Goal: Transaction & Acquisition: Book appointment/travel/reservation

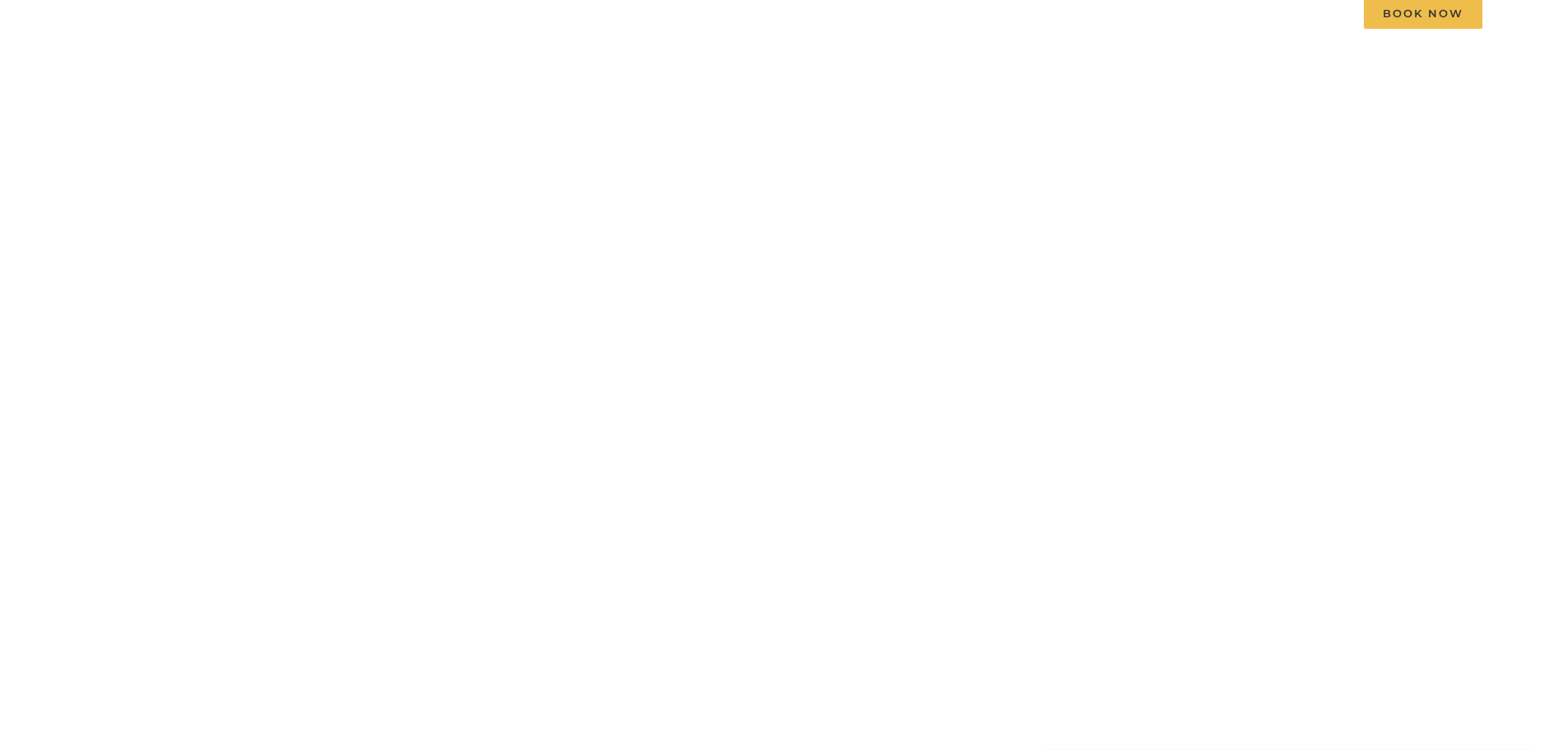
scroll to position [165, 0]
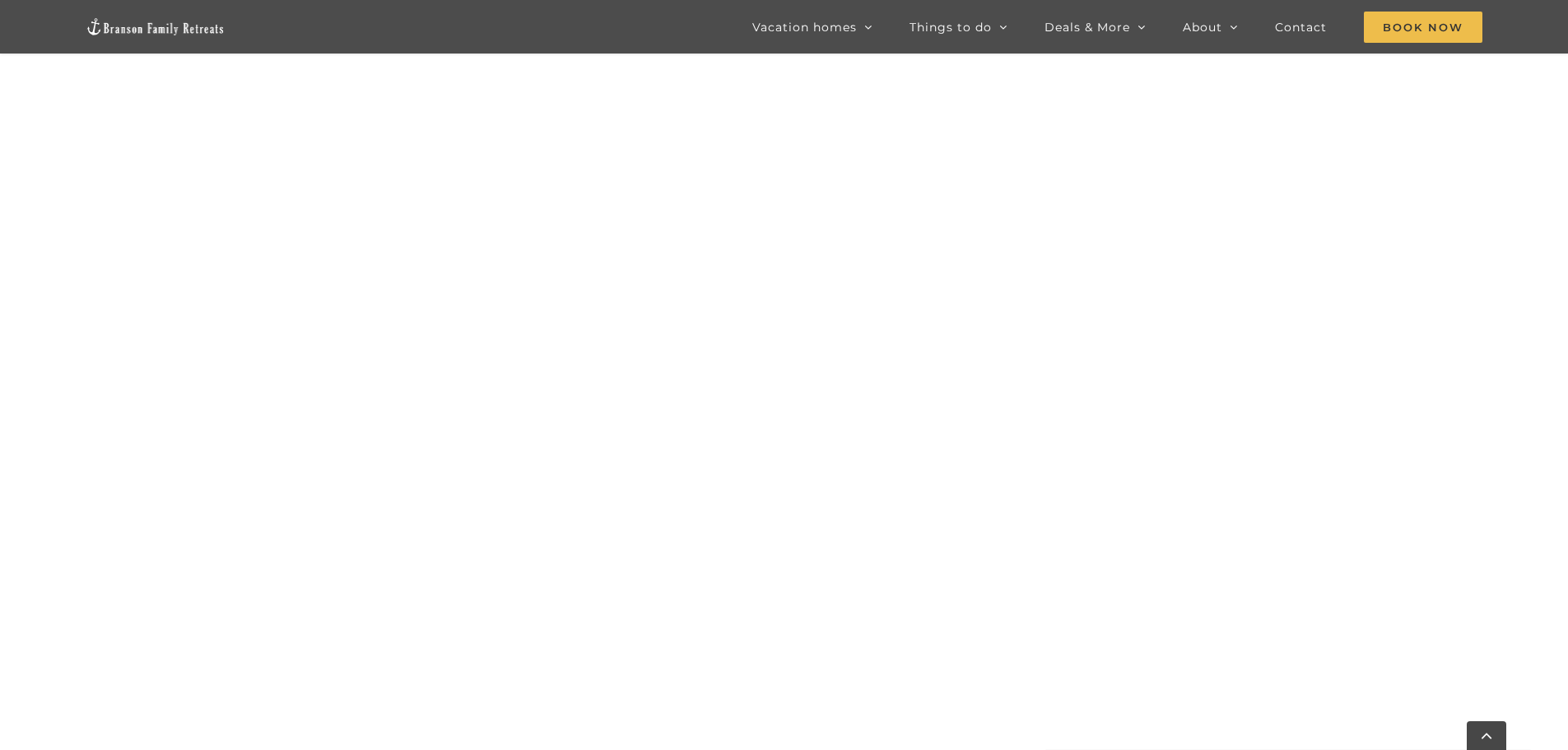
scroll to position [1655, 0]
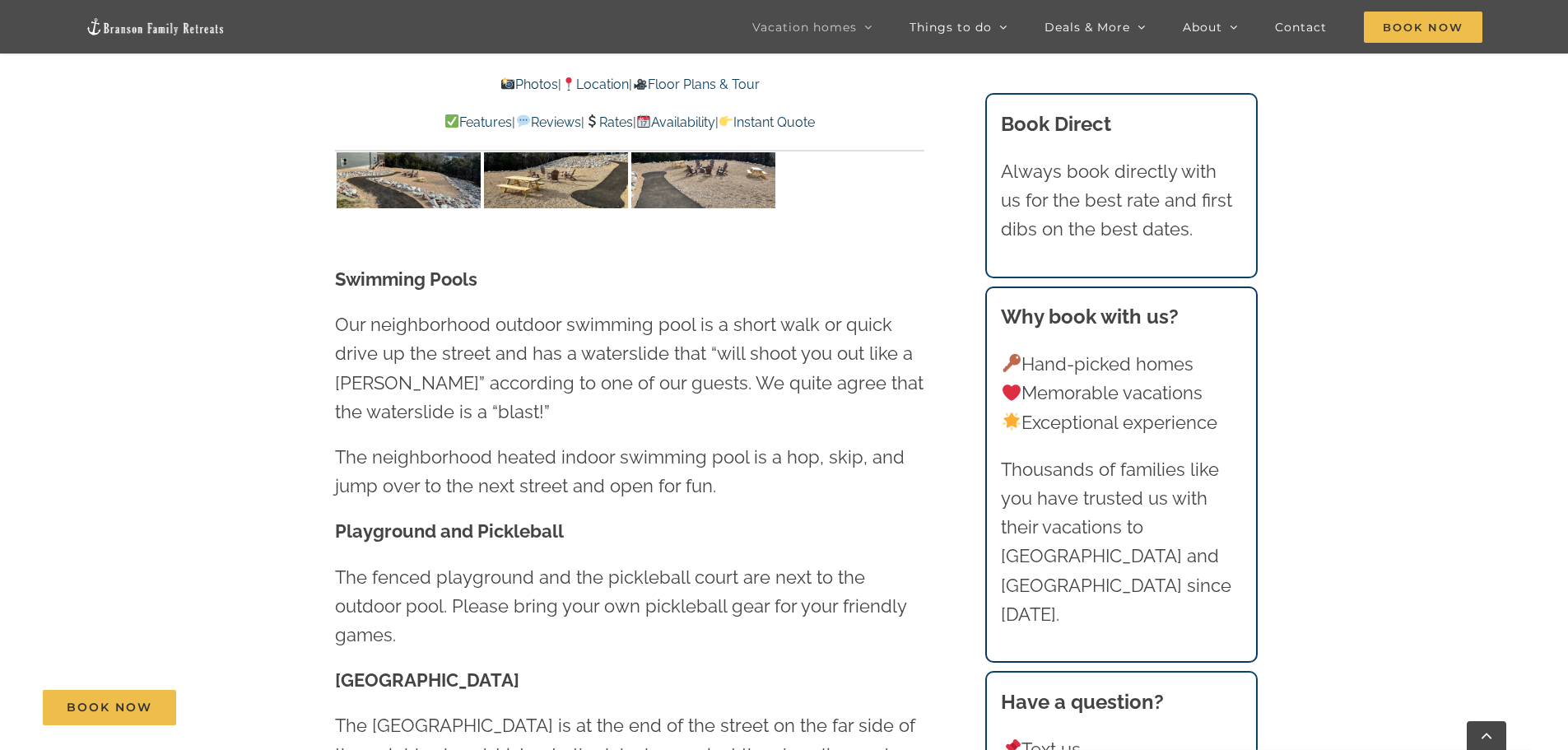
scroll to position [4526, 0]
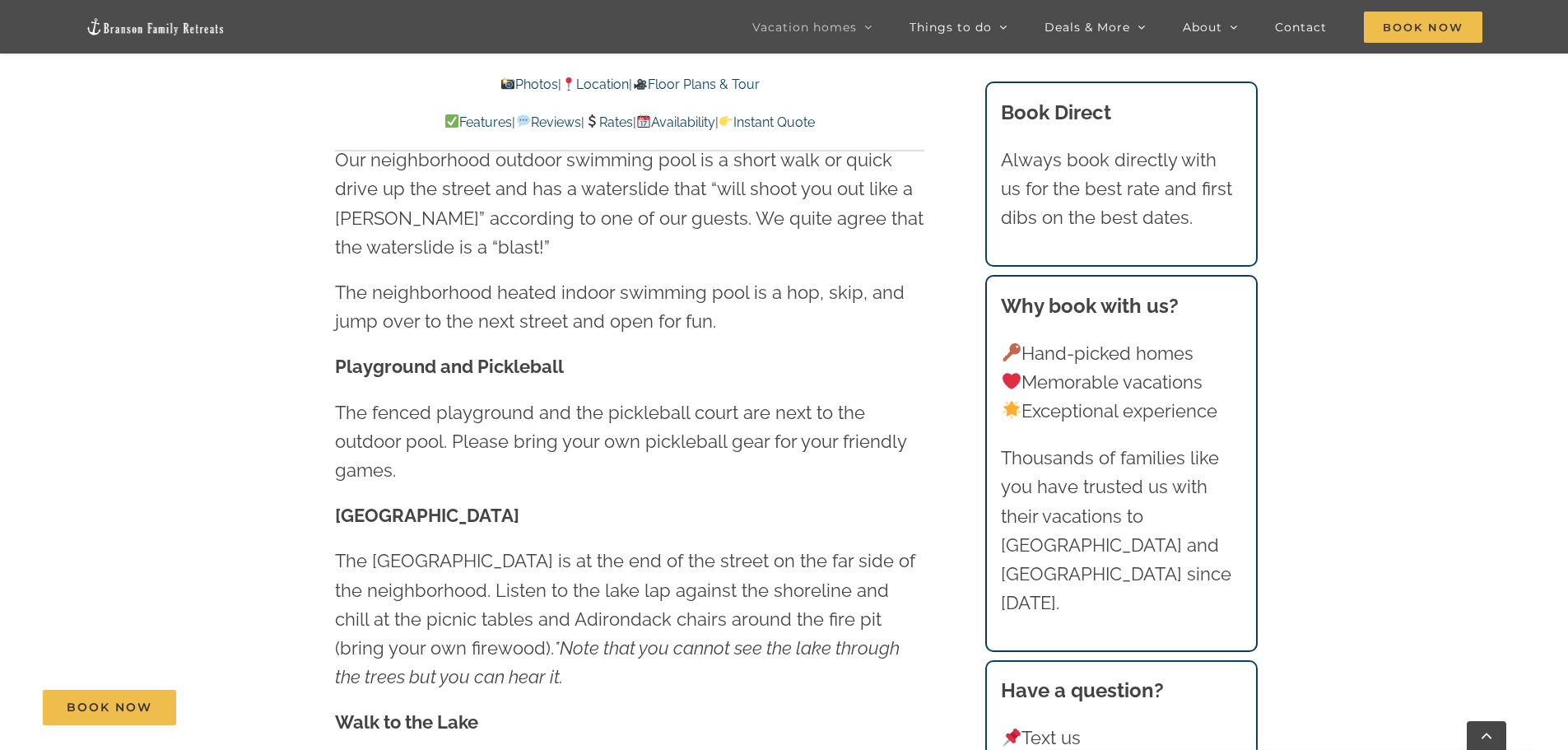
drag, startPoint x: 926, startPoint y: 340, endPoint x: 706, endPoint y: 418, distance: 233.4
click at [706, 502] on p "[GEOGRAPHIC_DATA]" at bounding box center [630, 515] width 590 height 29
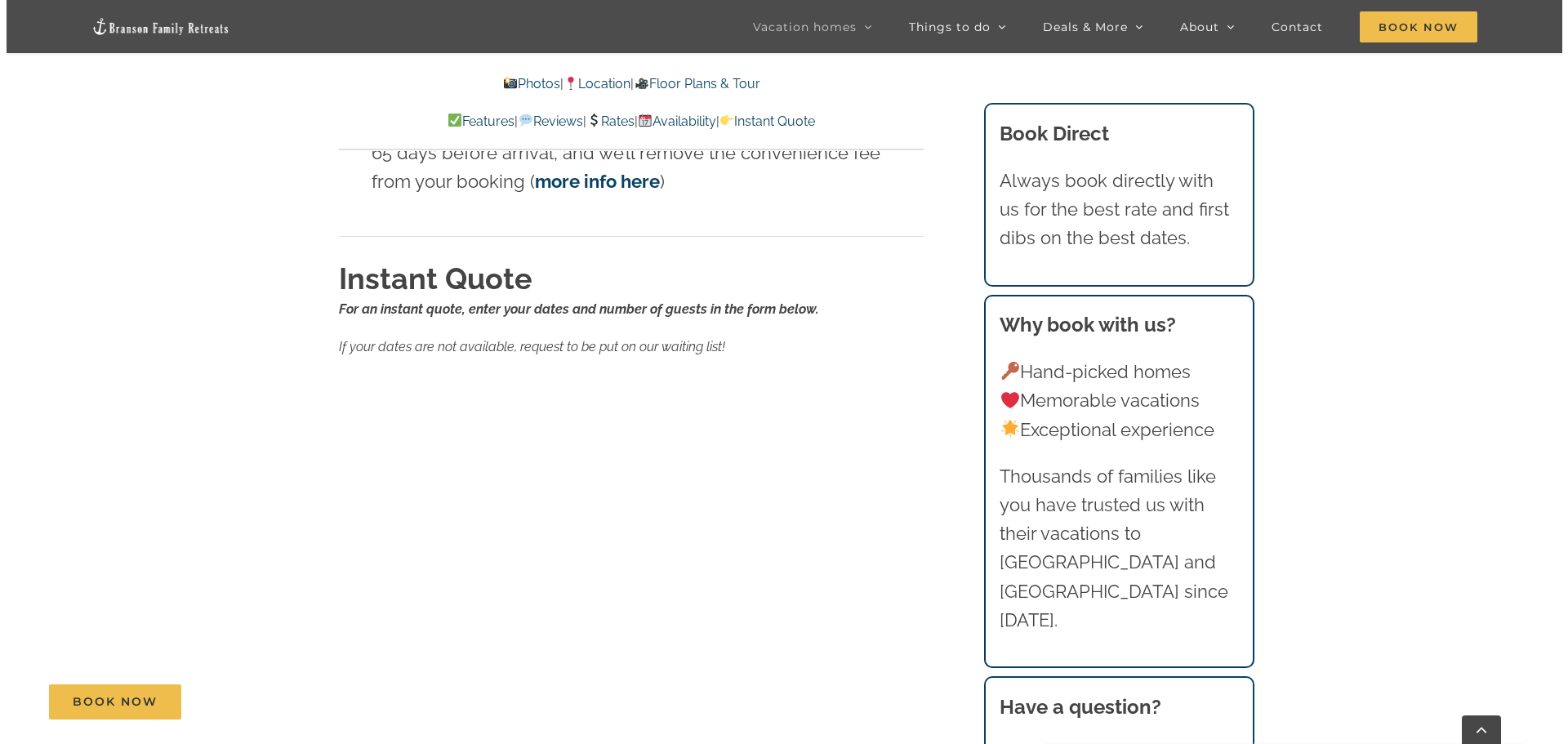
scroll to position [10857, 0]
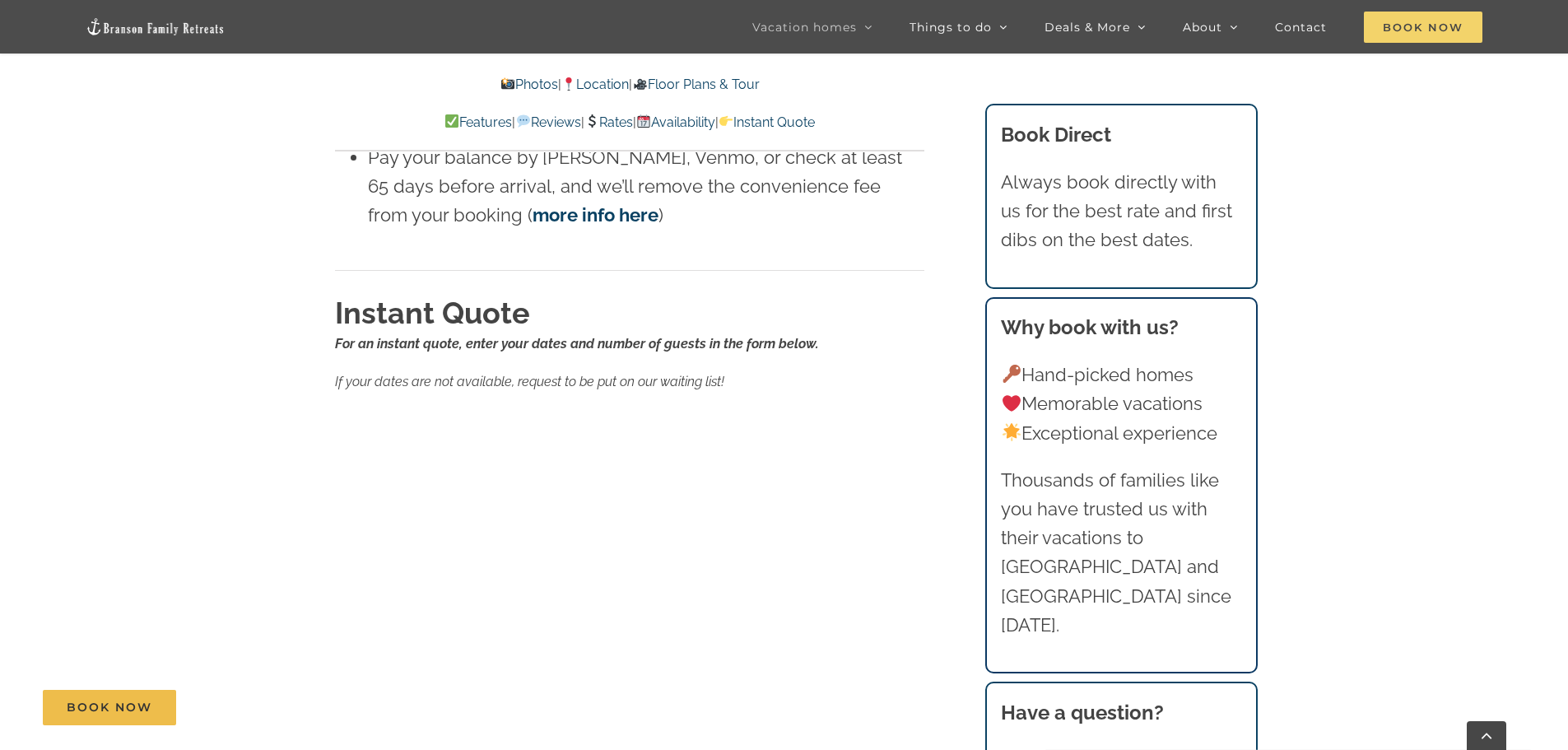
click at [1466, 35] on span "Book Now" at bounding box center [1423, 27] width 119 height 32
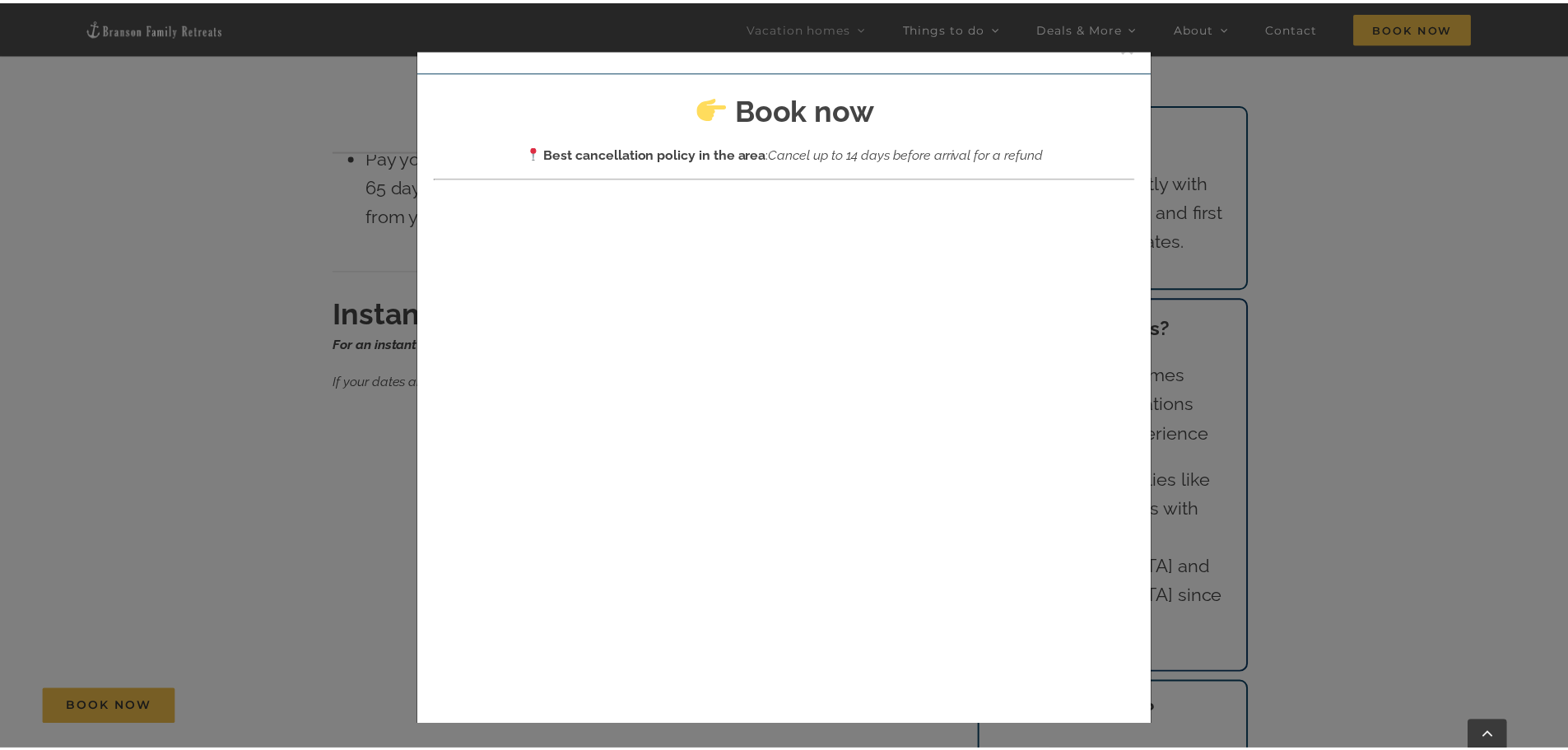
scroll to position [0, 0]
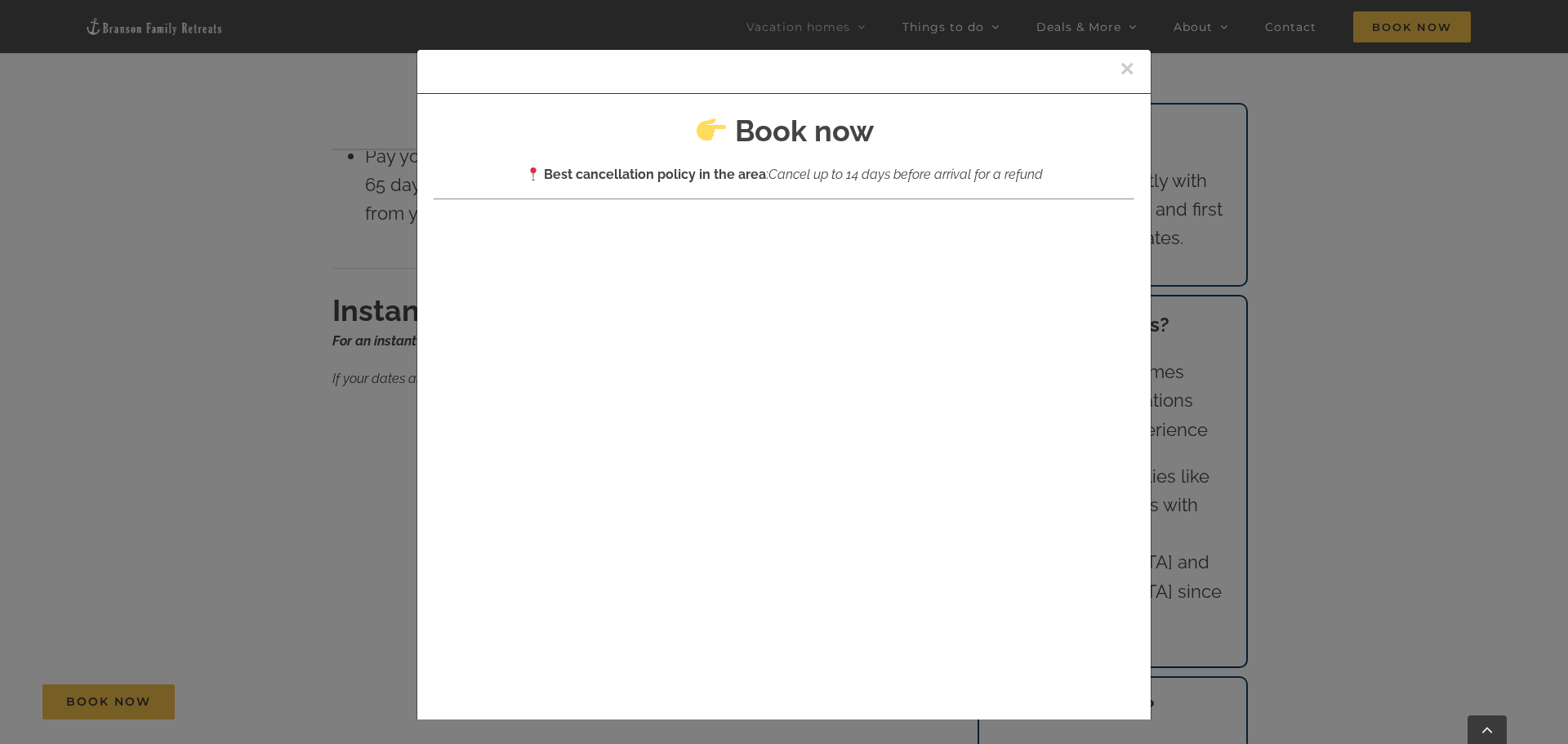
click at [1120, 69] on button "×" at bounding box center [1127, 68] width 15 height 25
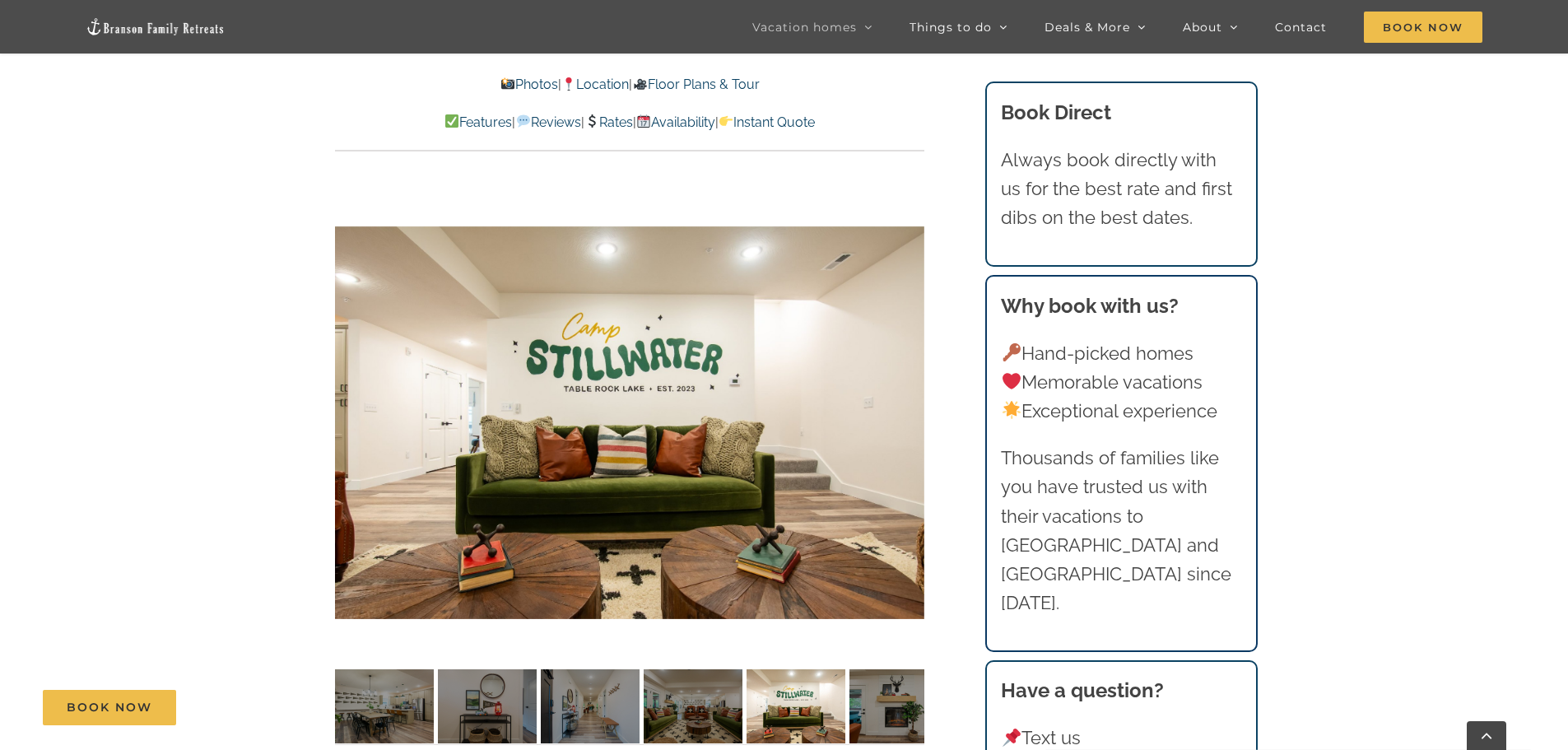
scroll to position [1327, 0]
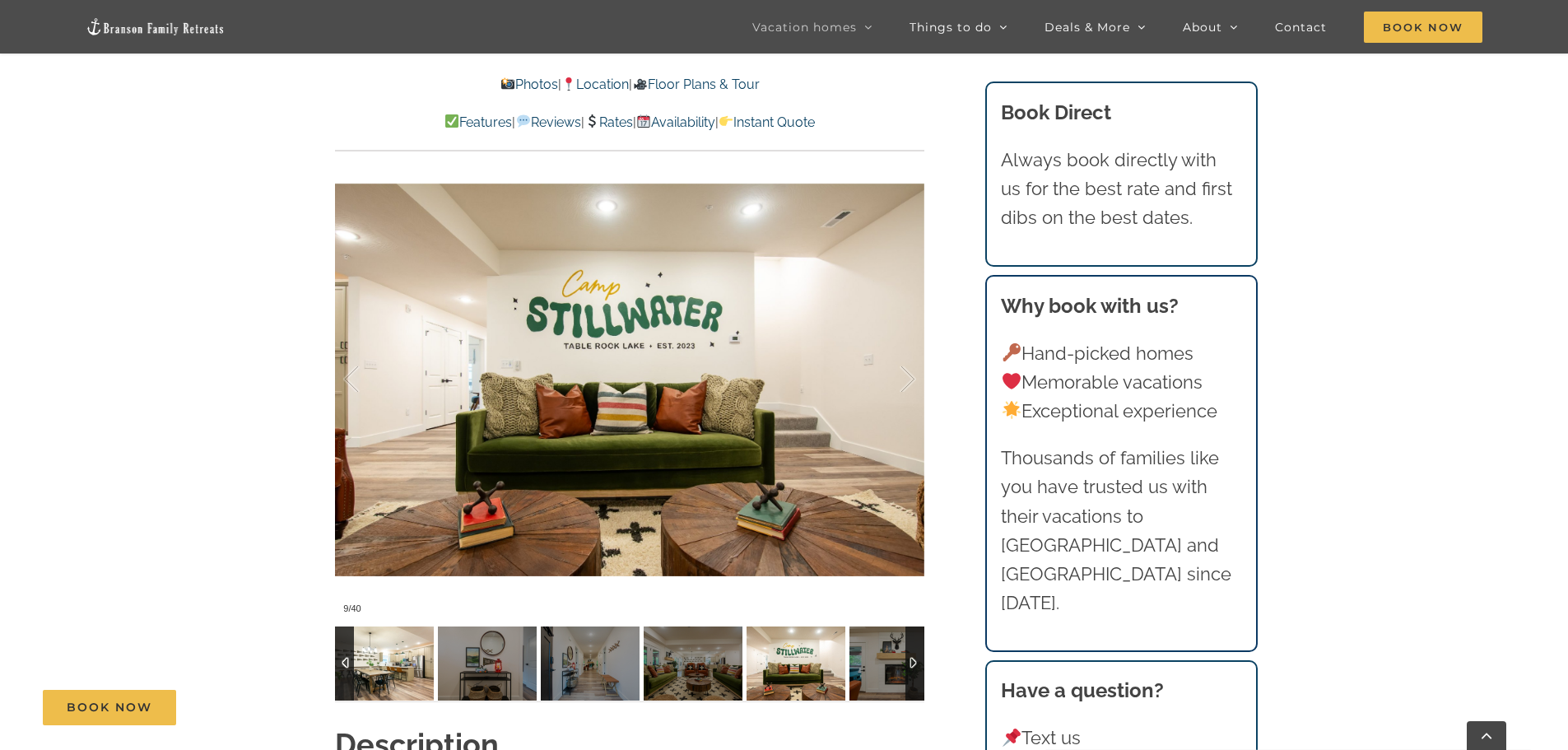
click at [396, 675] on img at bounding box center [384, 663] width 99 height 74
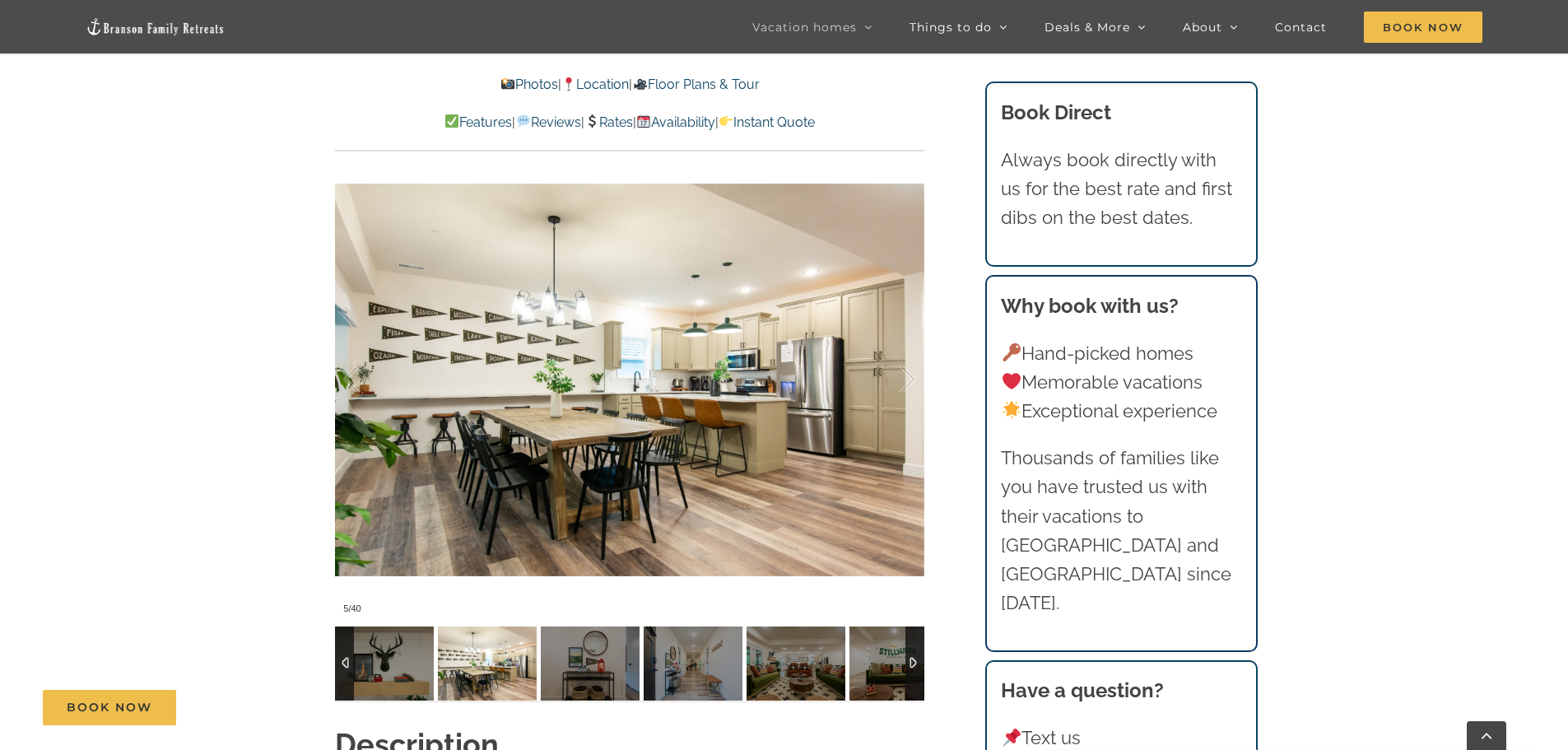
click at [489, 677] on img at bounding box center [487, 663] width 99 height 74
click at [917, 684] on div at bounding box center [914, 663] width 19 height 74
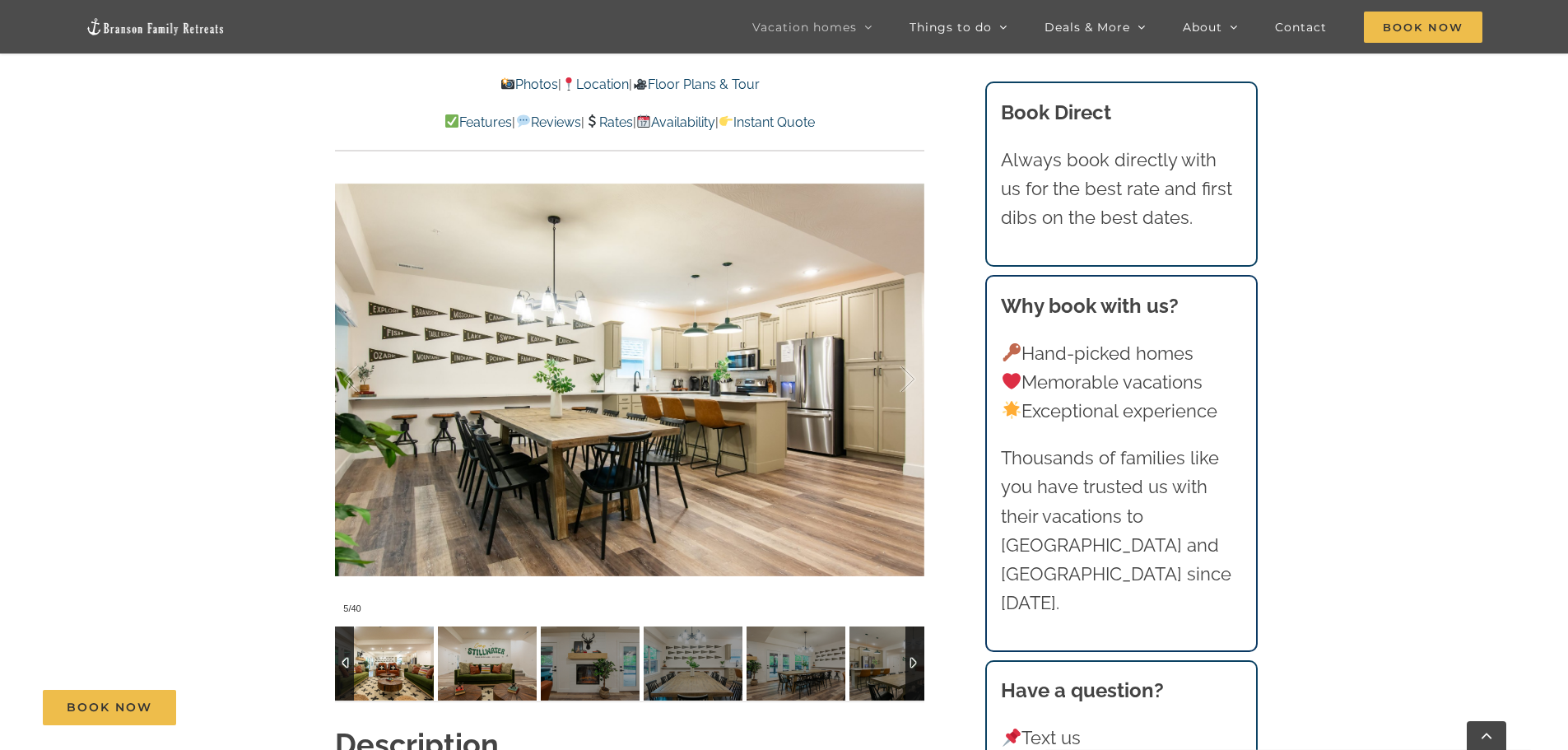
click at [402, 663] on img at bounding box center [384, 663] width 99 height 74
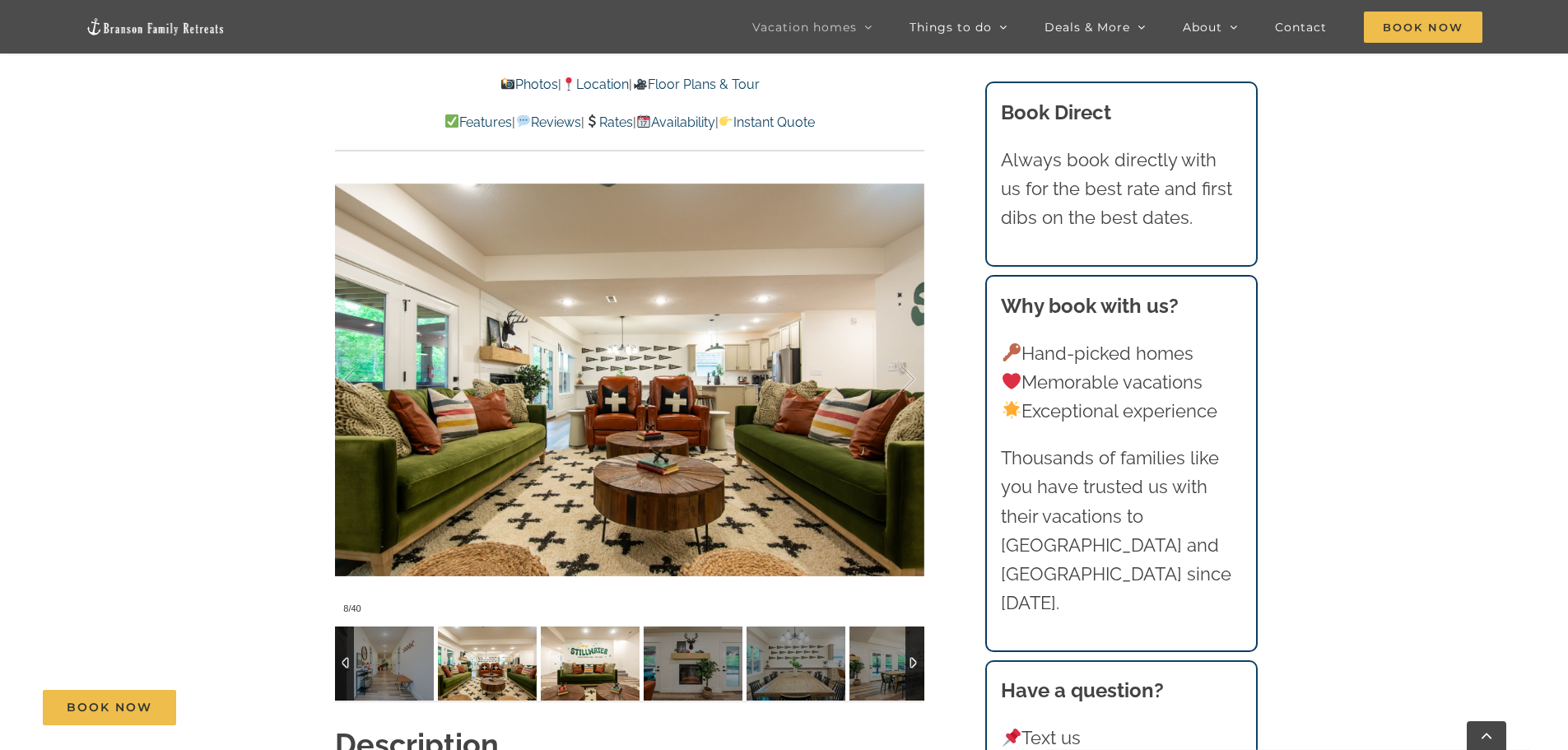
click at [598, 665] on img at bounding box center [590, 663] width 99 height 74
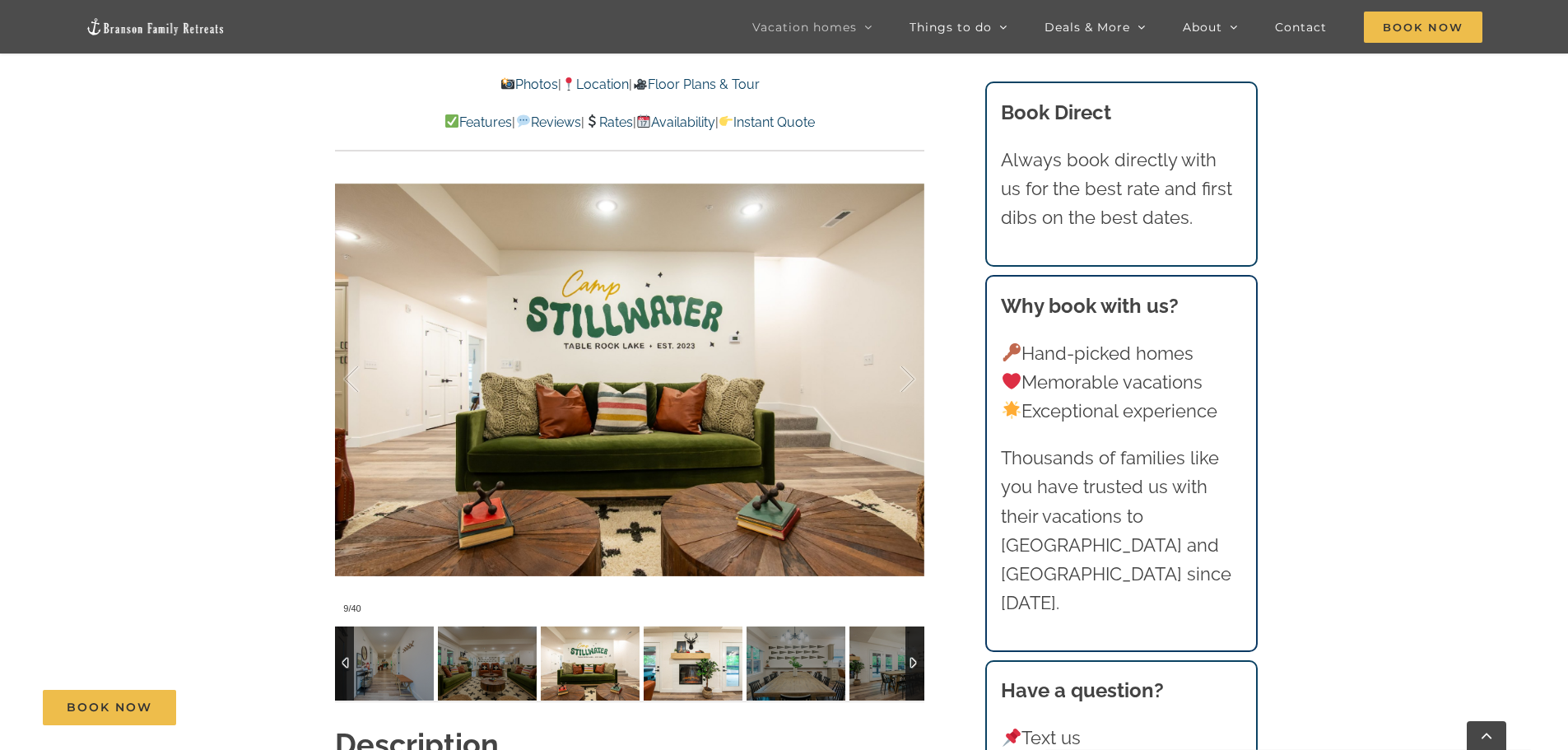
click at [699, 663] on img at bounding box center [693, 663] width 99 height 74
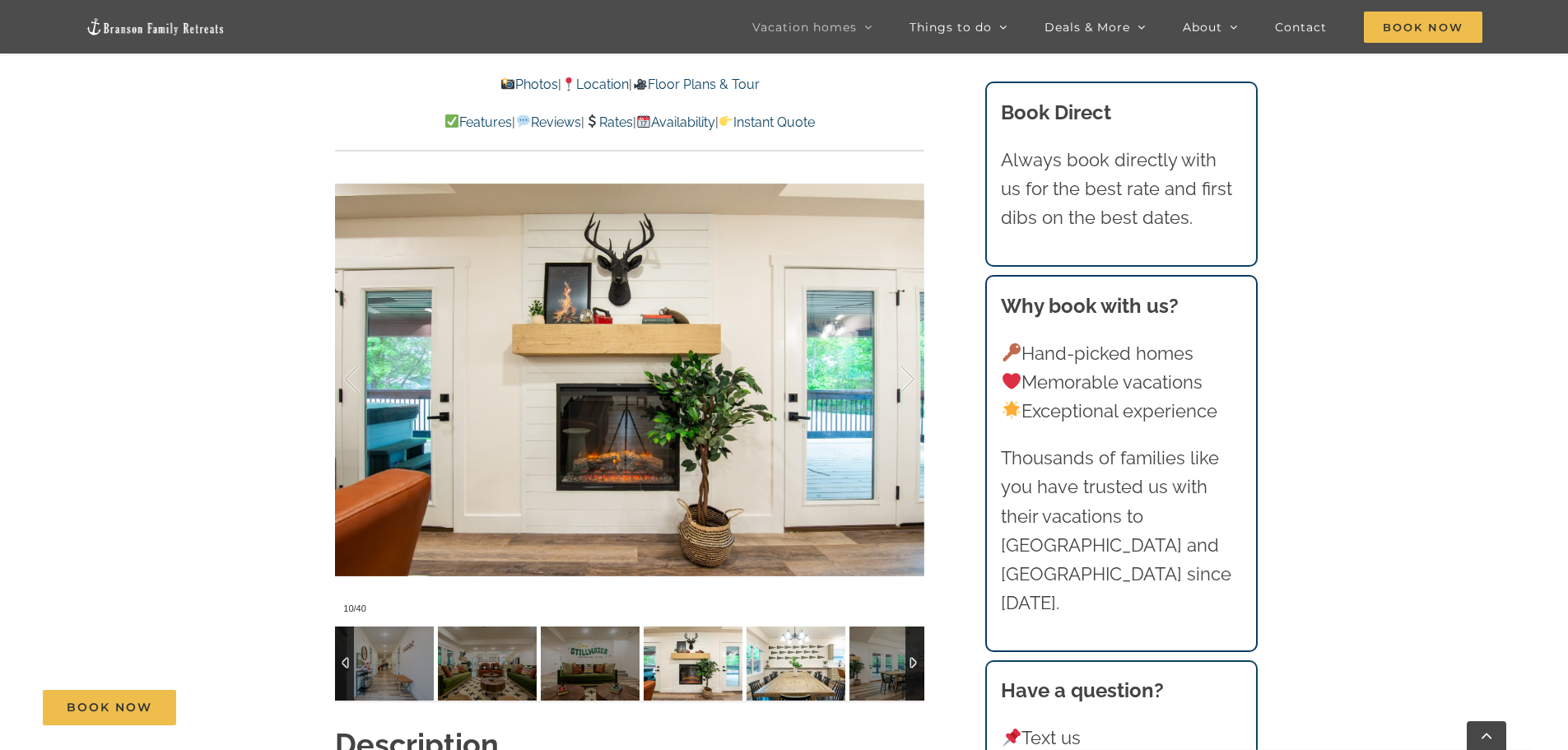
click at [770, 663] on img at bounding box center [796, 663] width 99 height 74
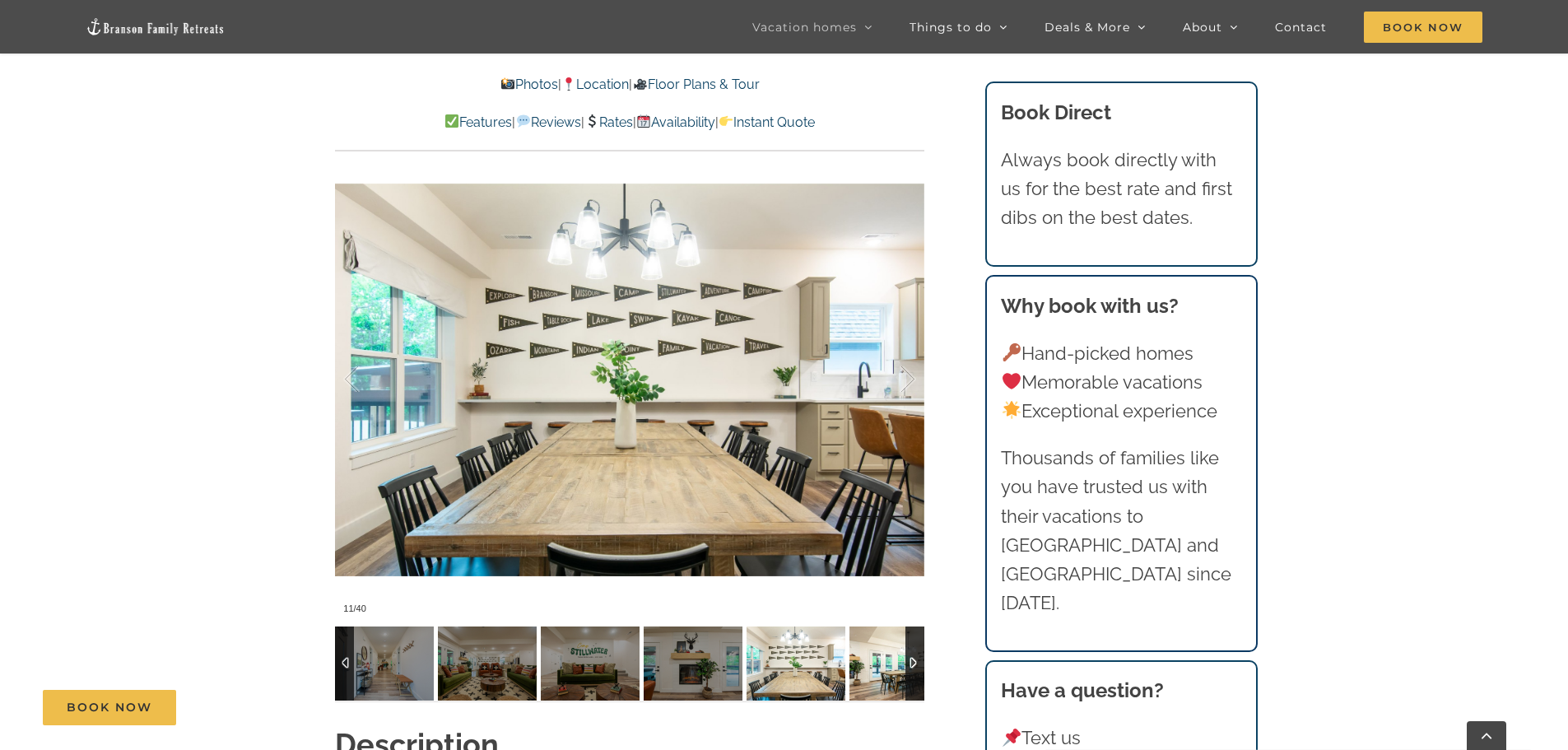
click at [865, 662] on img at bounding box center [899, 663] width 99 height 74
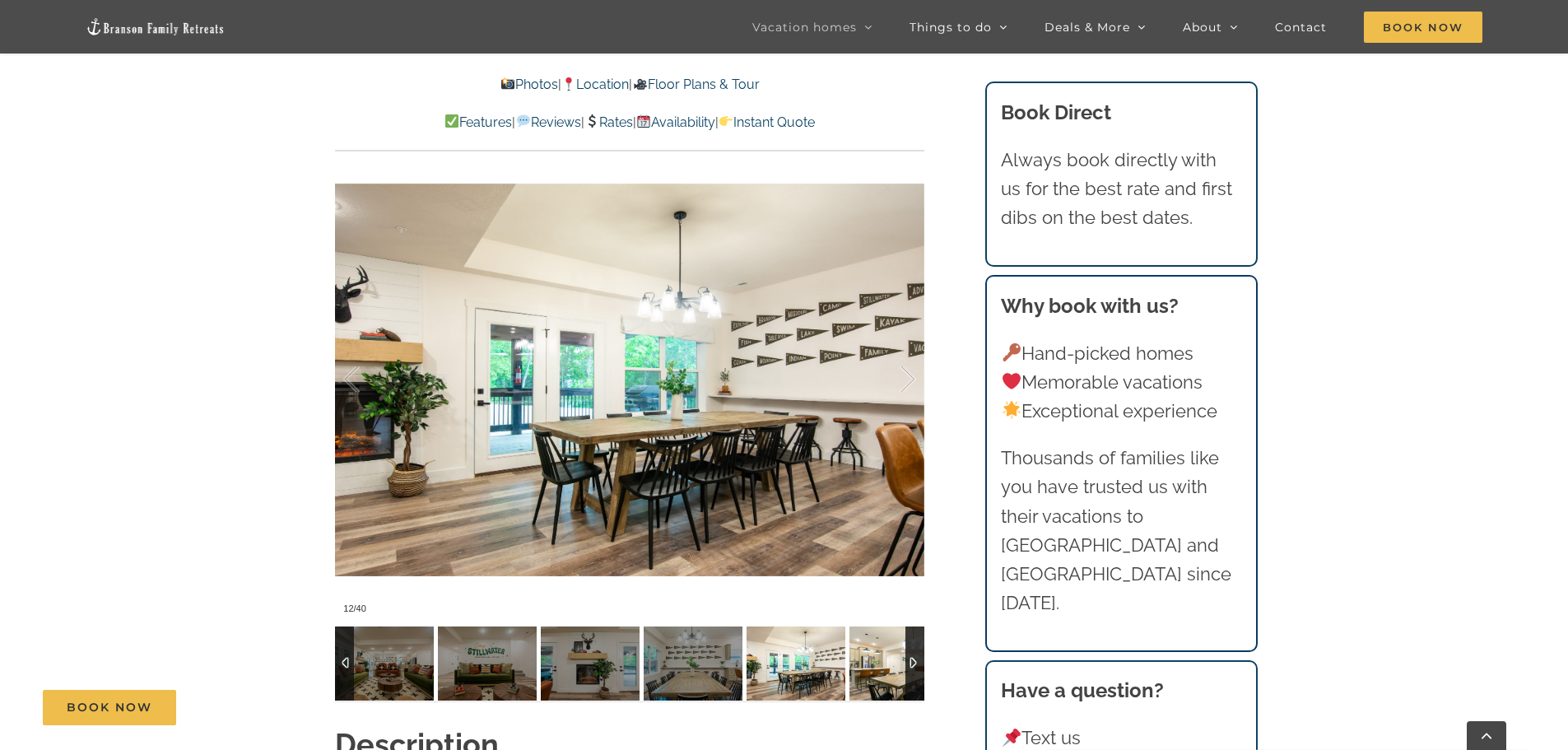
click at [865, 662] on img at bounding box center [899, 663] width 99 height 74
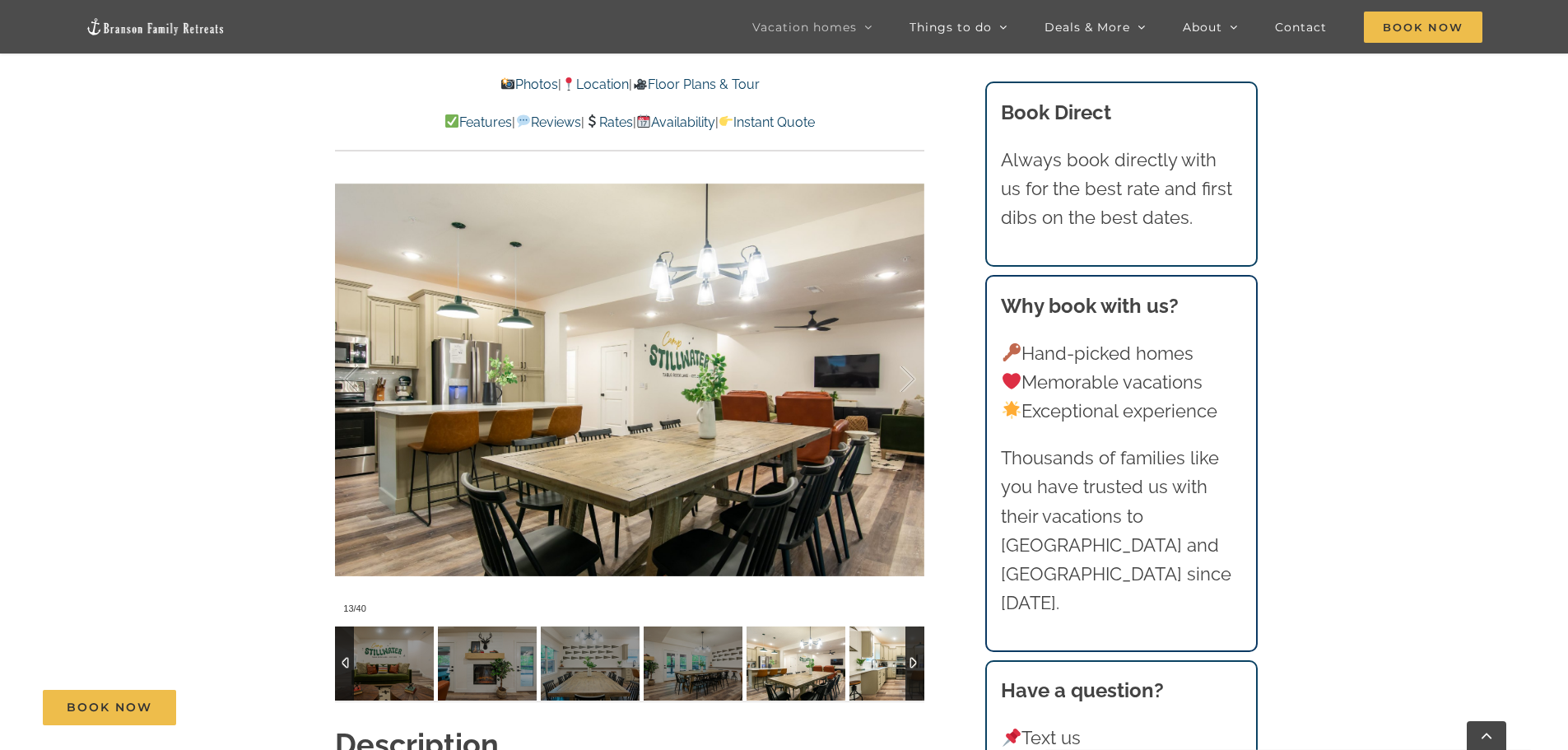
click at [865, 662] on img at bounding box center [899, 663] width 99 height 74
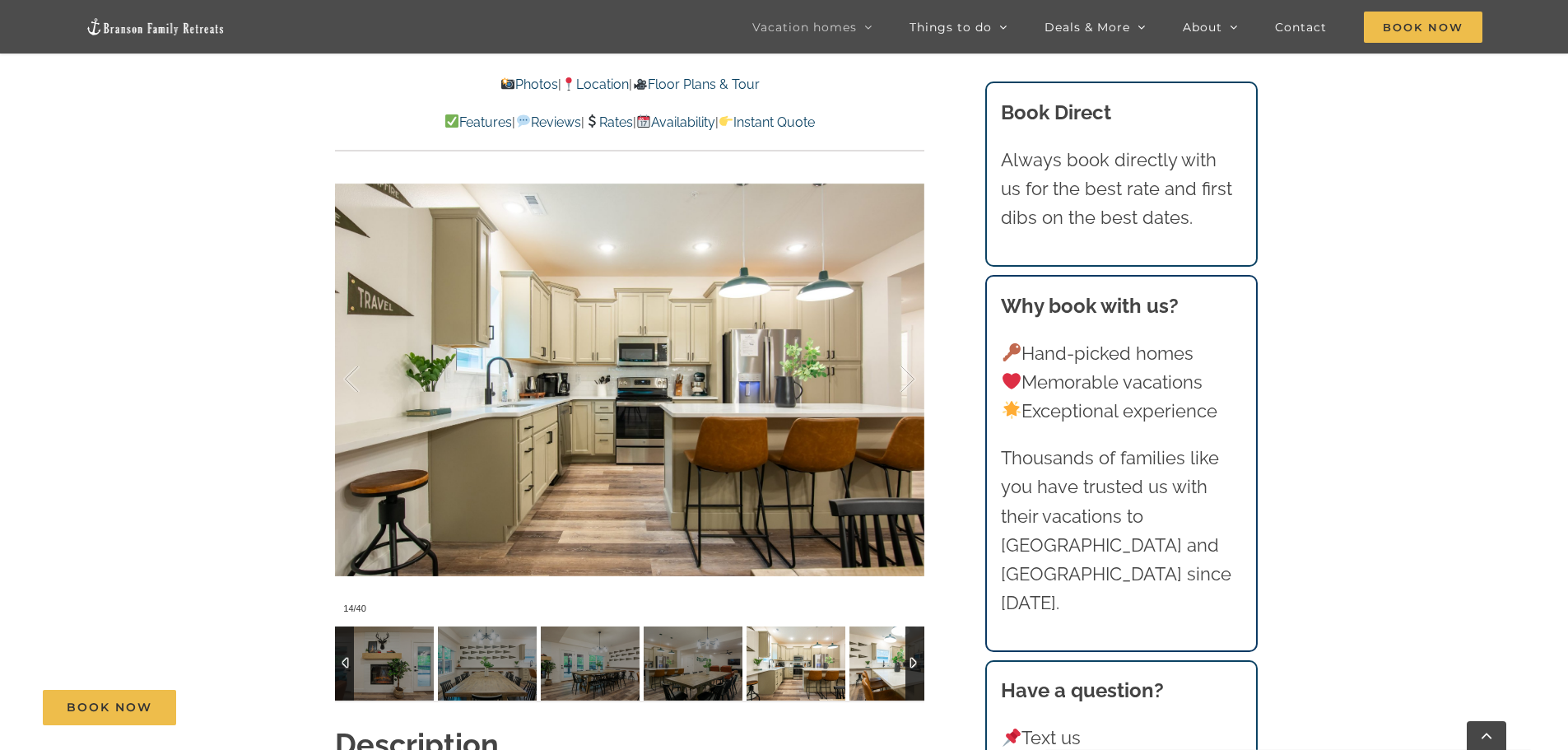
click at [865, 662] on img at bounding box center [899, 663] width 99 height 74
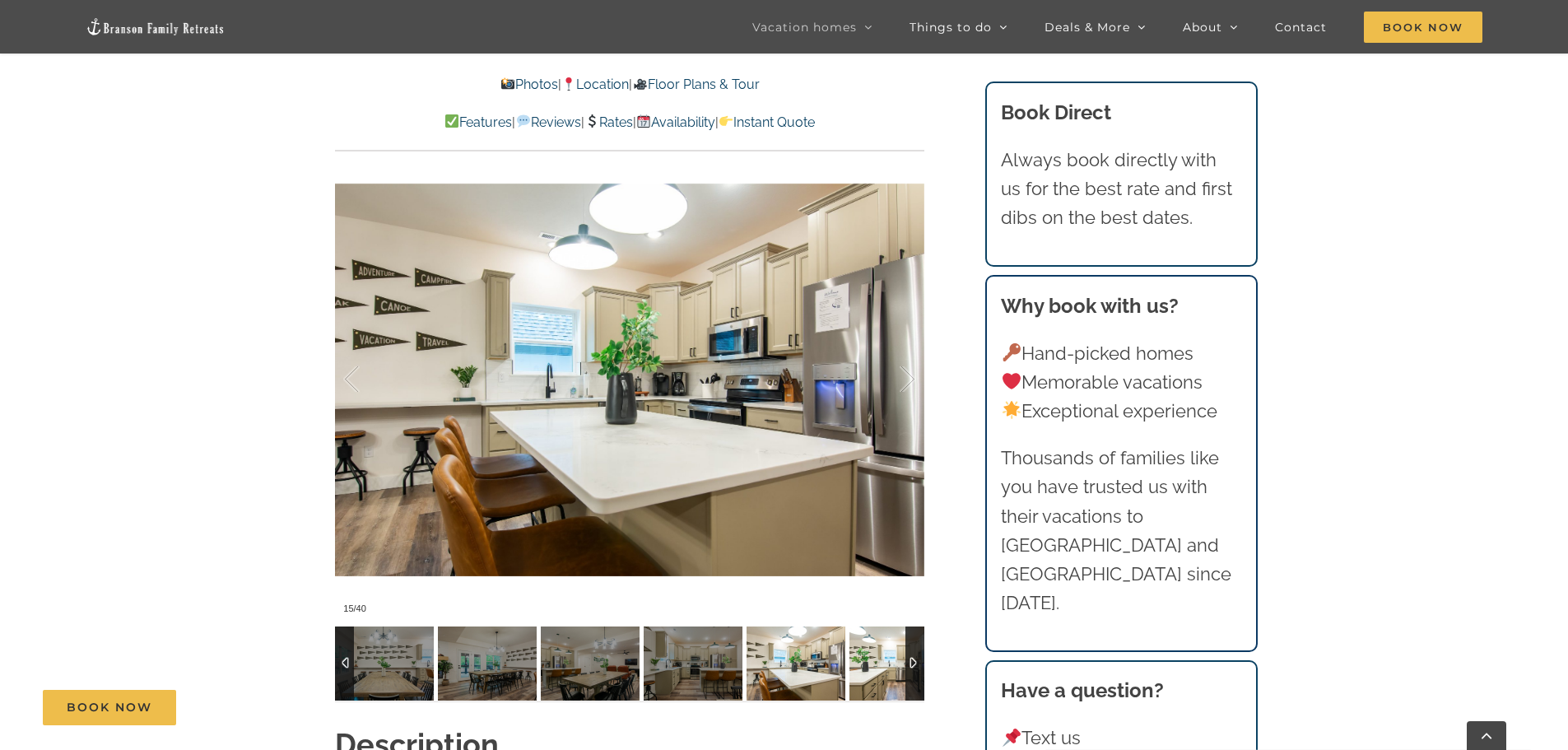
click at [865, 662] on img at bounding box center [899, 663] width 99 height 74
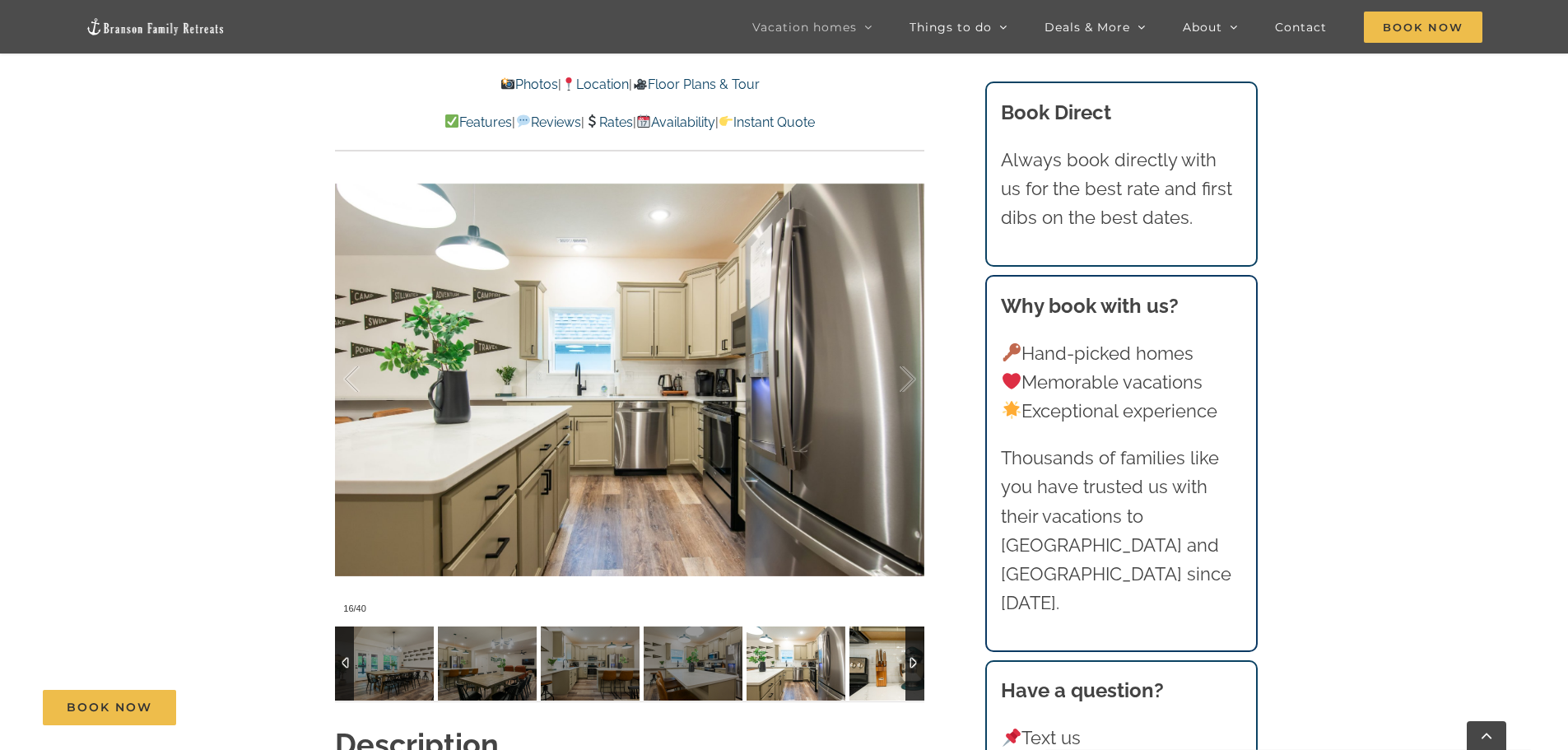
click at [865, 662] on img at bounding box center [899, 663] width 99 height 74
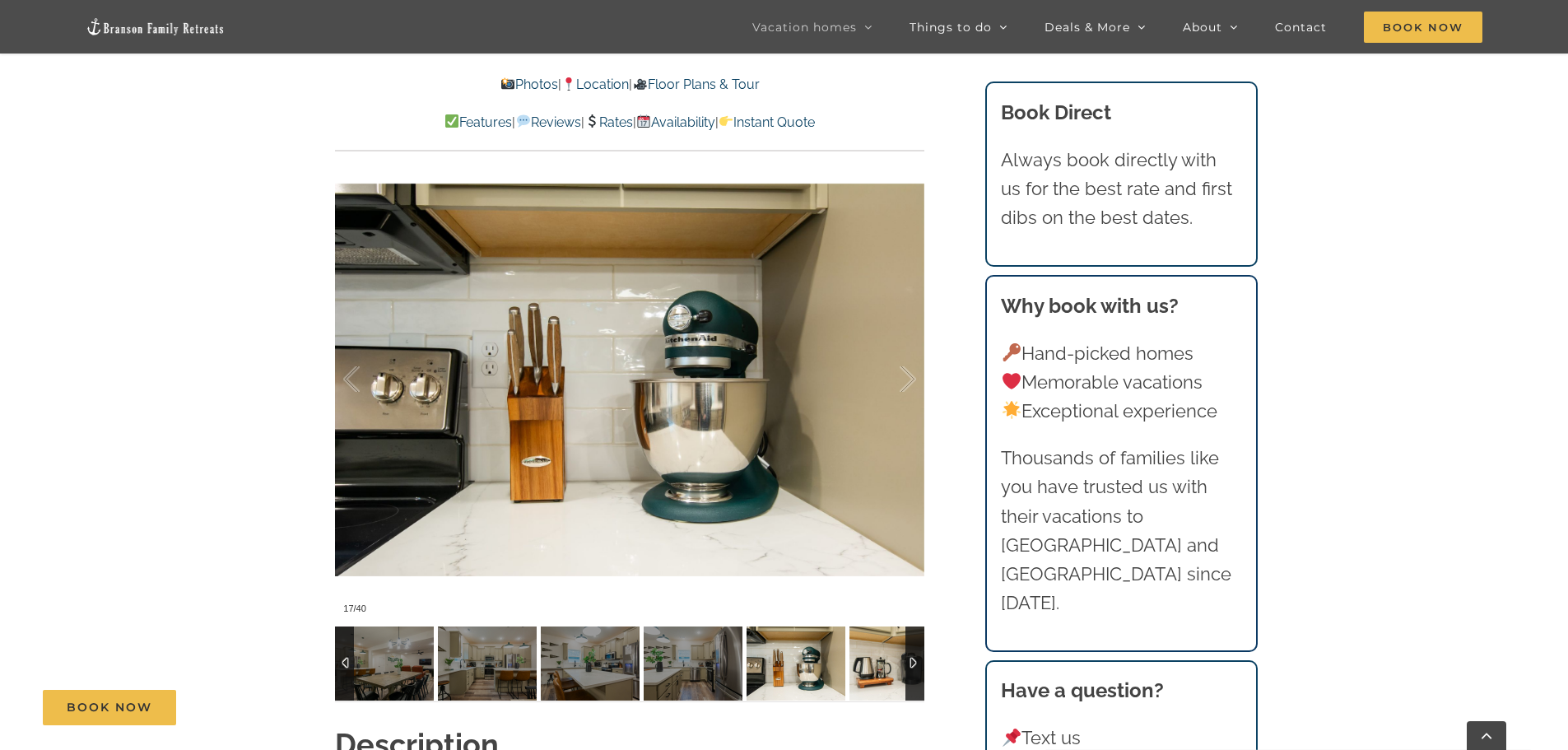
click at [865, 662] on img at bounding box center [899, 663] width 99 height 74
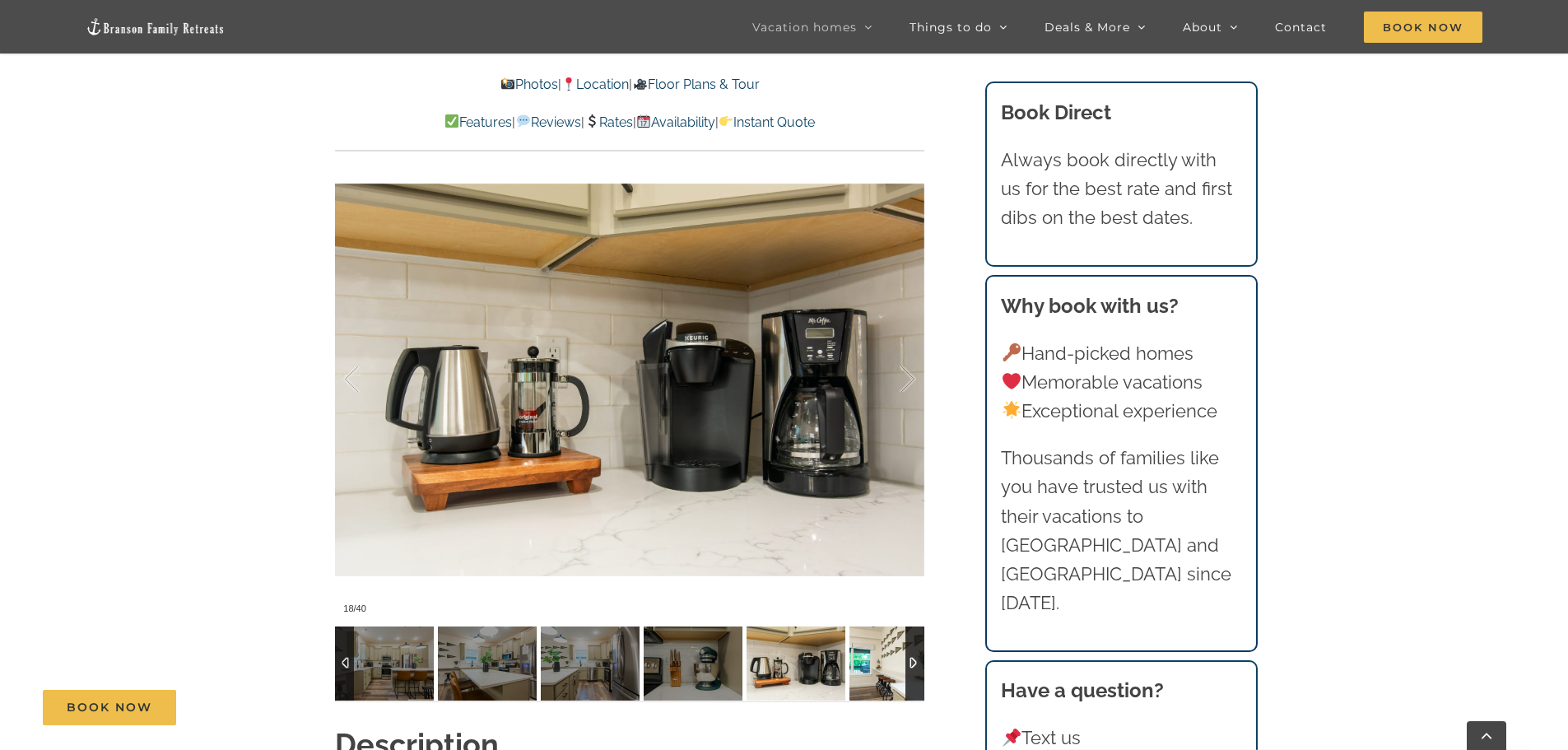
click at [865, 662] on img at bounding box center [899, 663] width 99 height 74
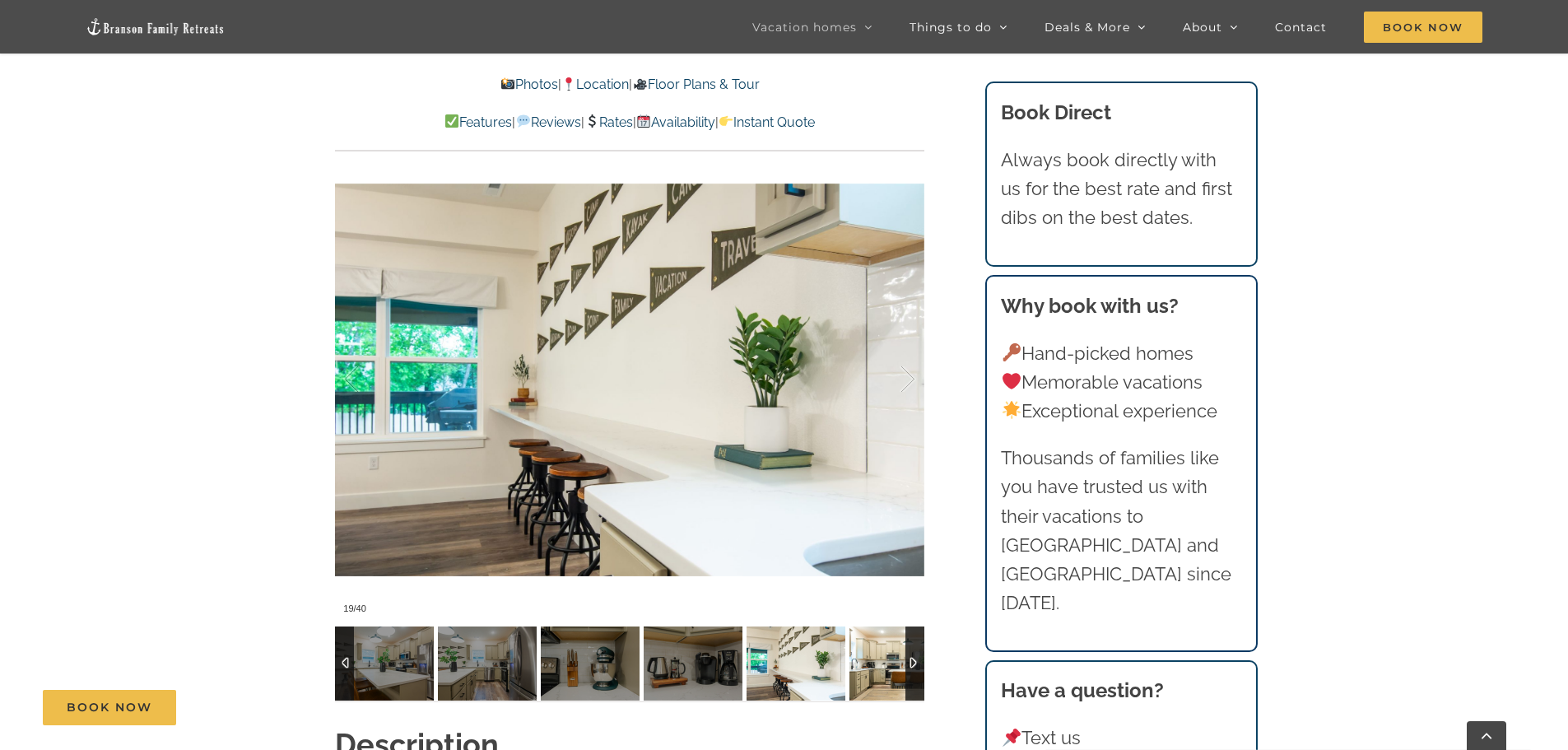
click at [865, 662] on img at bounding box center [899, 663] width 99 height 74
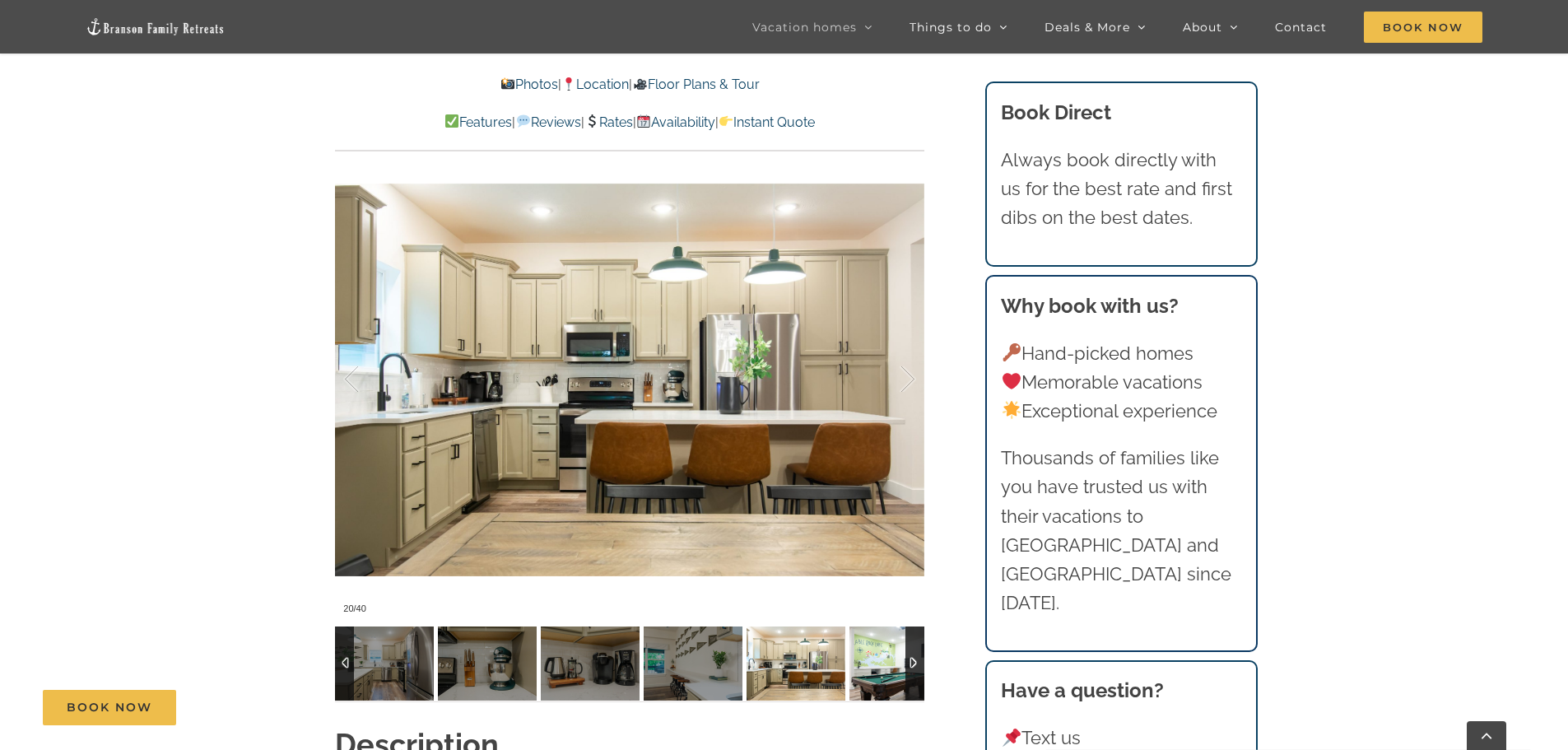
click at [865, 662] on img at bounding box center [899, 663] width 99 height 74
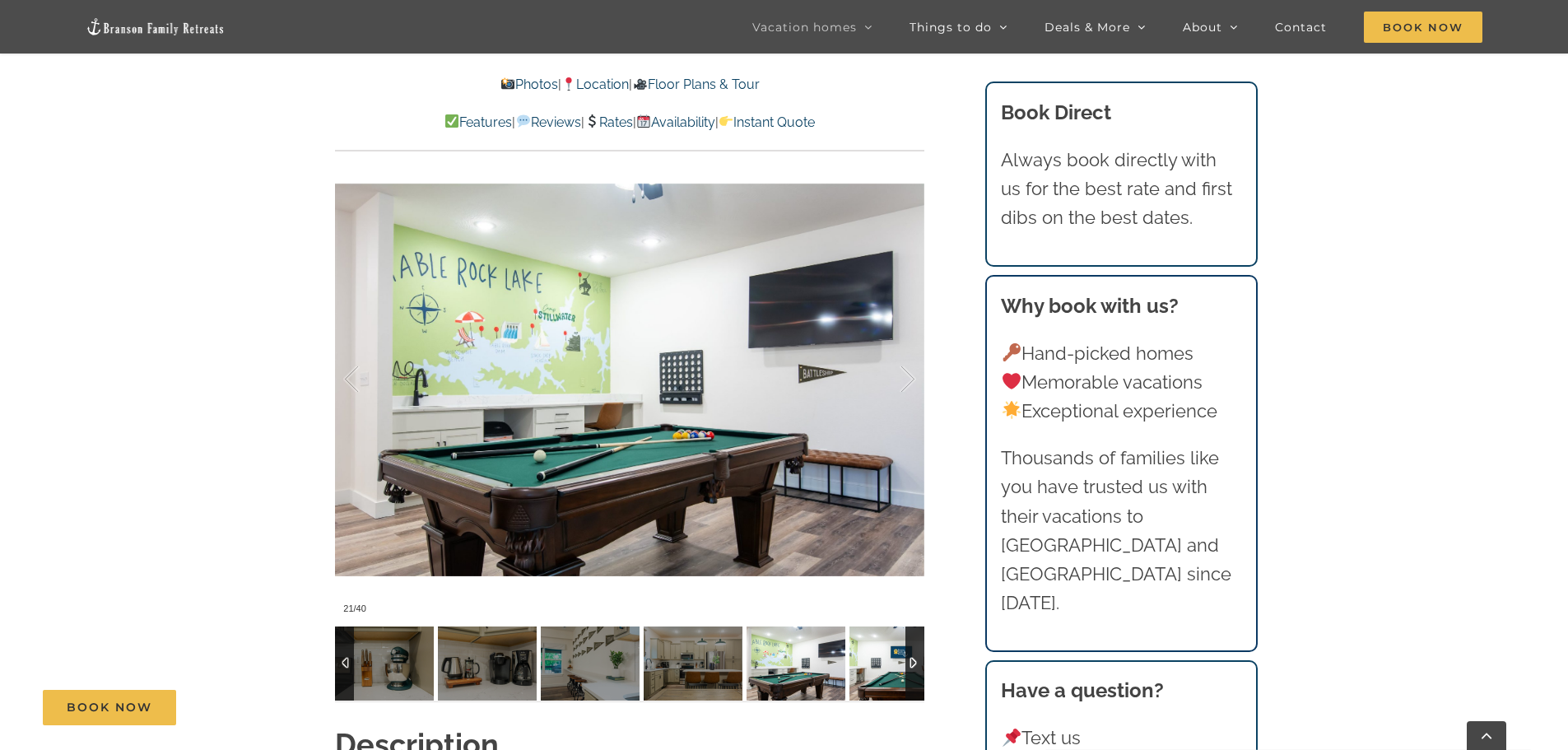
click at [865, 662] on img at bounding box center [899, 663] width 99 height 74
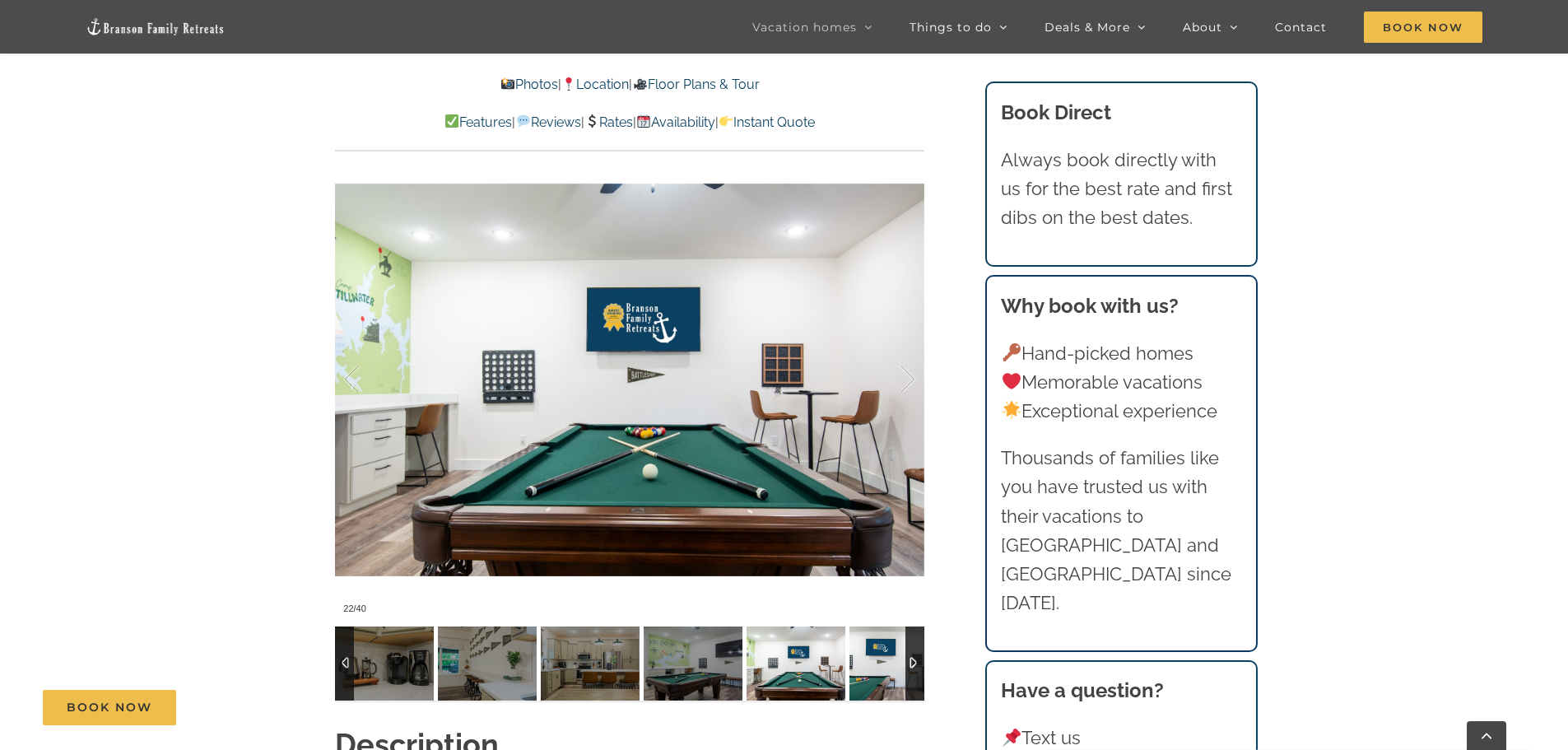
click at [865, 662] on img at bounding box center [899, 663] width 99 height 74
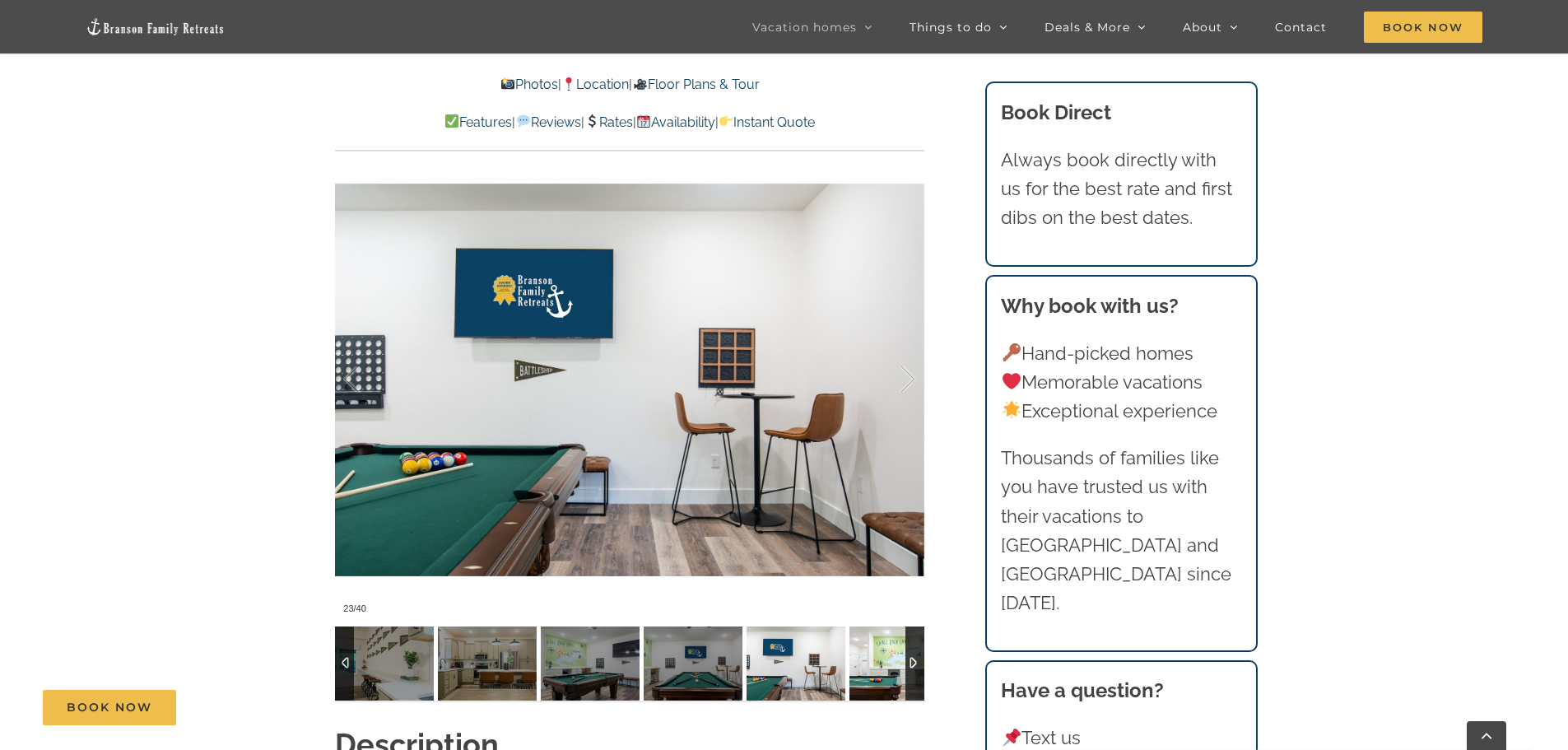
click at [865, 662] on img at bounding box center [899, 663] width 99 height 74
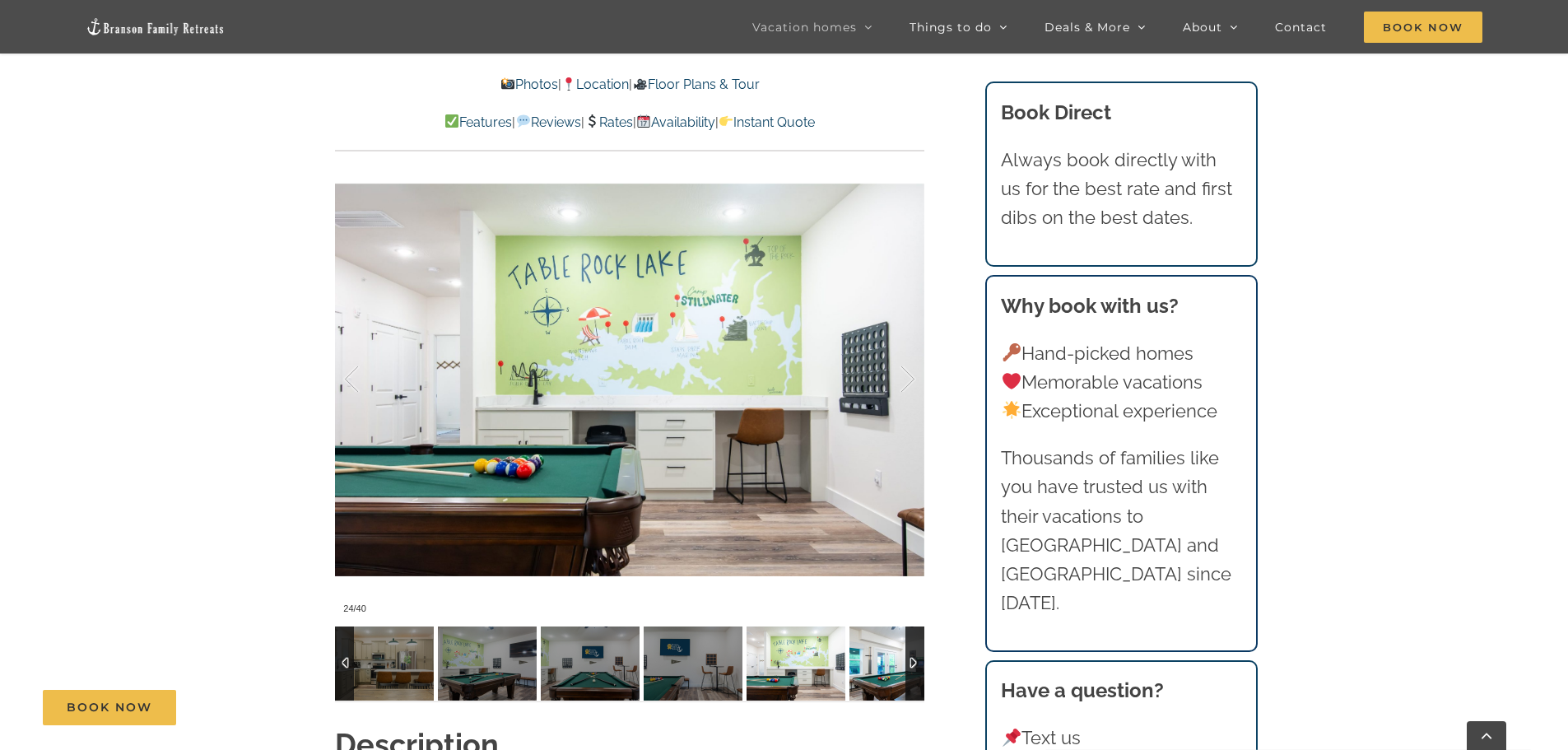
click at [865, 662] on img at bounding box center [899, 663] width 99 height 74
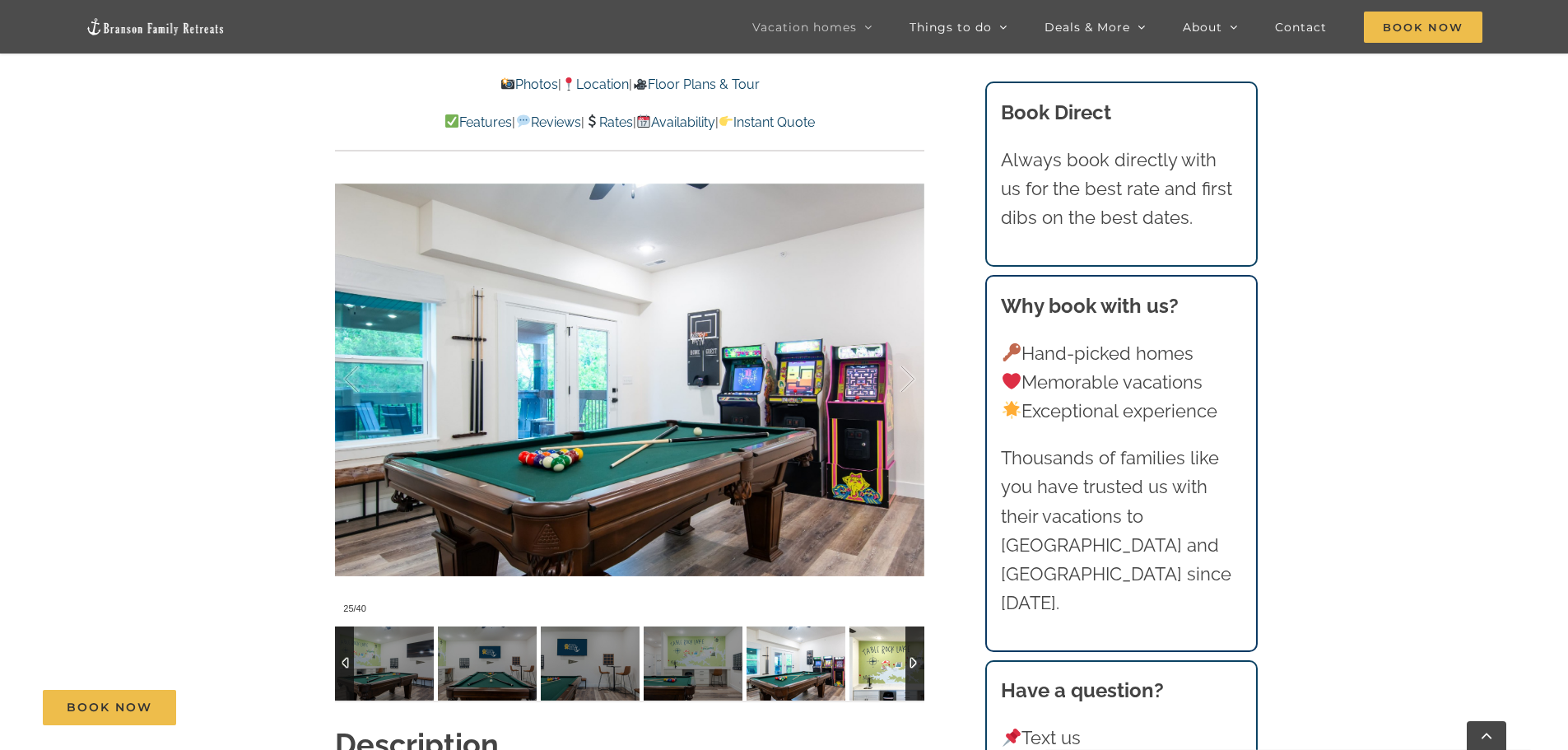
click at [865, 662] on img at bounding box center [899, 663] width 99 height 74
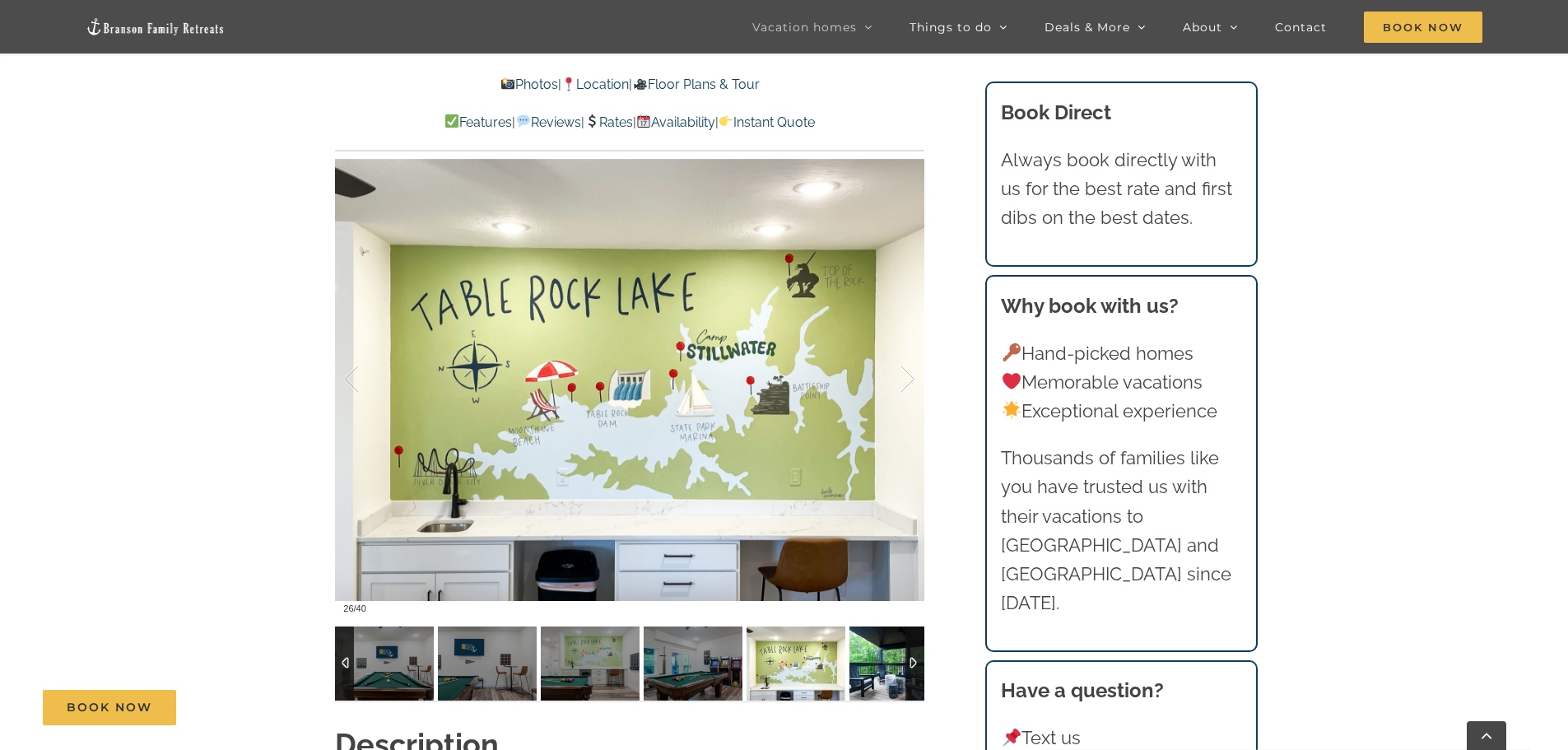
click at [865, 662] on img at bounding box center [899, 663] width 99 height 74
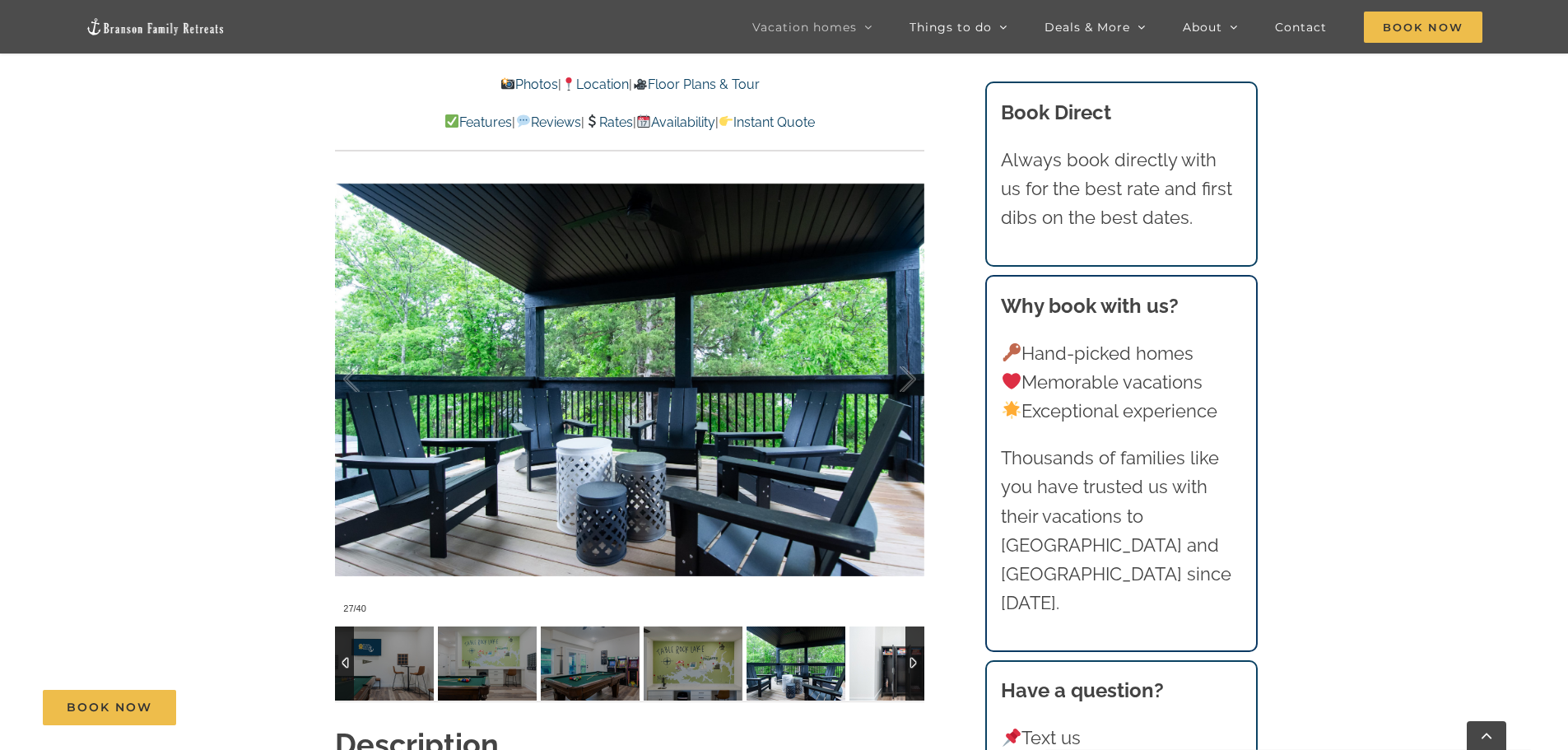
click at [865, 662] on img at bounding box center [899, 663] width 99 height 74
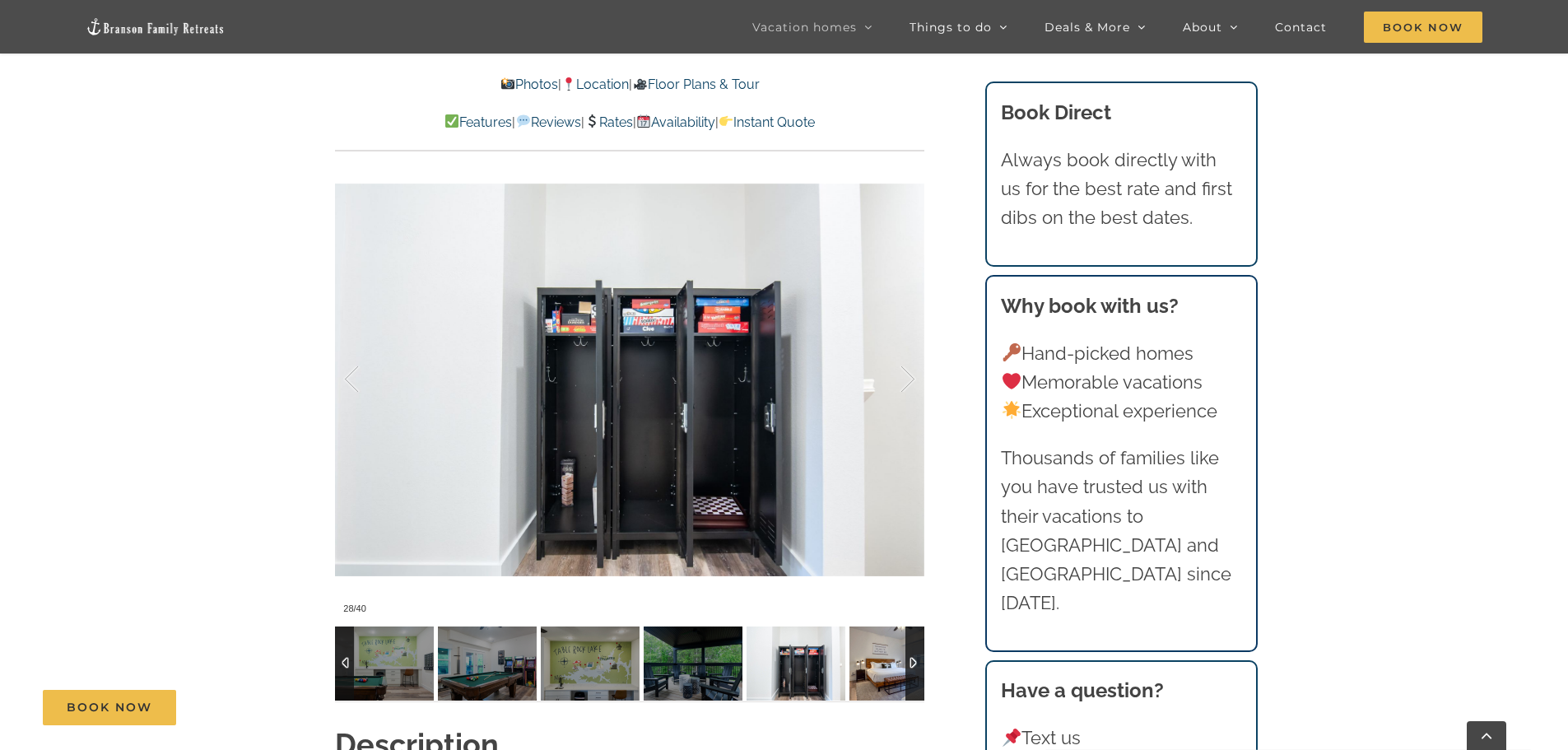
click at [865, 662] on img at bounding box center [899, 663] width 99 height 74
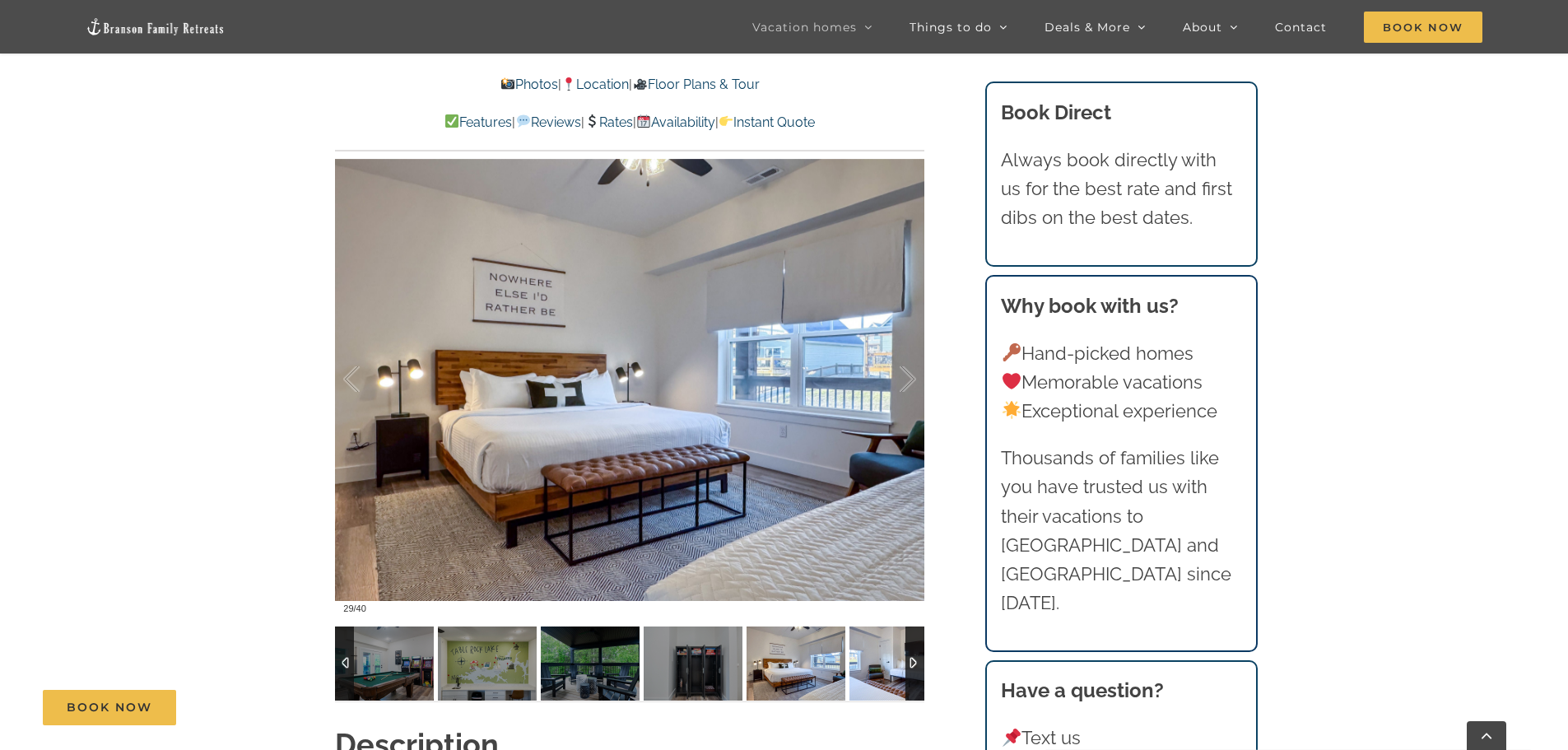
click at [865, 662] on img at bounding box center [899, 663] width 99 height 74
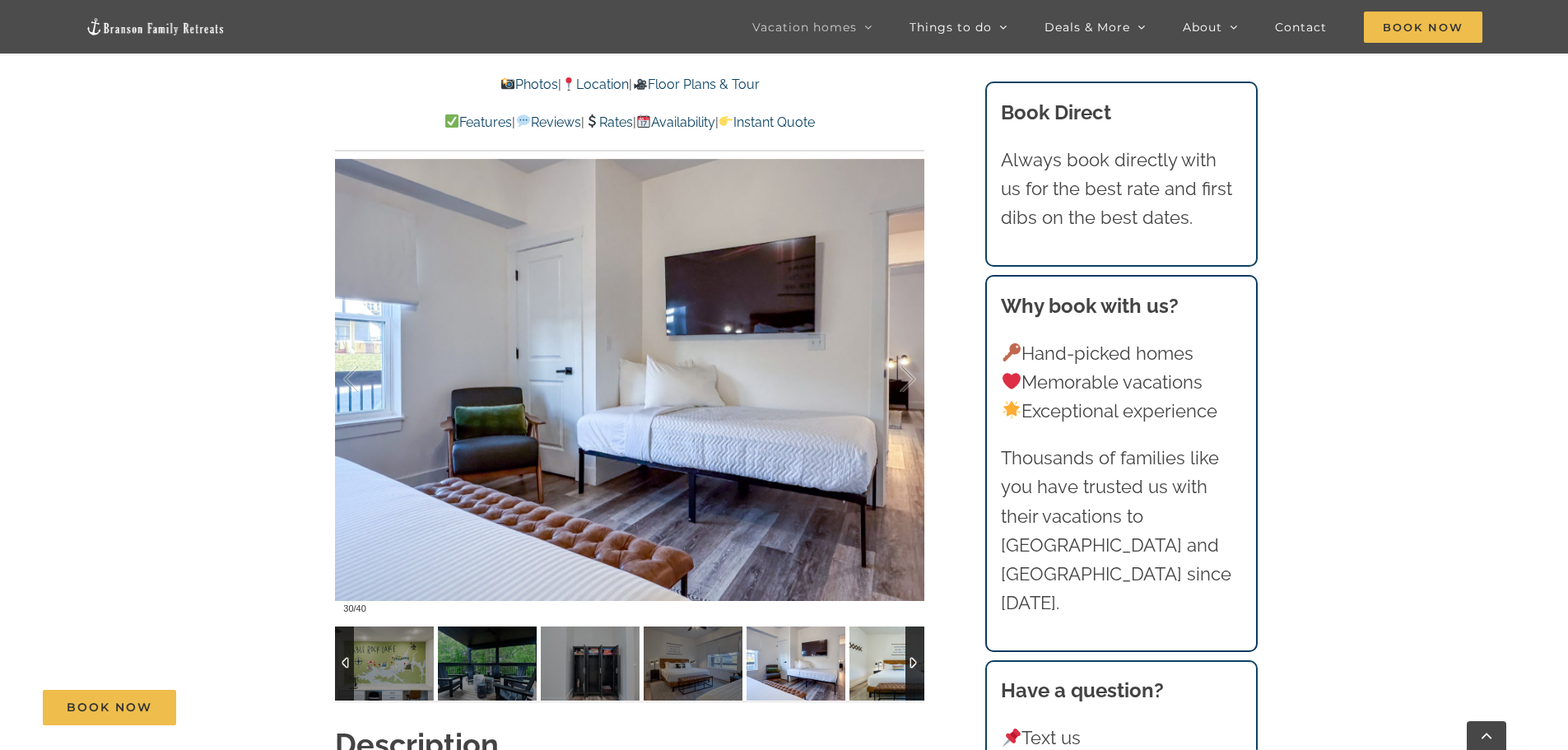
click at [865, 662] on img at bounding box center [899, 663] width 99 height 74
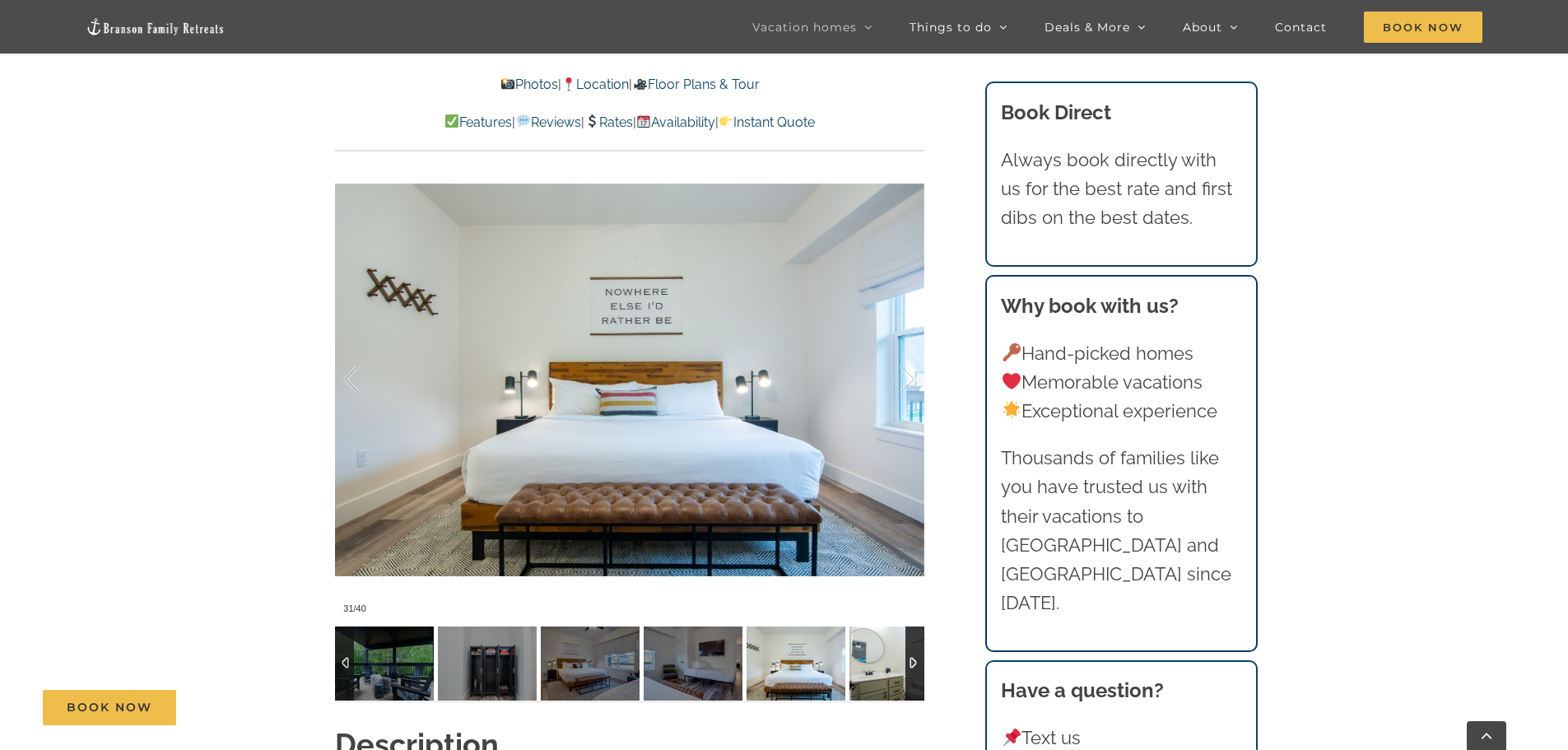
click at [865, 662] on img at bounding box center [899, 663] width 99 height 74
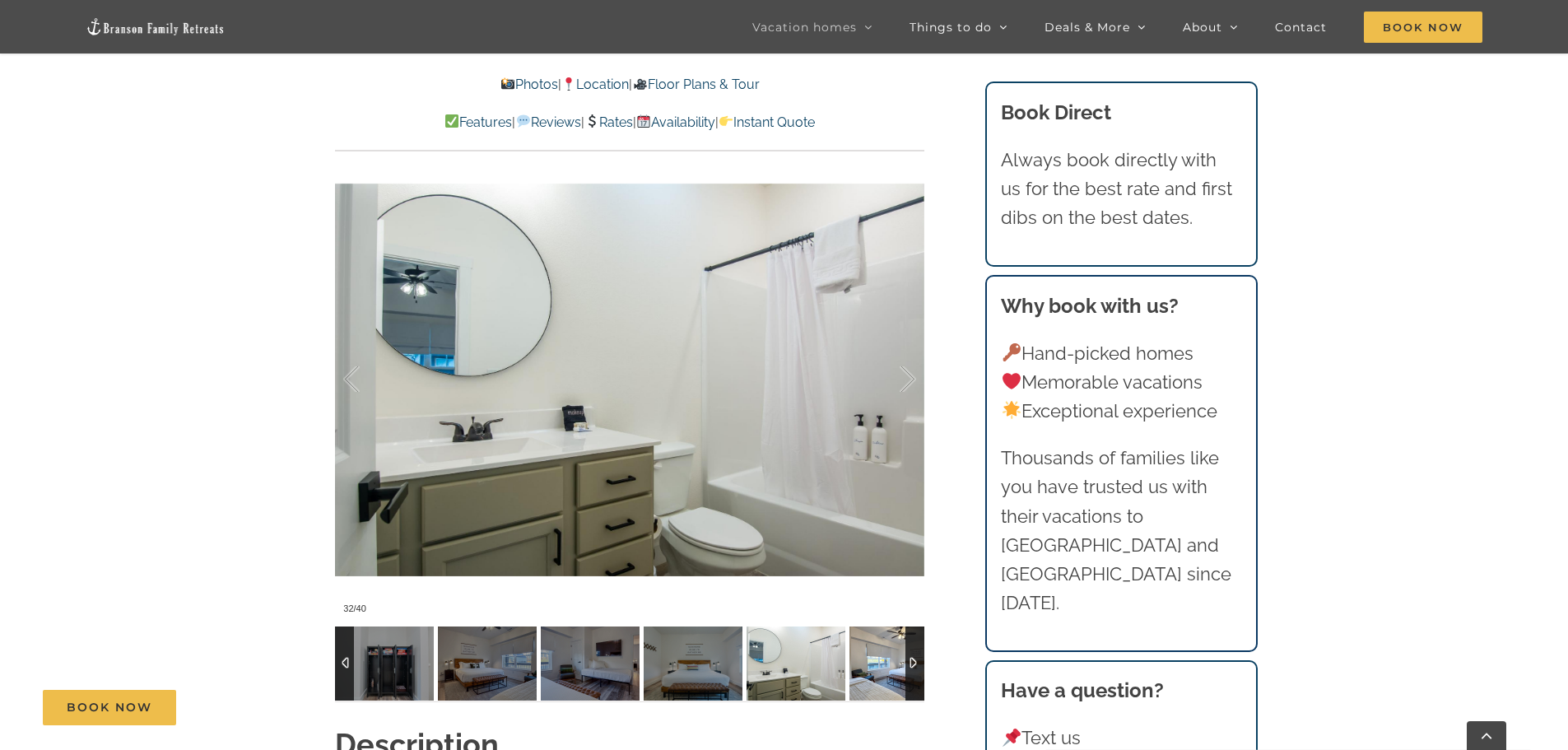
click at [865, 662] on img at bounding box center [899, 663] width 99 height 74
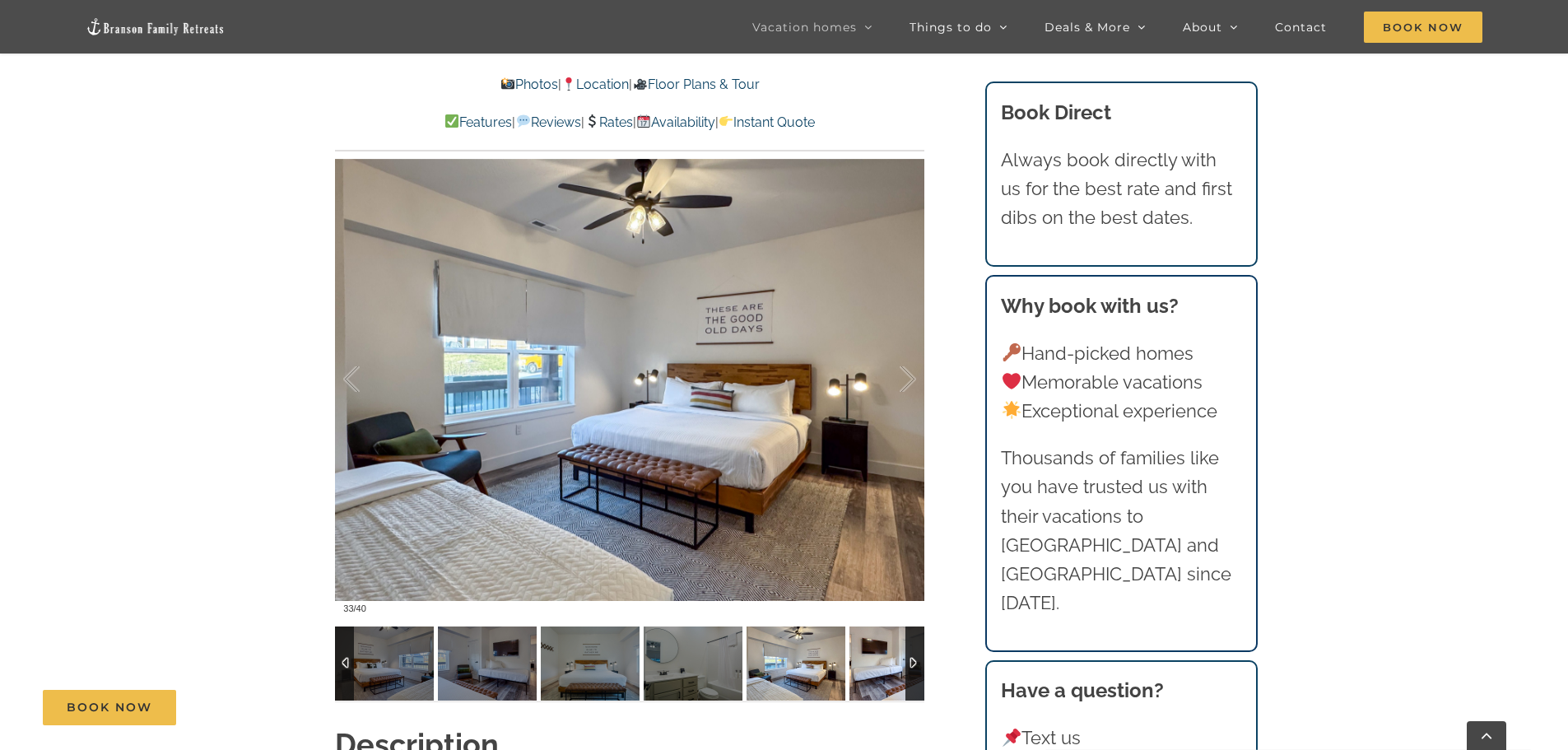
click at [865, 662] on img at bounding box center [899, 663] width 99 height 74
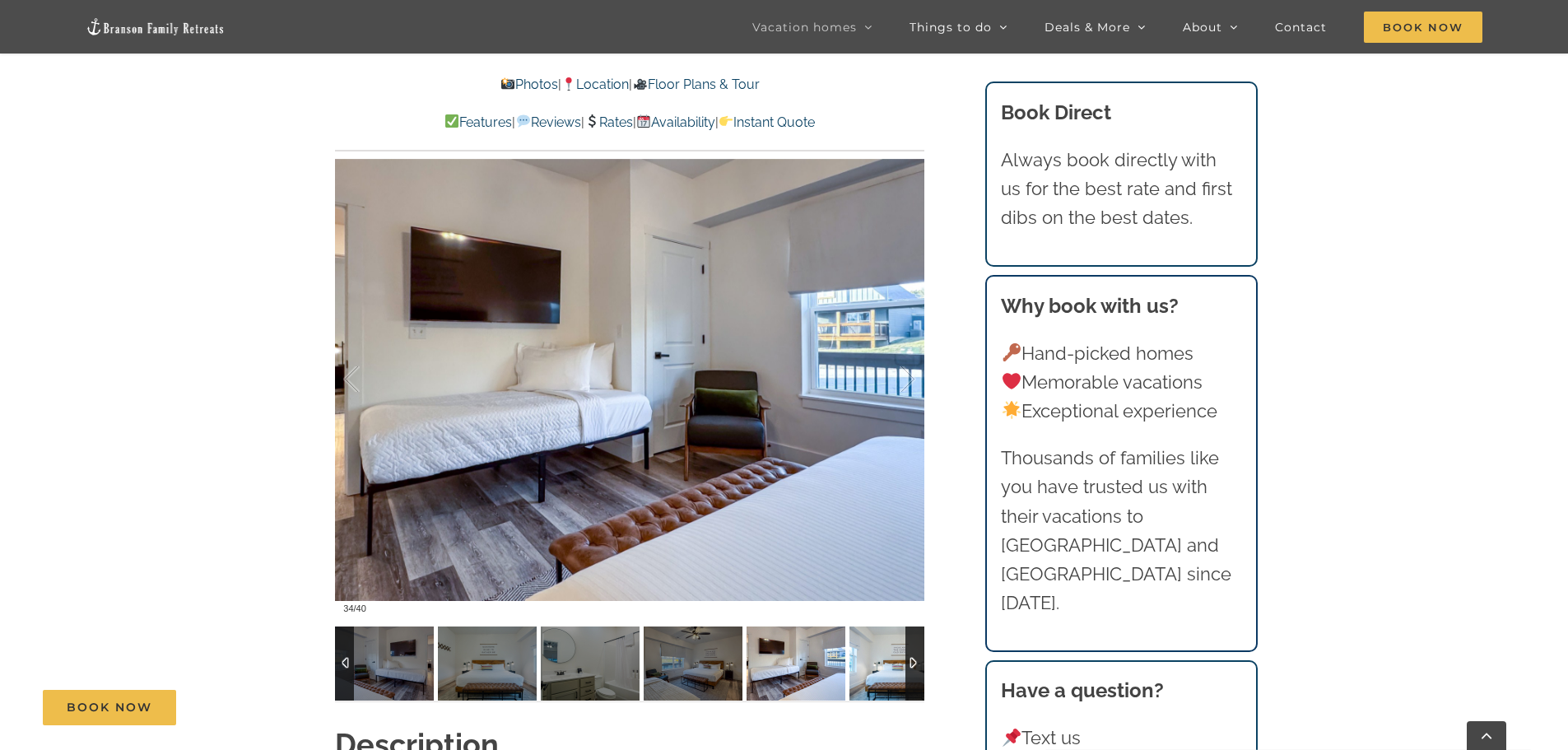
click at [865, 662] on img at bounding box center [899, 663] width 99 height 74
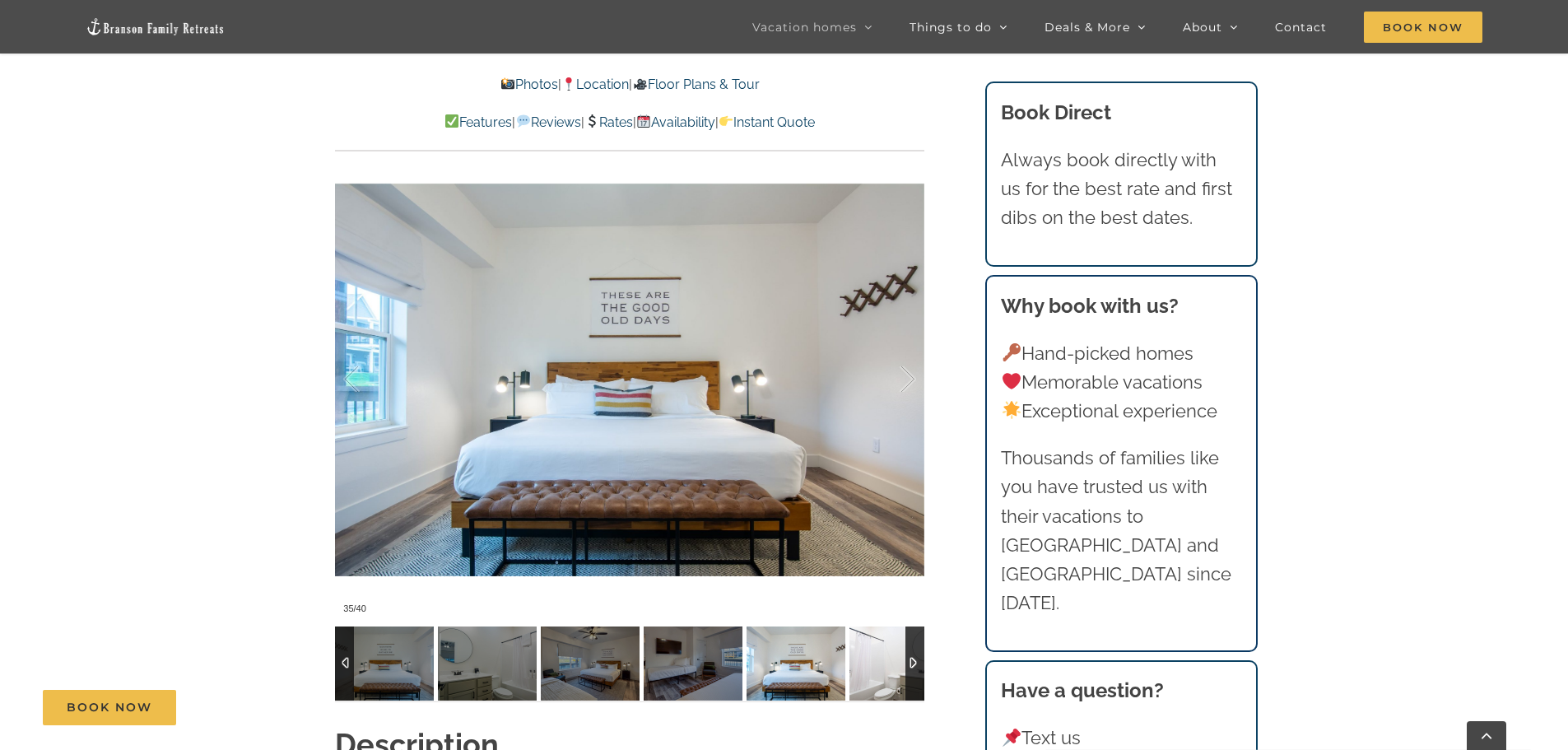
click at [865, 662] on img at bounding box center [899, 663] width 99 height 74
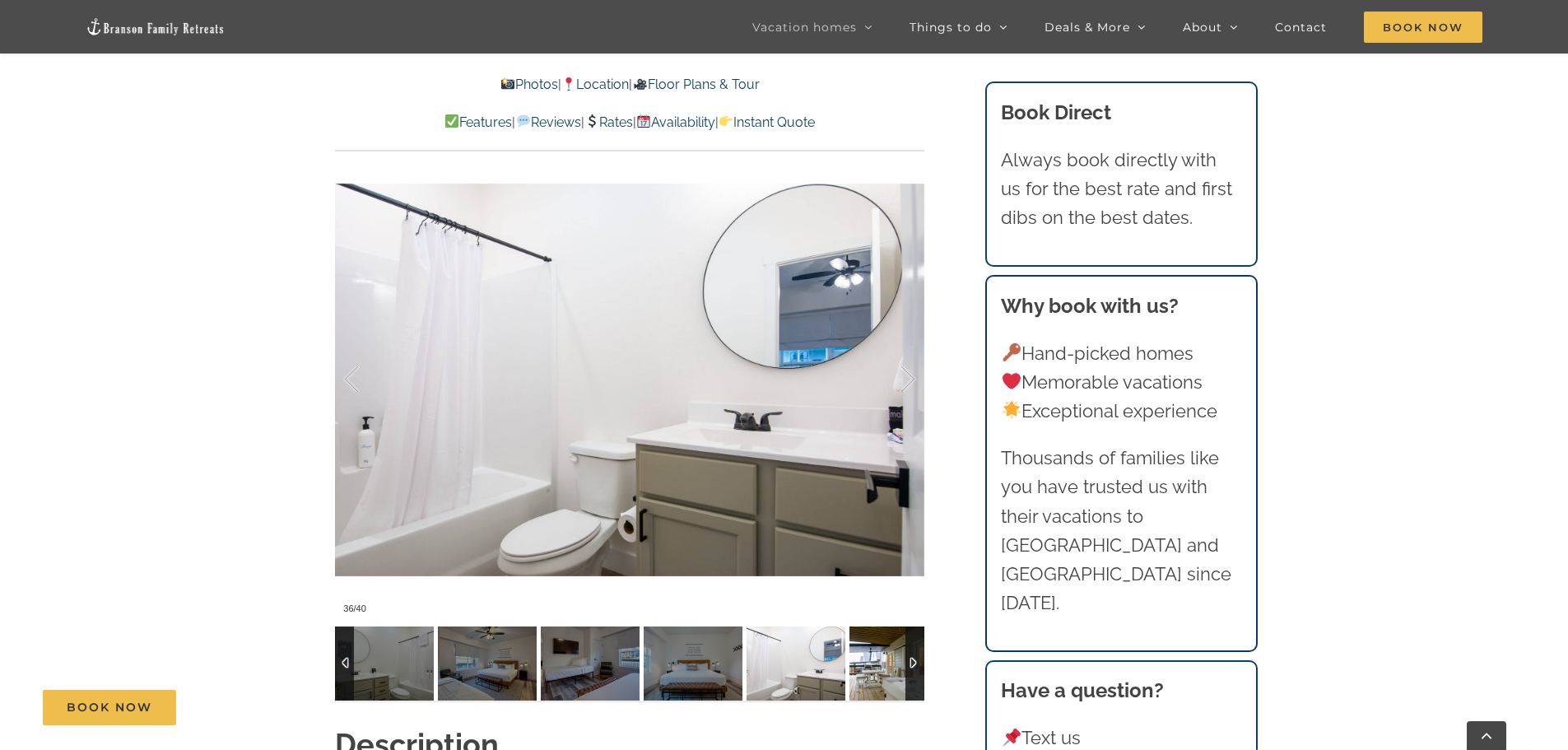
click at [865, 662] on img at bounding box center [899, 663] width 99 height 74
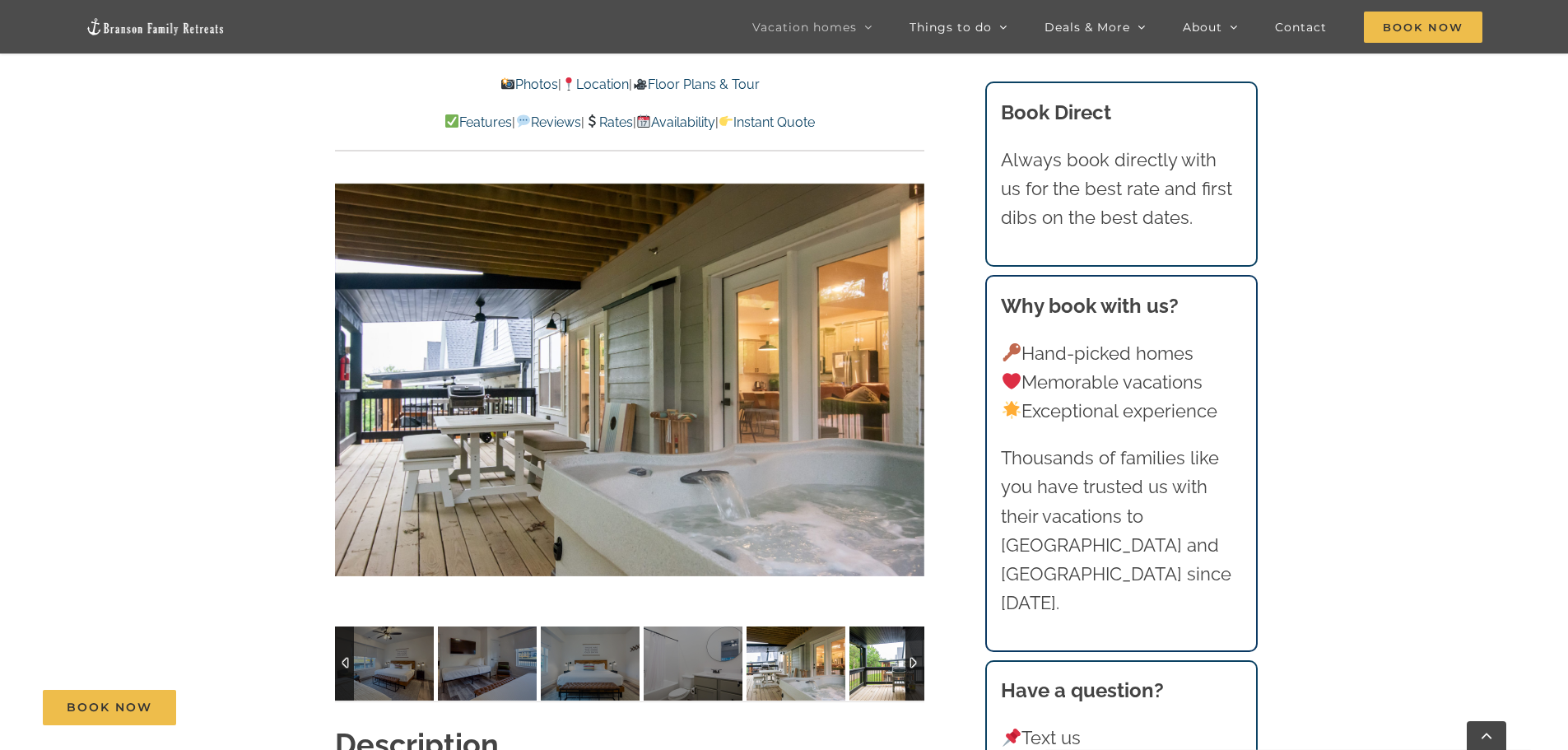
click at [865, 662] on img at bounding box center [899, 663] width 99 height 74
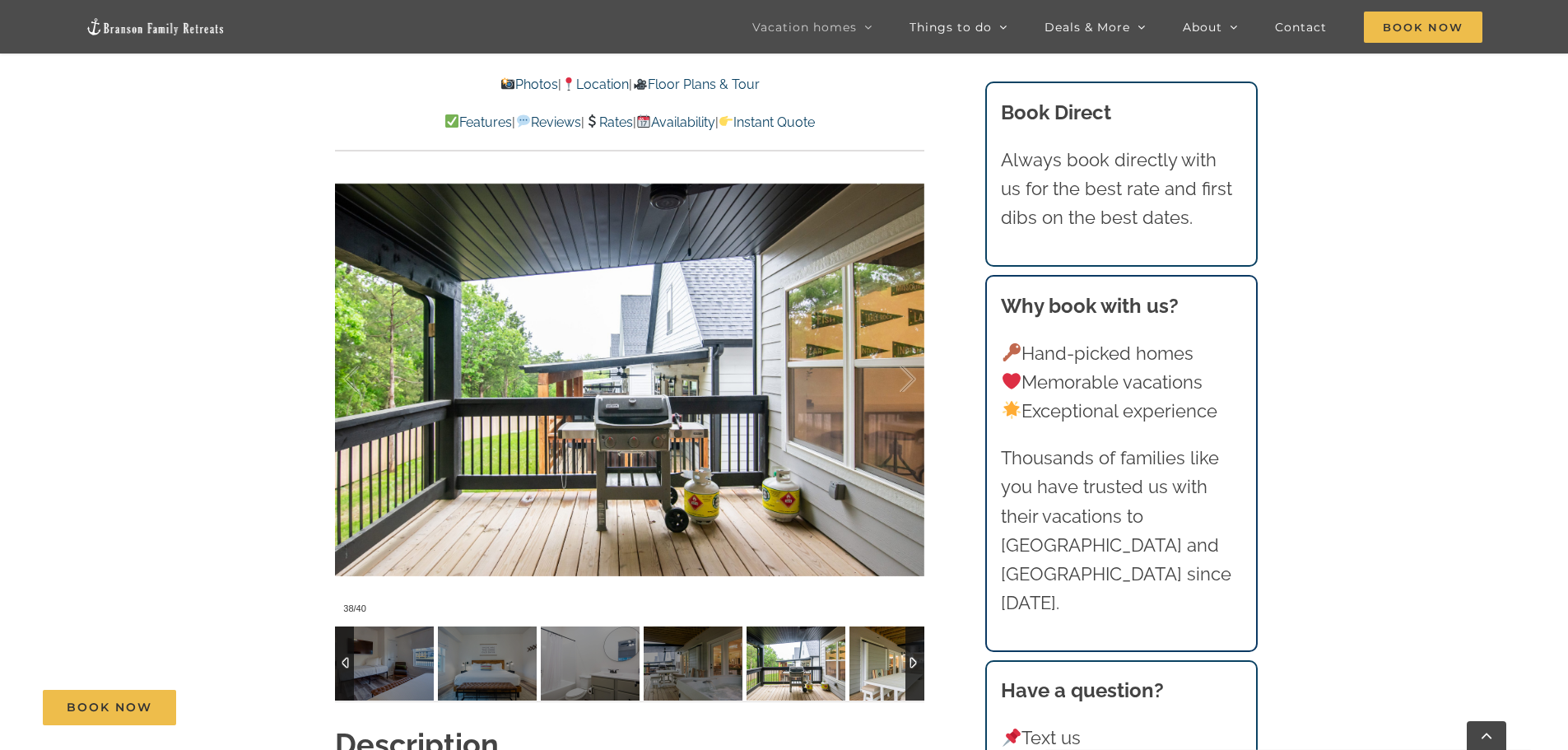
click at [865, 662] on img at bounding box center [899, 663] width 99 height 74
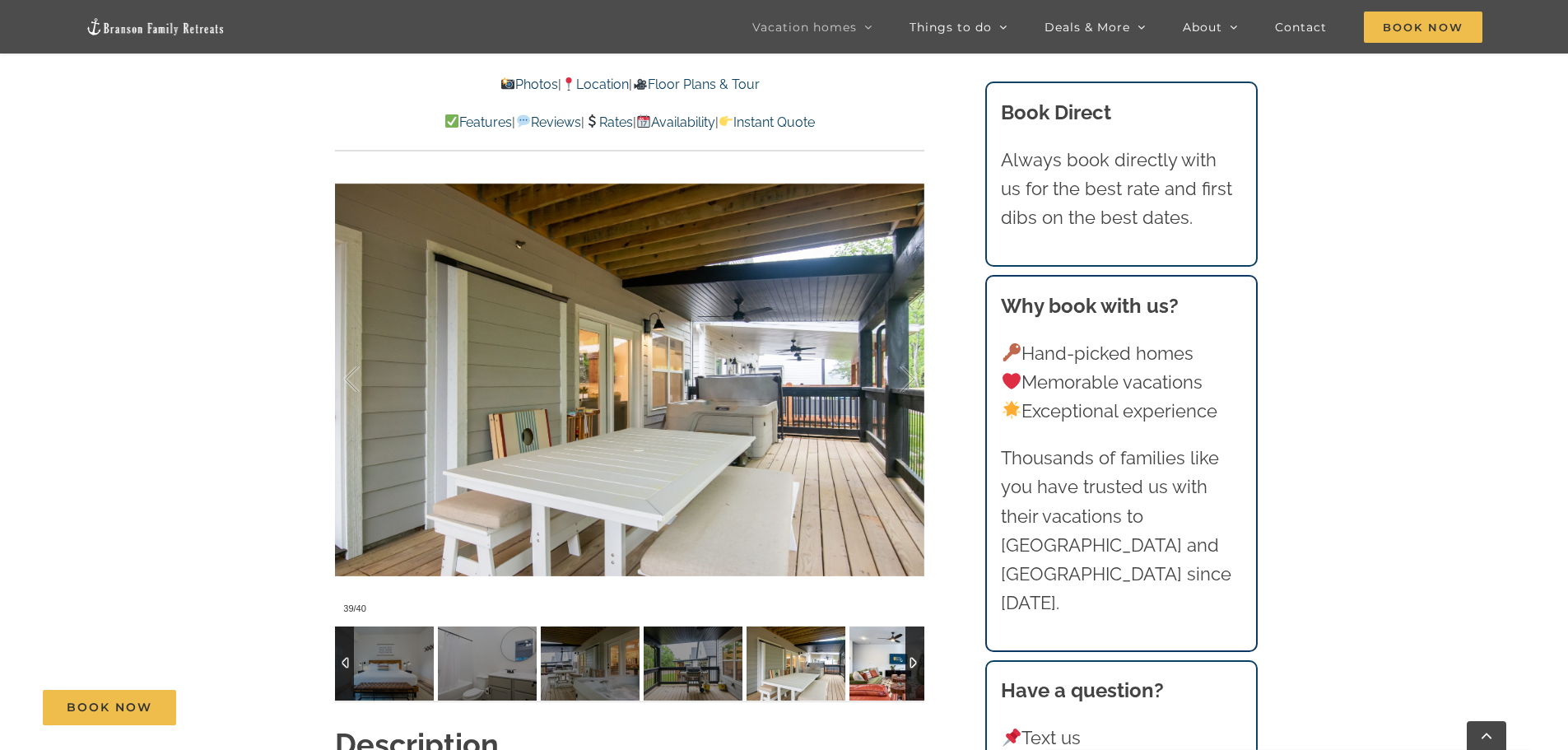
click at [865, 662] on img at bounding box center [899, 663] width 99 height 74
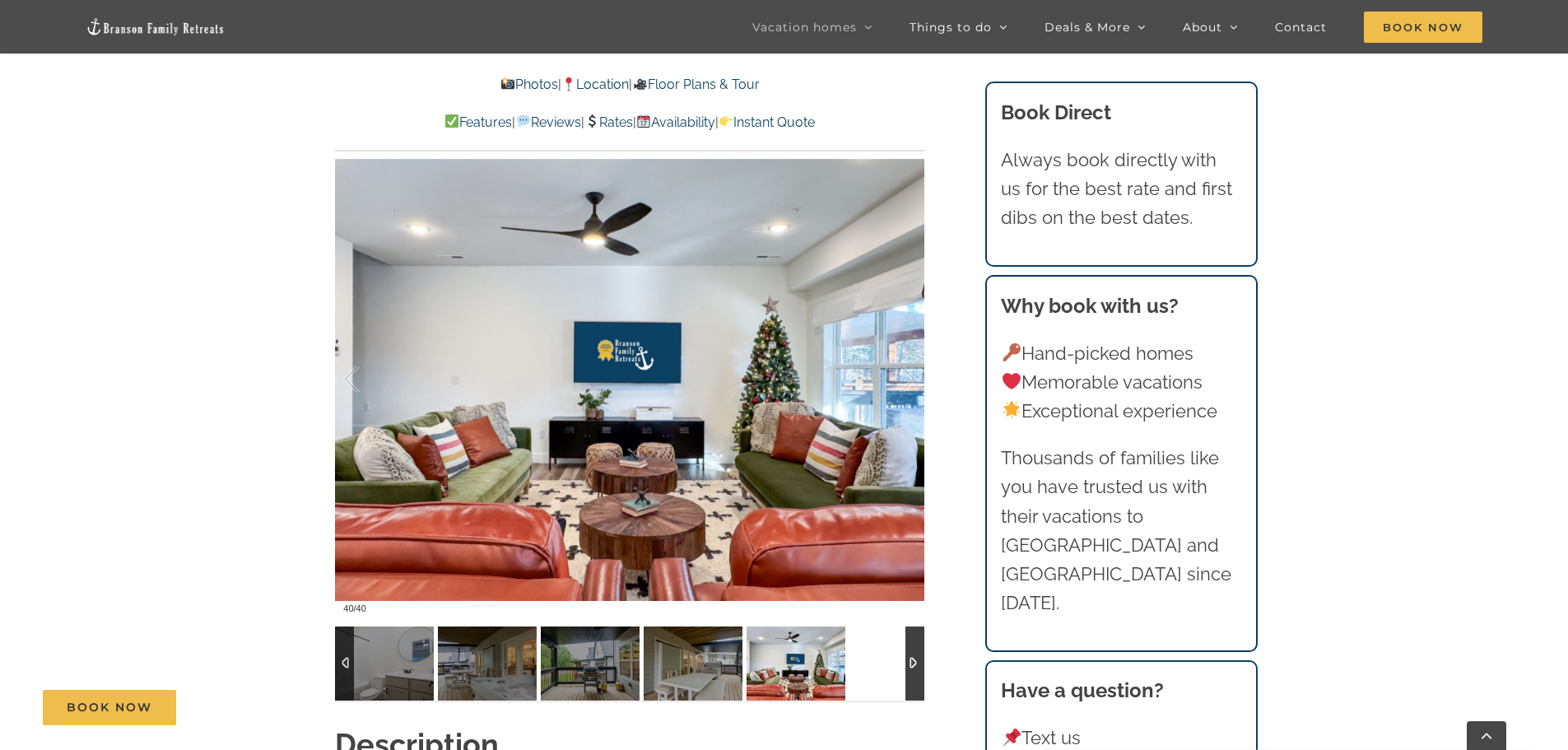
click at [734, 676] on img at bounding box center [693, 663] width 99 height 74
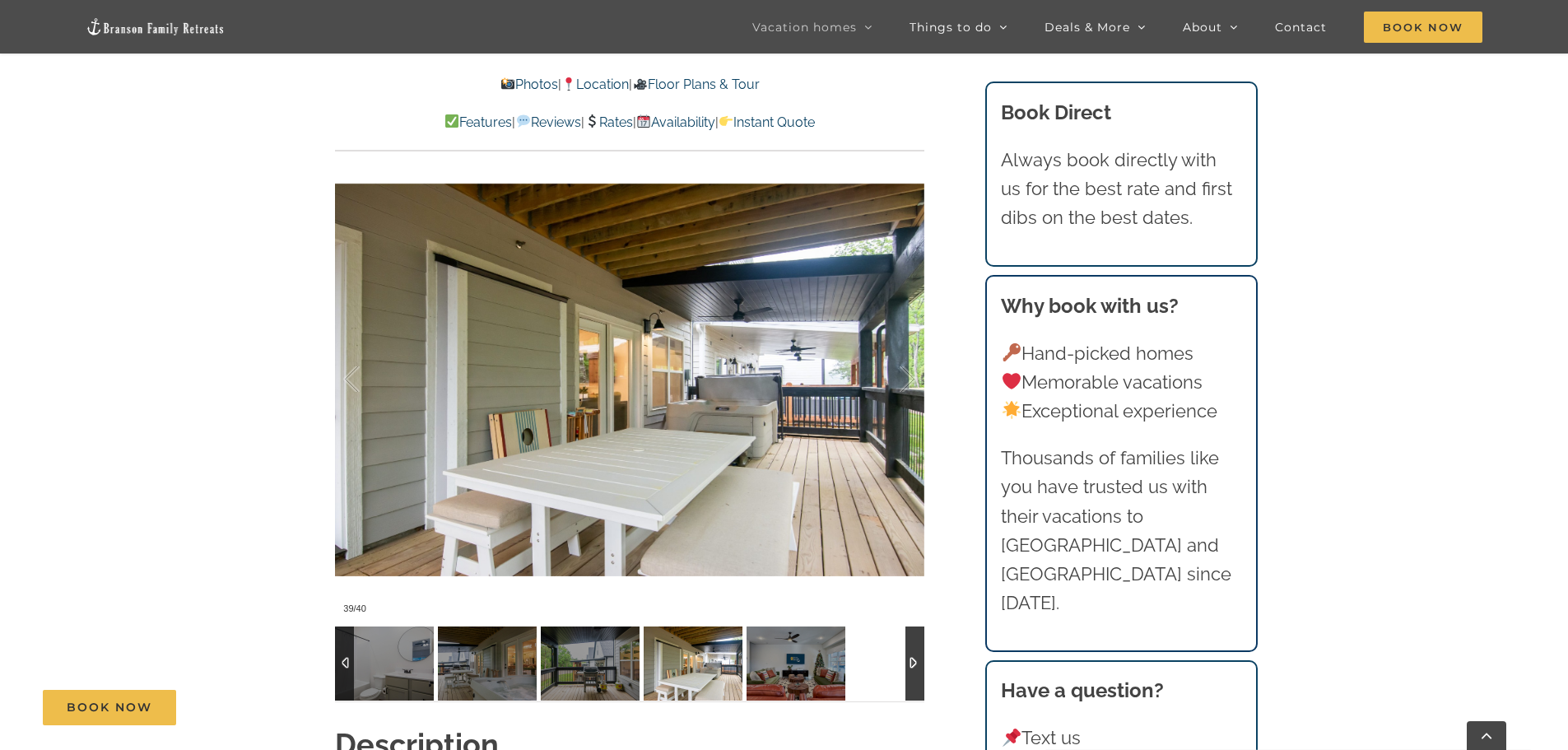
click at [707, 678] on img at bounding box center [693, 663] width 99 height 74
click at [618, 680] on img at bounding box center [590, 663] width 99 height 74
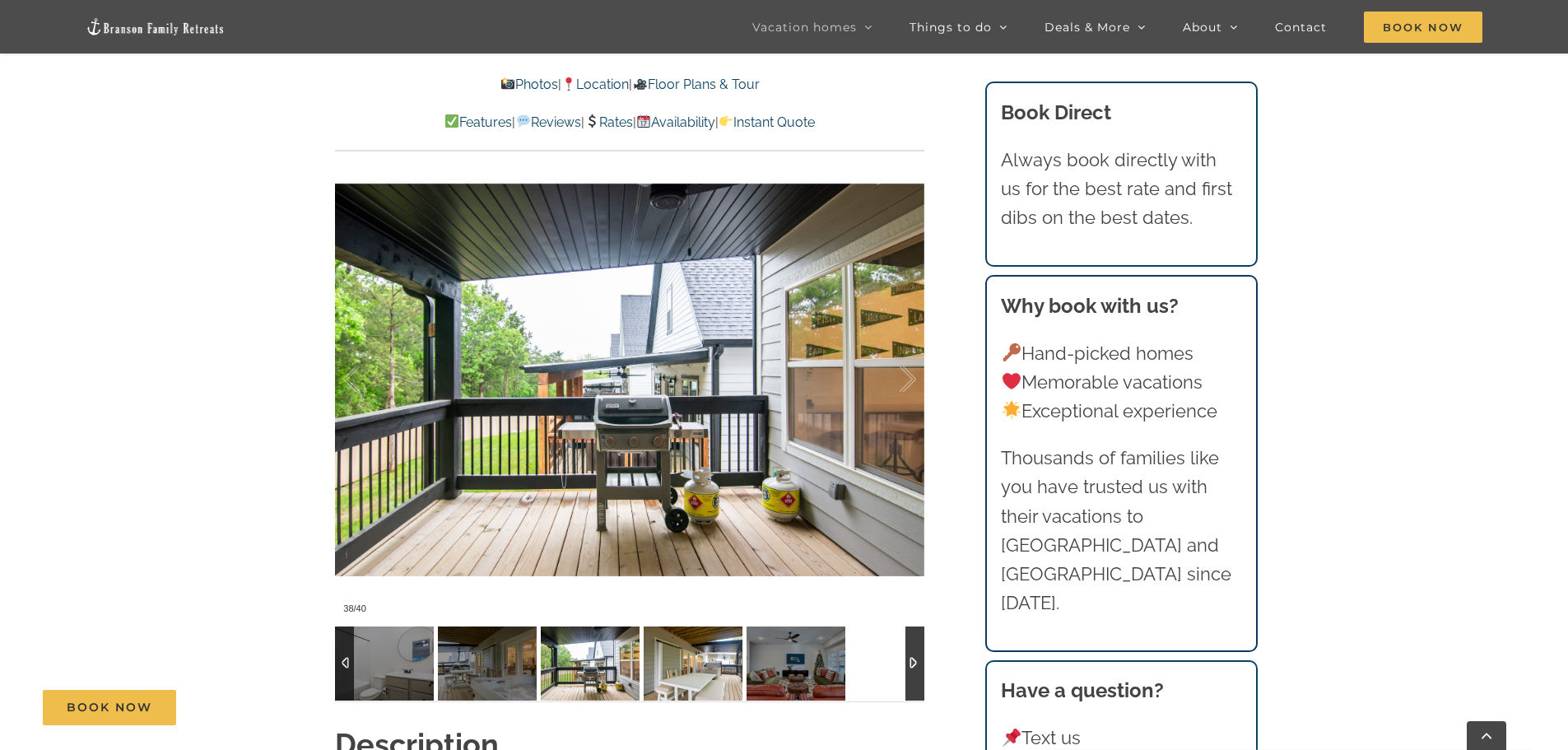
click at [741, 678] on img at bounding box center [693, 663] width 99 height 74
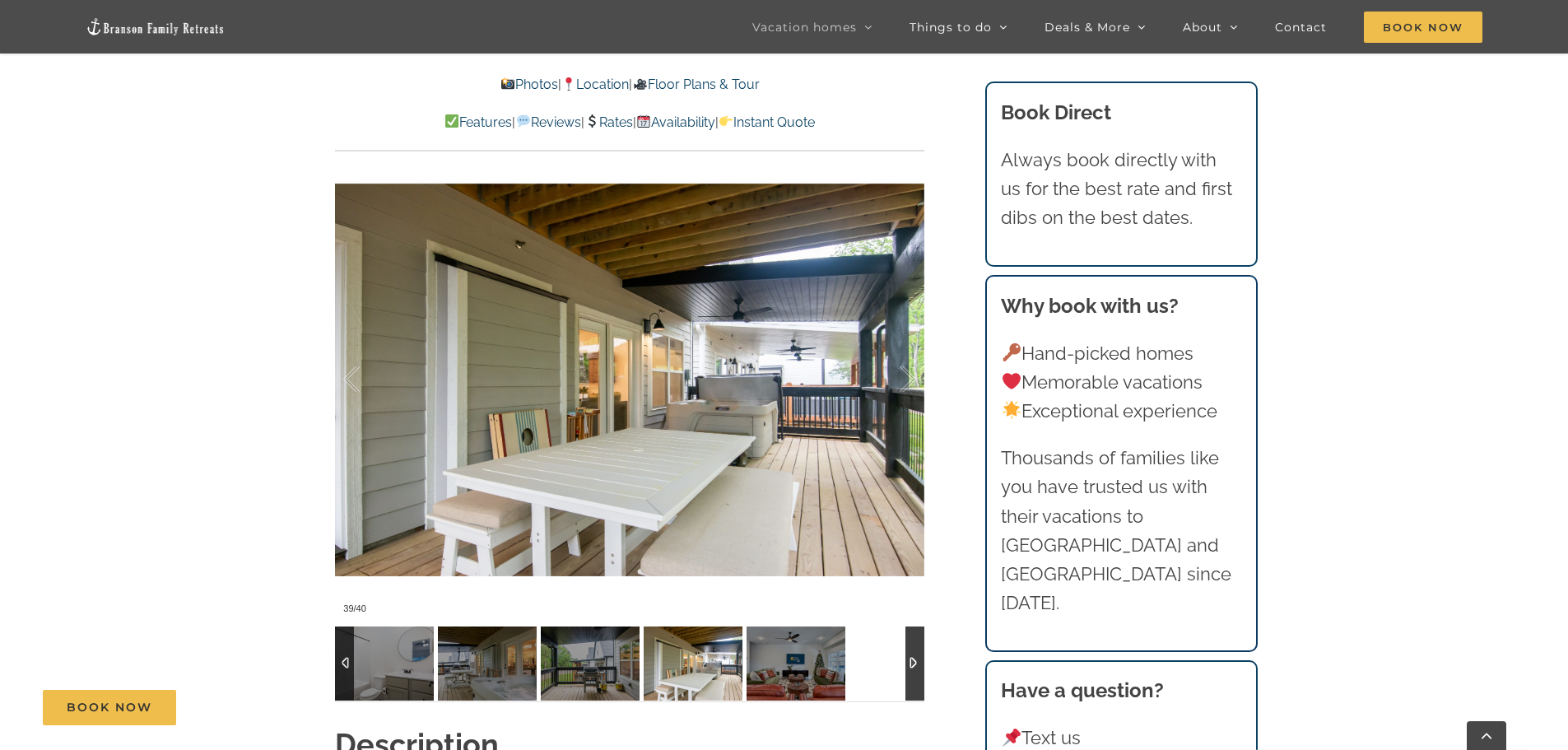
click at [911, 677] on div at bounding box center [914, 663] width 19 height 74
click at [839, 680] on img at bounding box center [796, 663] width 99 height 74
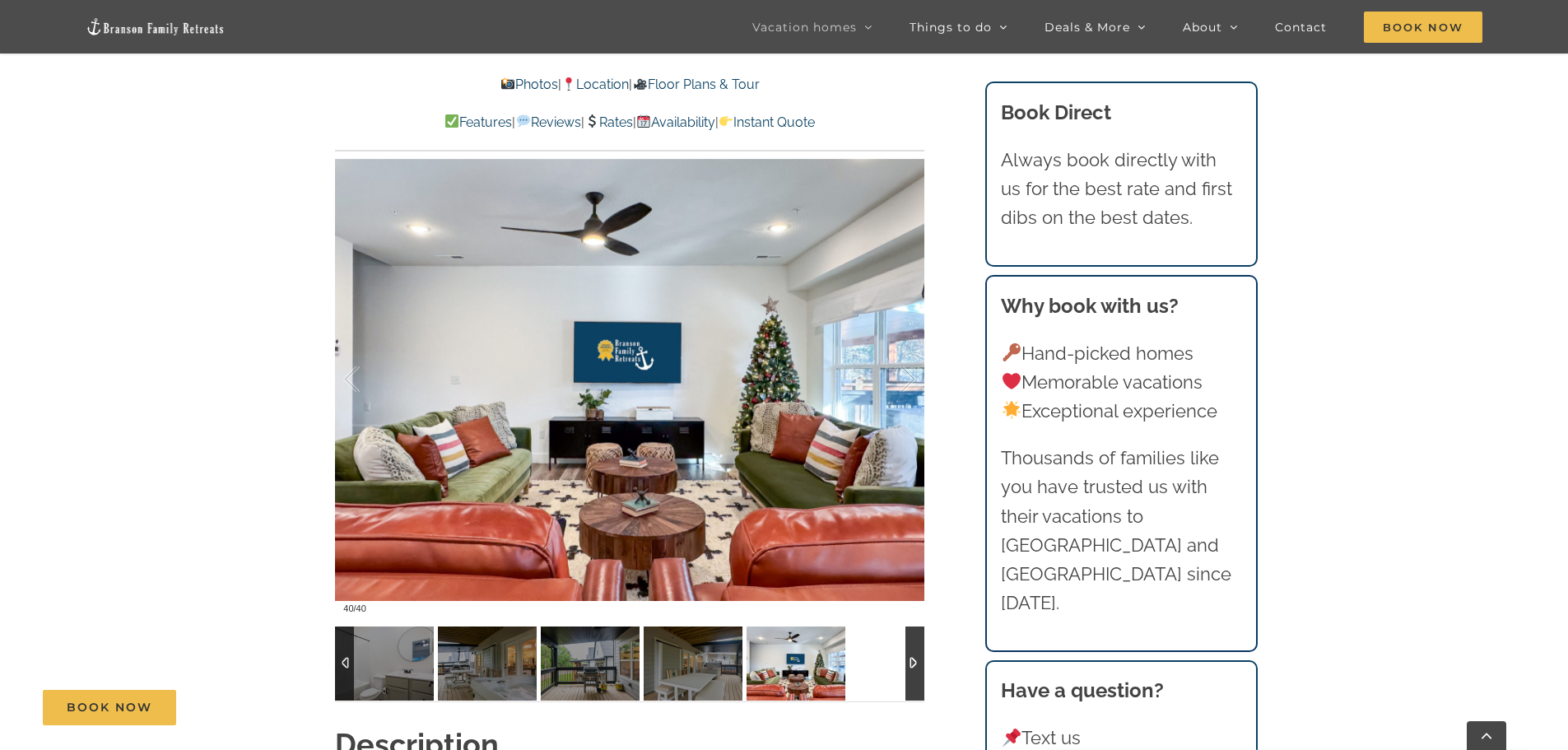
click at [911, 678] on div at bounding box center [914, 663] width 19 height 74
click at [871, 679] on div at bounding box center [630, 663] width 590 height 74
click at [391, 657] on img at bounding box center [384, 663] width 99 height 74
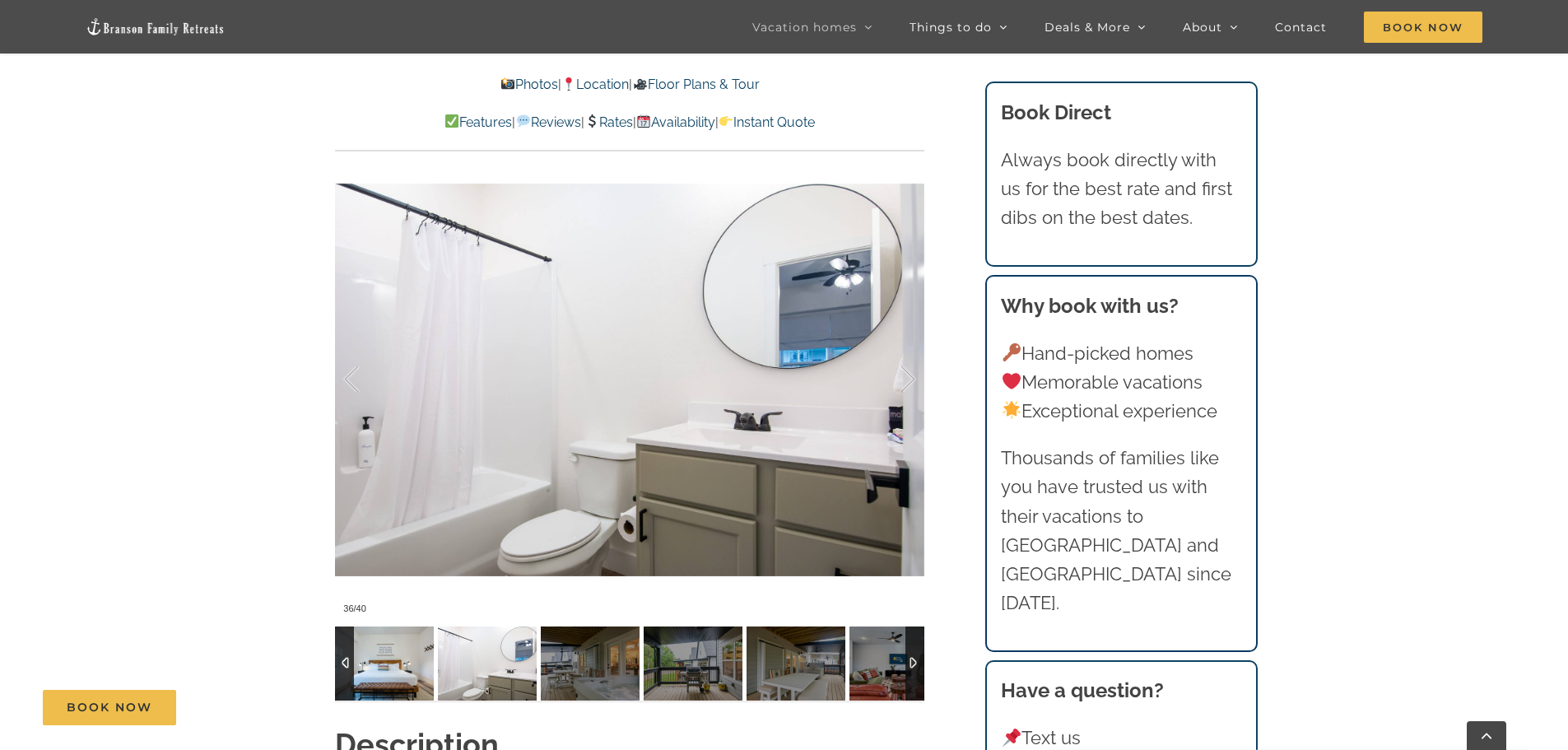
click at [372, 662] on img at bounding box center [384, 663] width 99 height 74
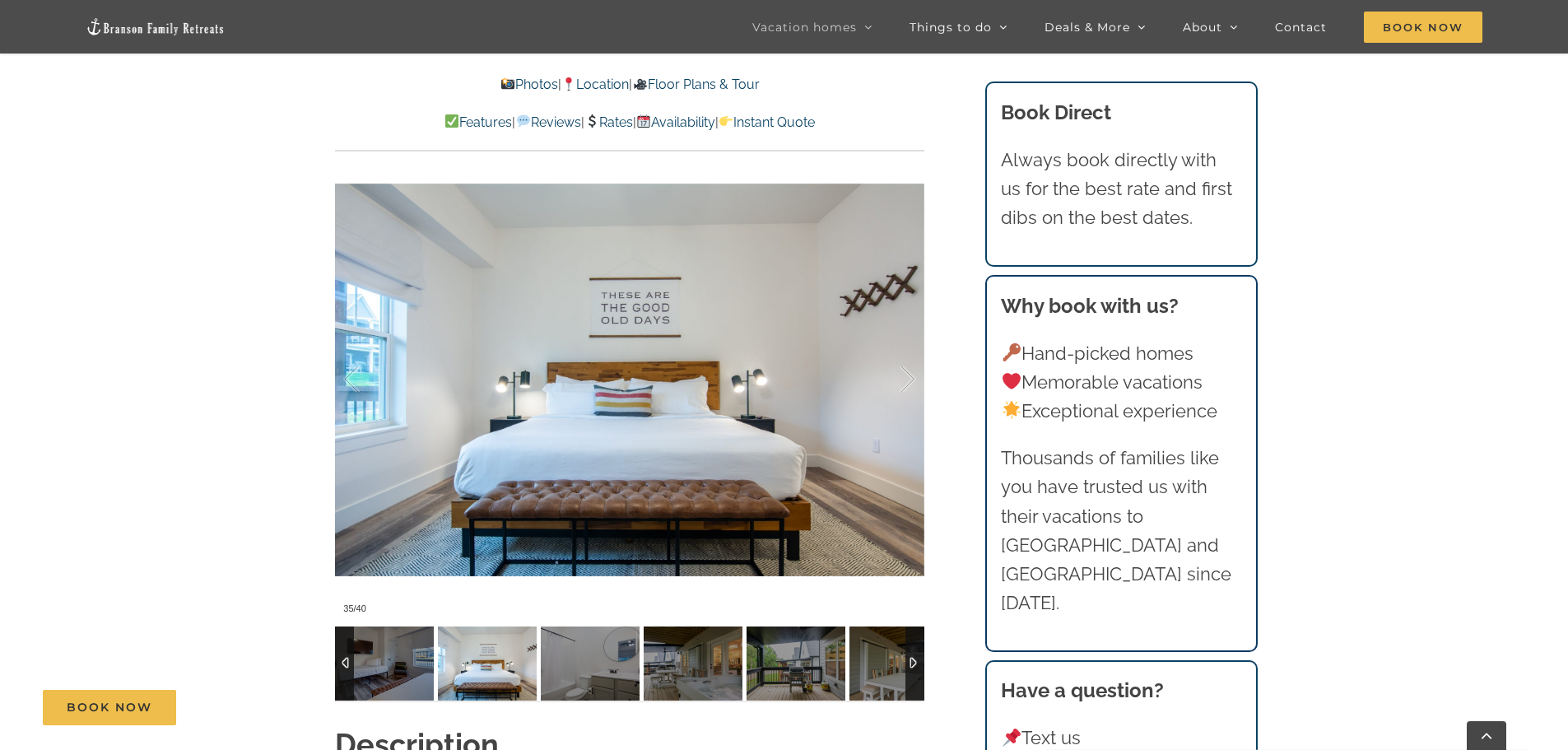
click at [438, 661] on img at bounding box center [487, 663] width 99 height 74
click at [375, 661] on img at bounding box center [384, 663] width 99 height 74
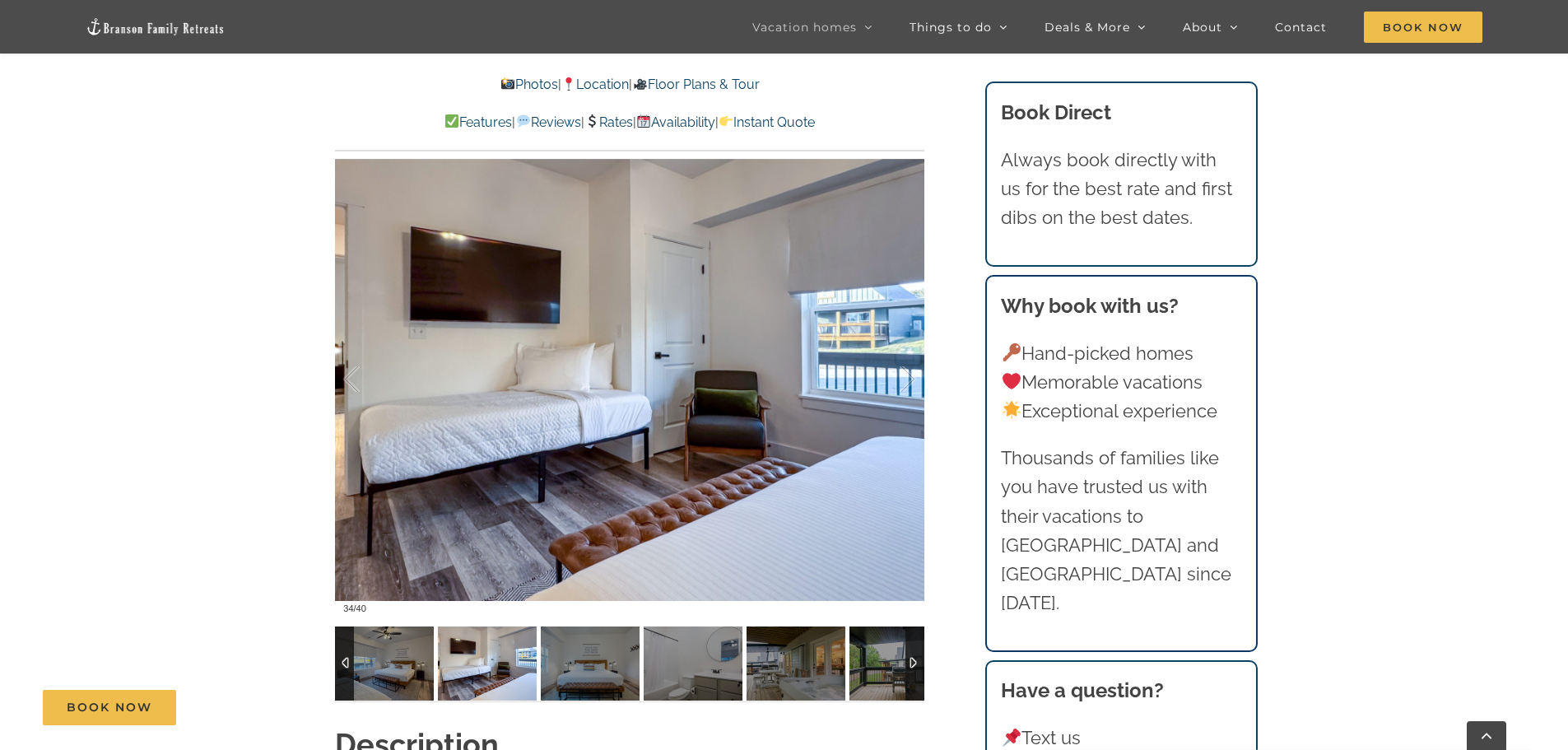
click at [375, 661] on img at bounding box center [384, 663] width 99 height 74
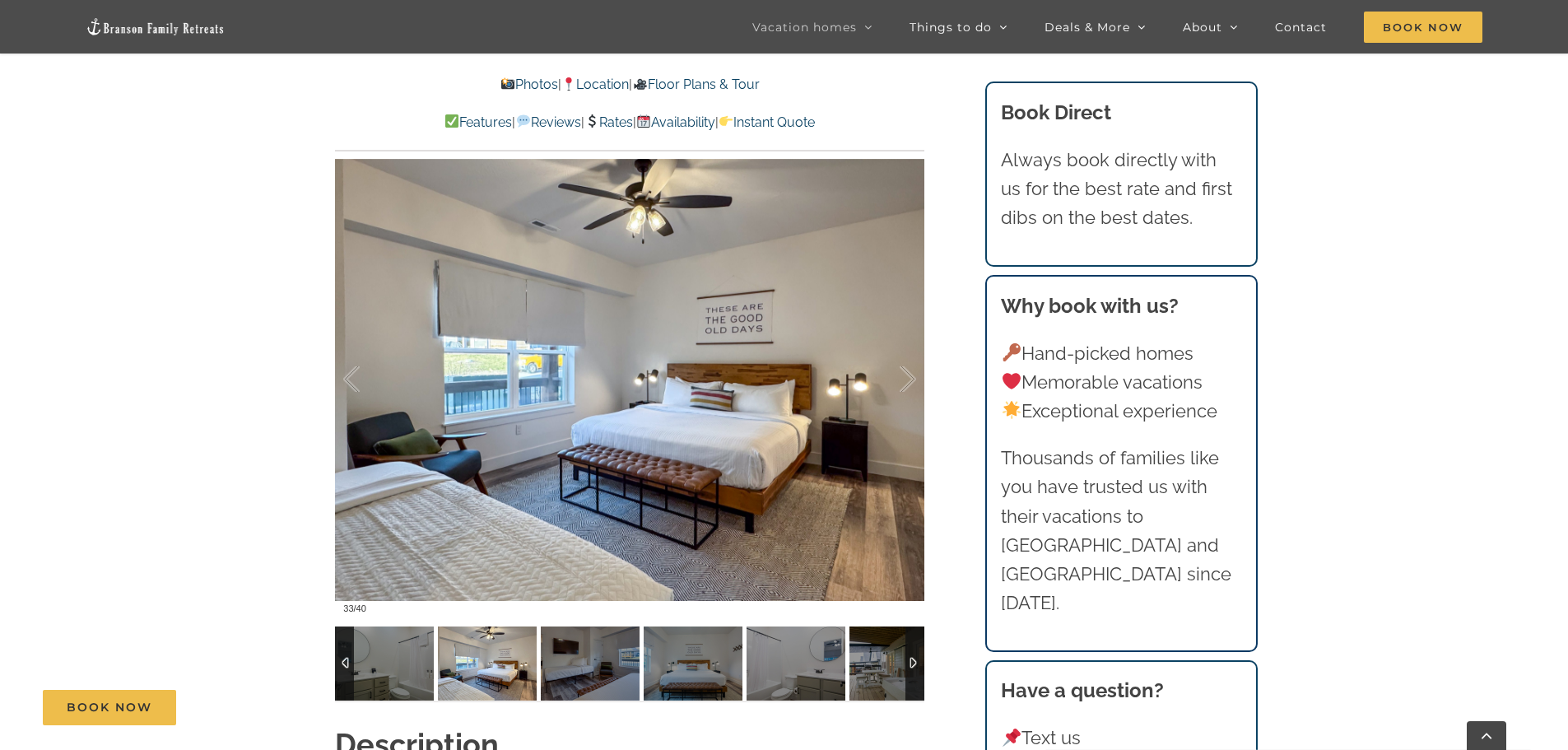
click at [438, 661] on img at bounding box center [487, 663] width 99 height 74
click at [375, 661] on img at bounding box center [384, 663] width 99 height 74
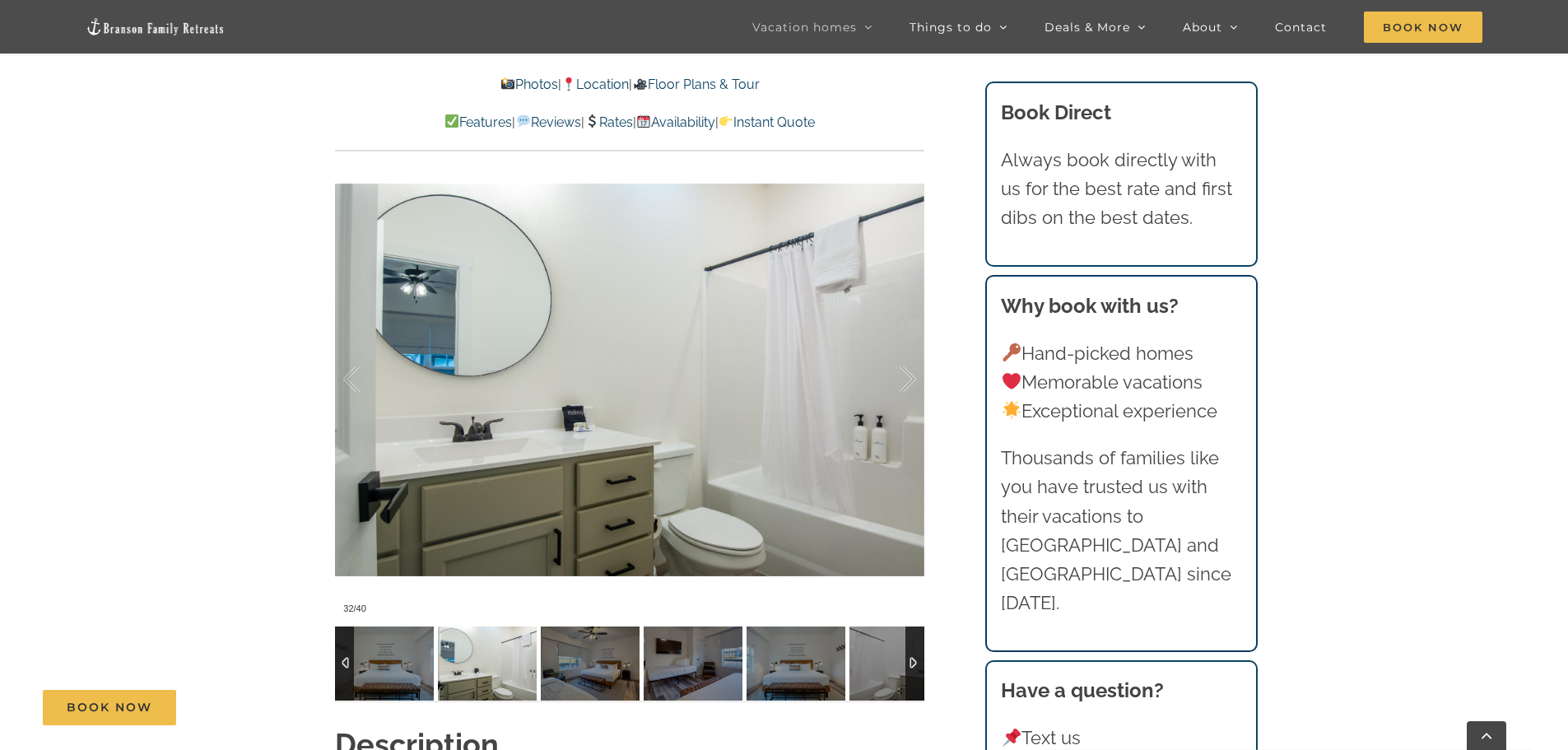
click at [438, 661] on img at bounding box center [487, 663] width 99 height 74
click at [375, 661] on img at bounding box center [384, 663] width 99 height 74
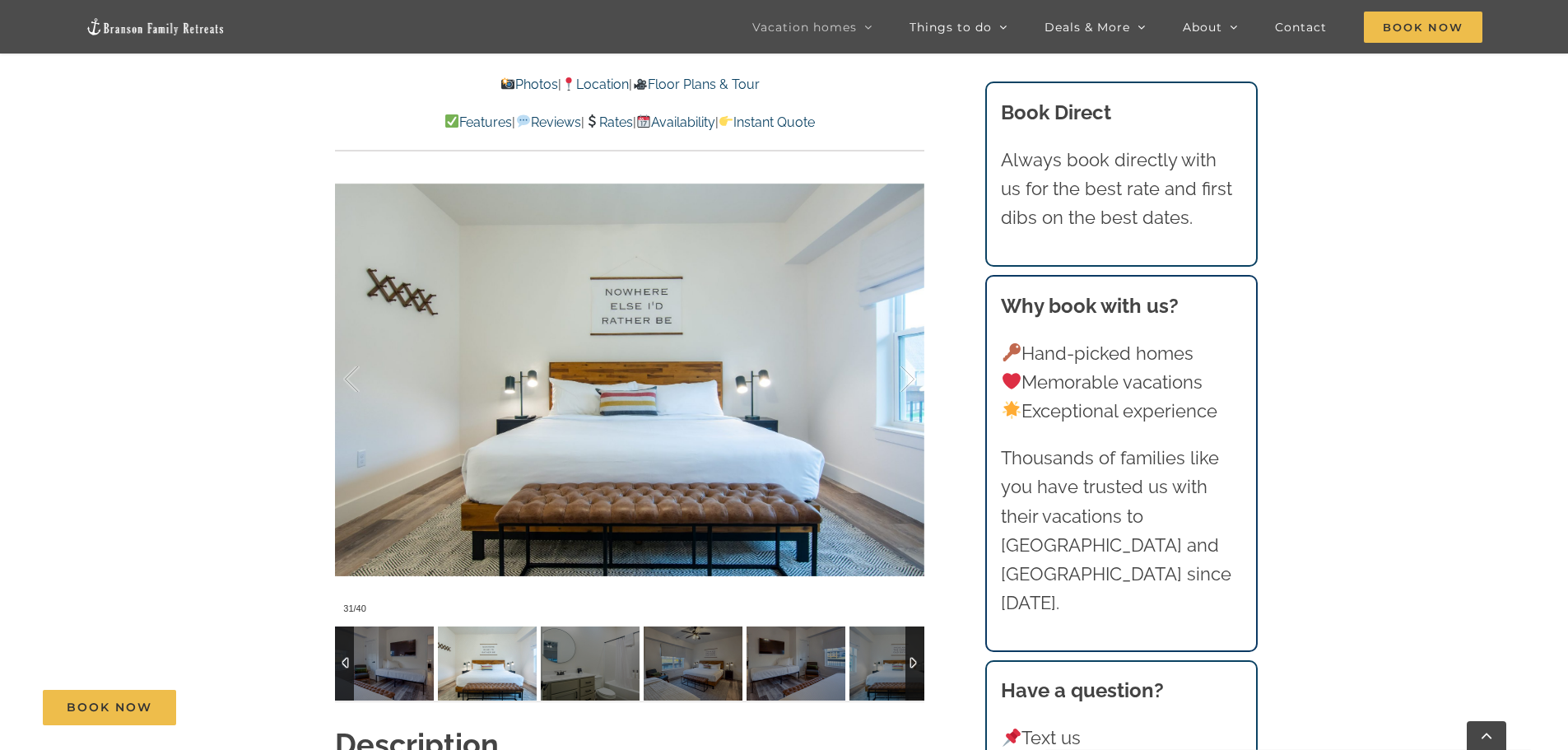
click at [375, 661] on img at bounding box center [384, 663] width 99 height 74
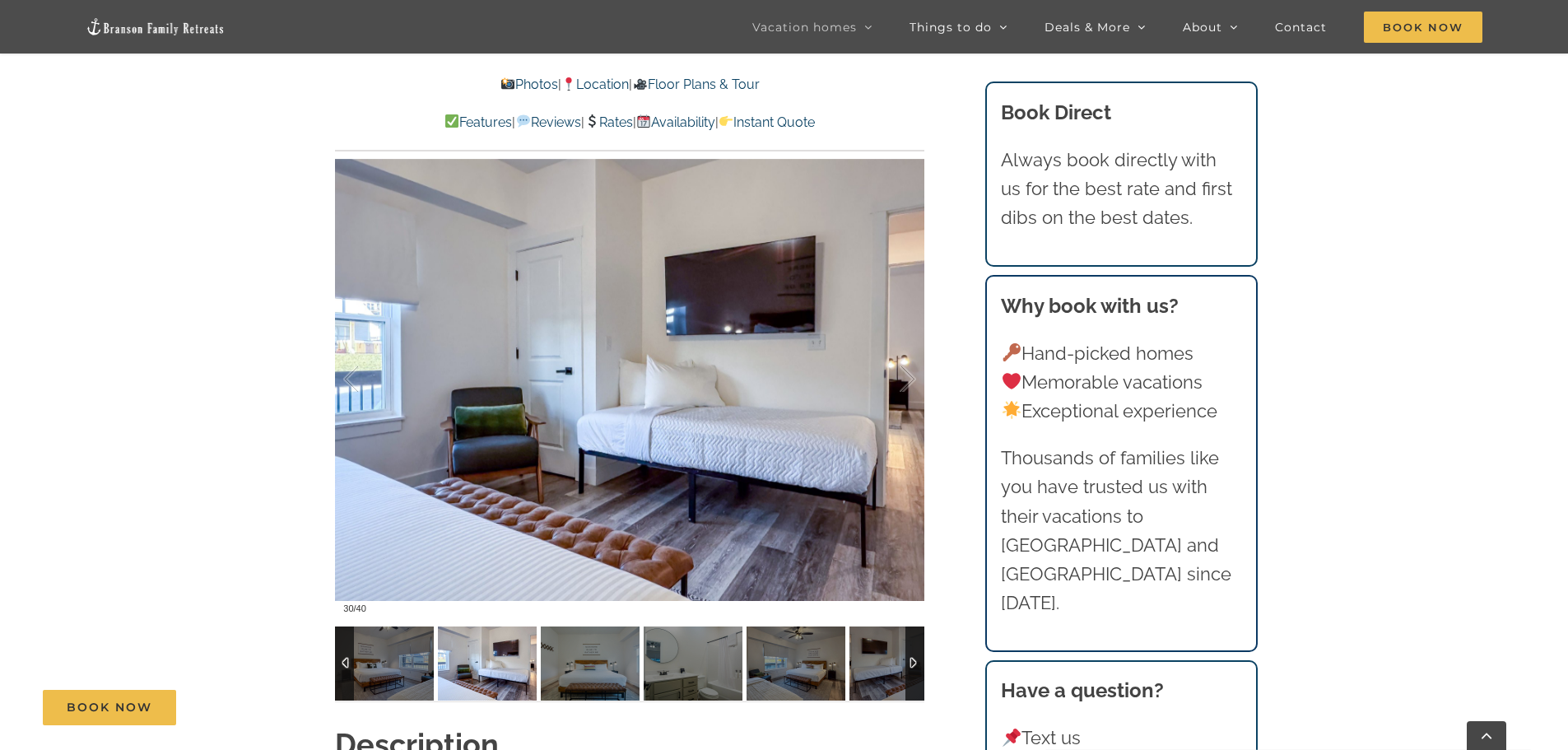
click at [375, 661] on img at bounding box center [384, 663] width 99 height 74
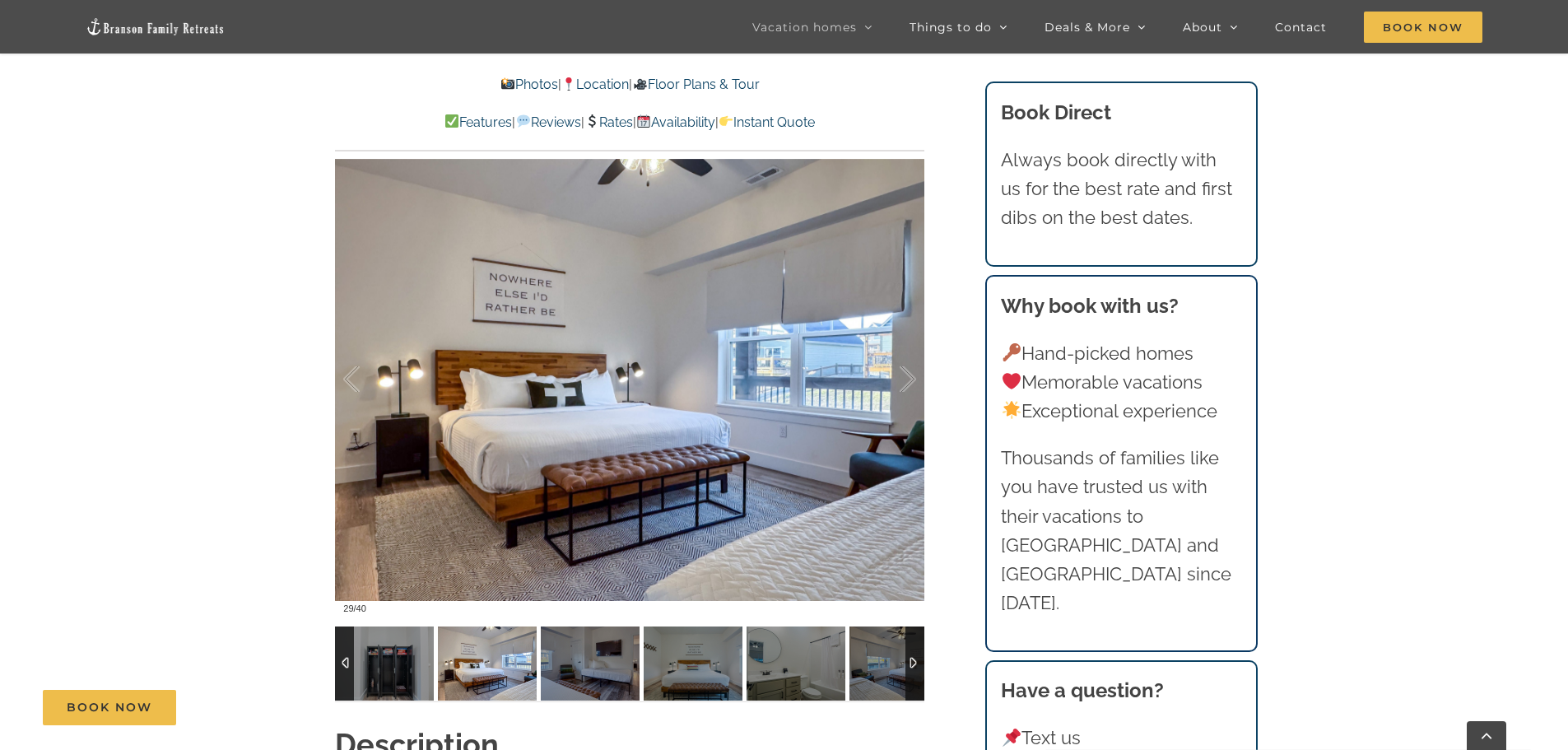
click at [375, 661] on img at bounding box center [384, 663] width 99 height 74
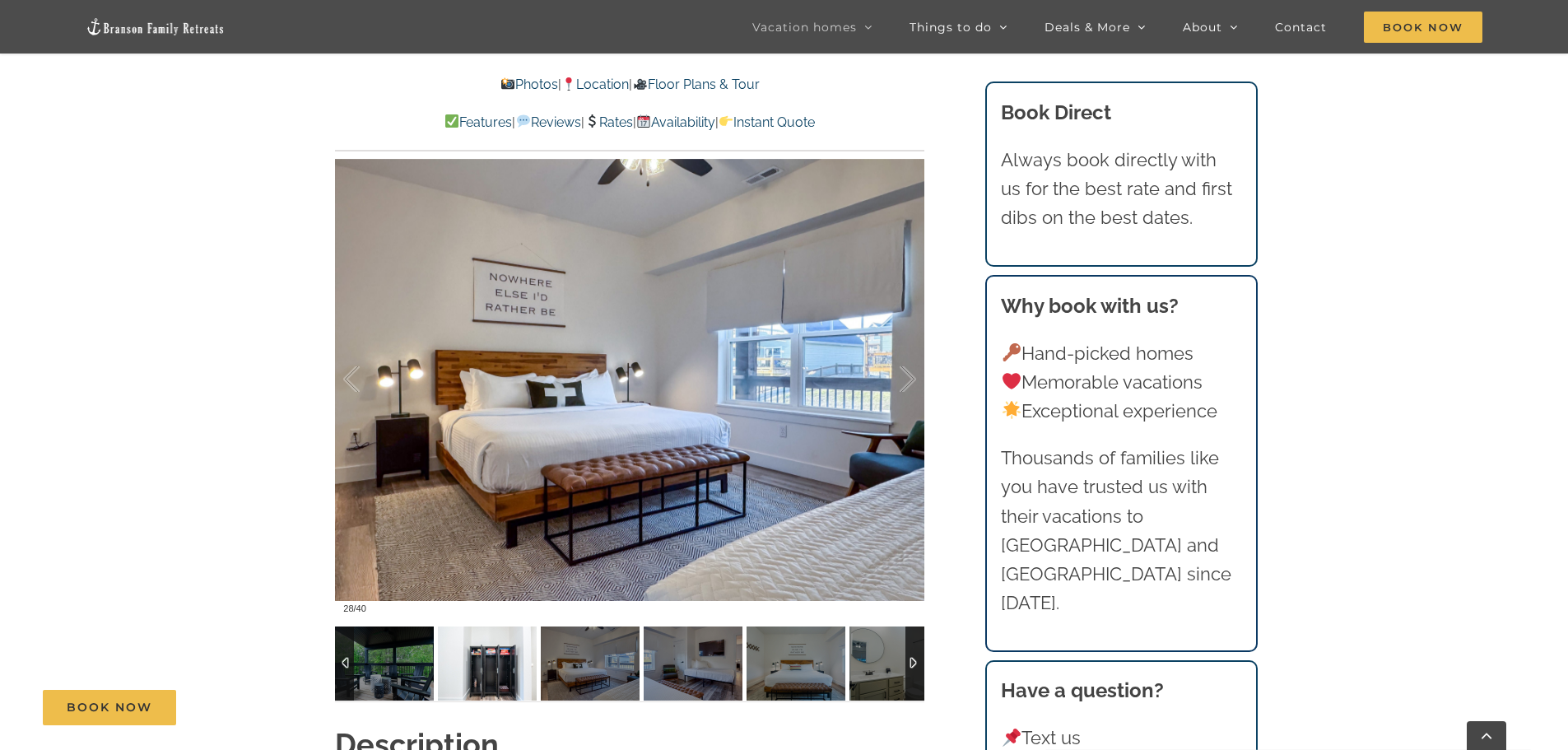
click at [438, 661] on img at bounding box center [487, 663] width 99 height 74
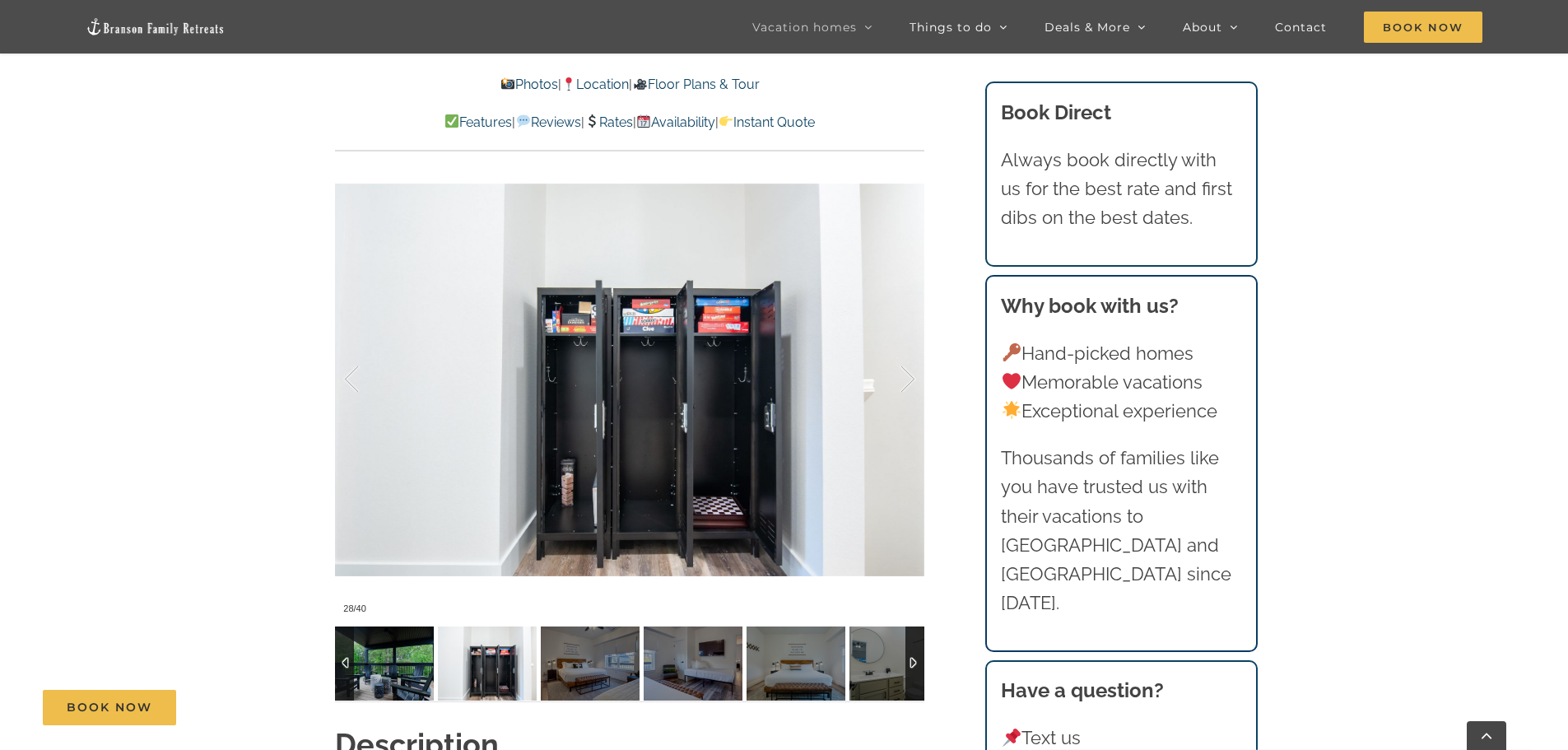
click at [375, 661] on img at bounding box center [384, 663] width 99 height 74
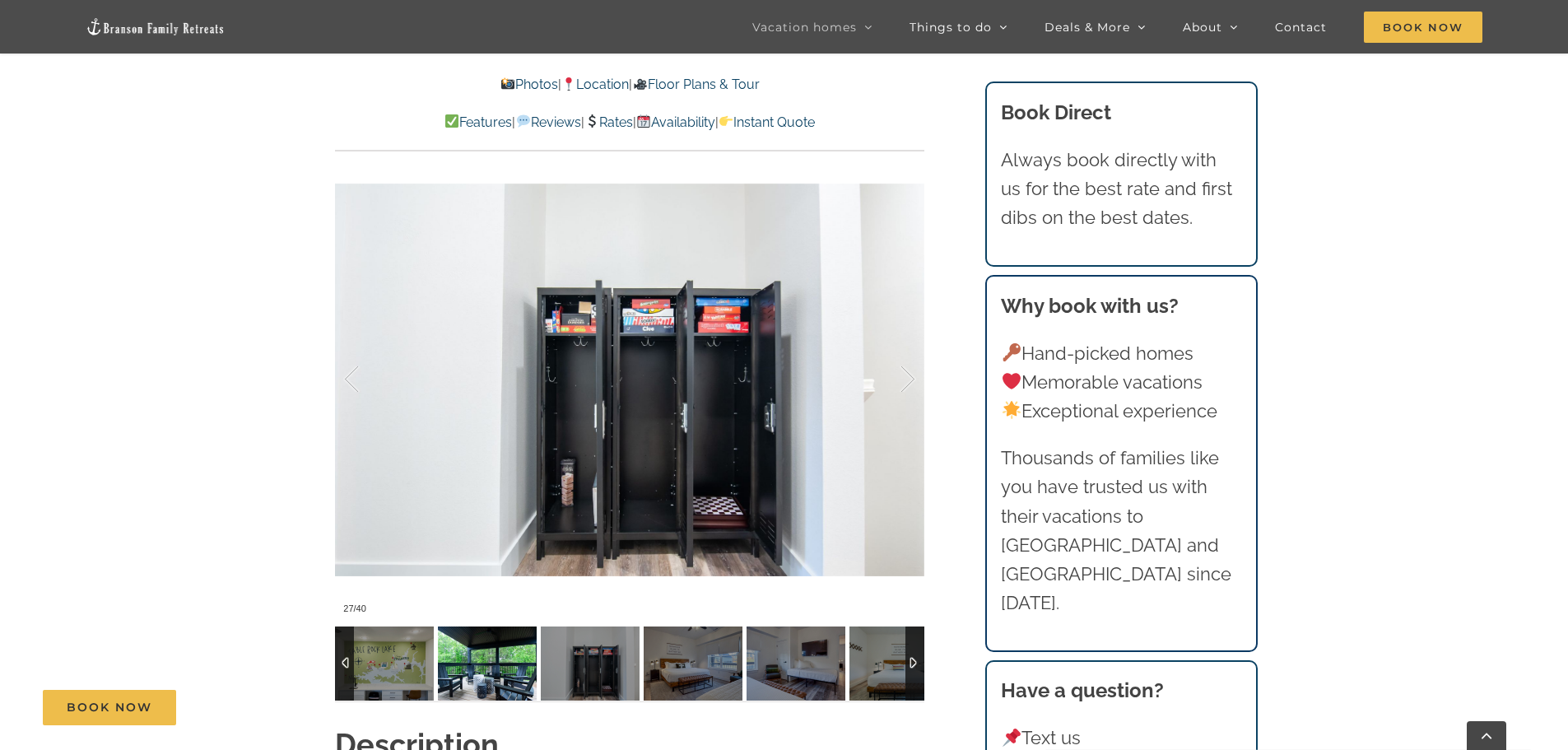
click at [438, 661] on img at bounding box center [487, 663] width 99 height 74
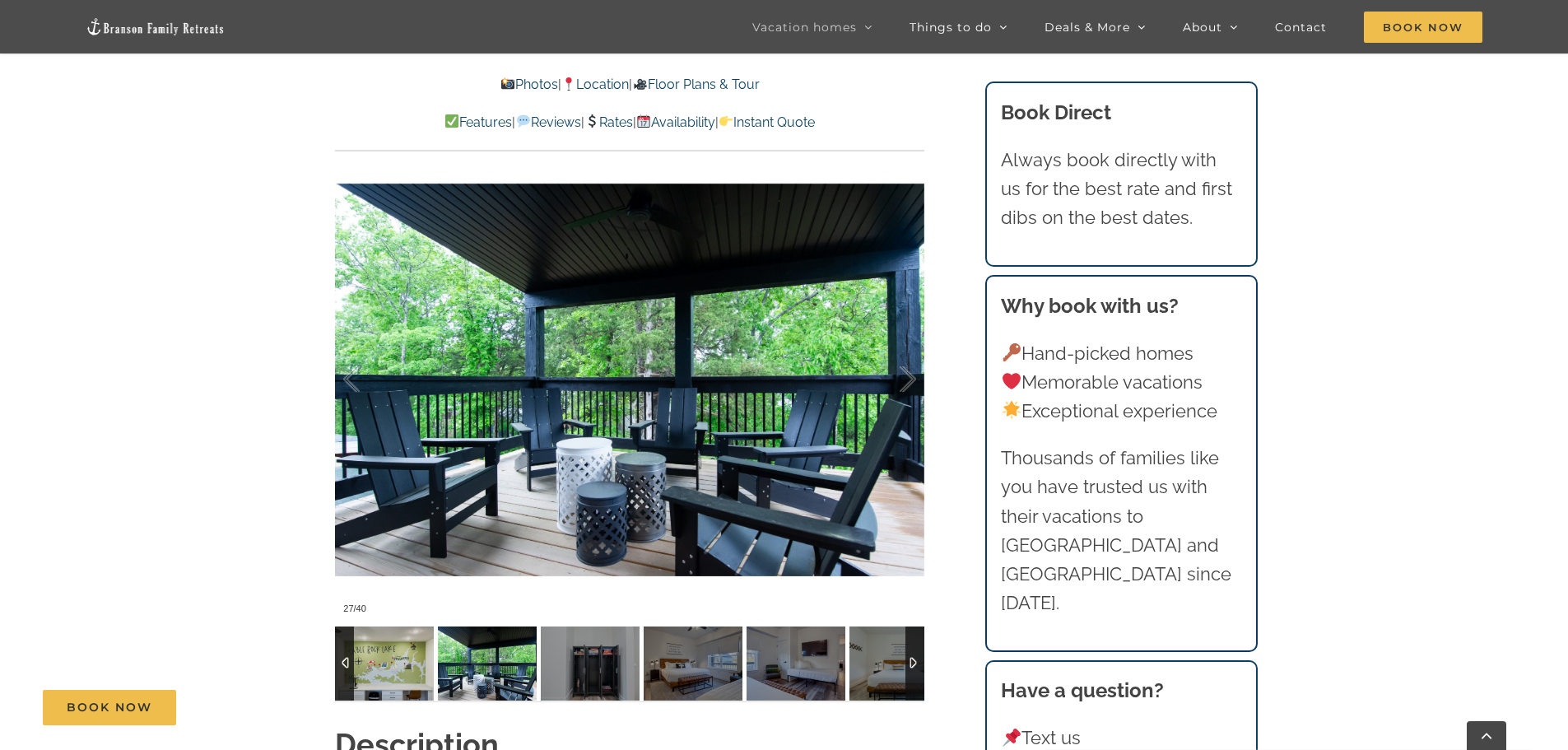
click at [375, 661] on img at bounding box center [384, 663] width 99 height 74
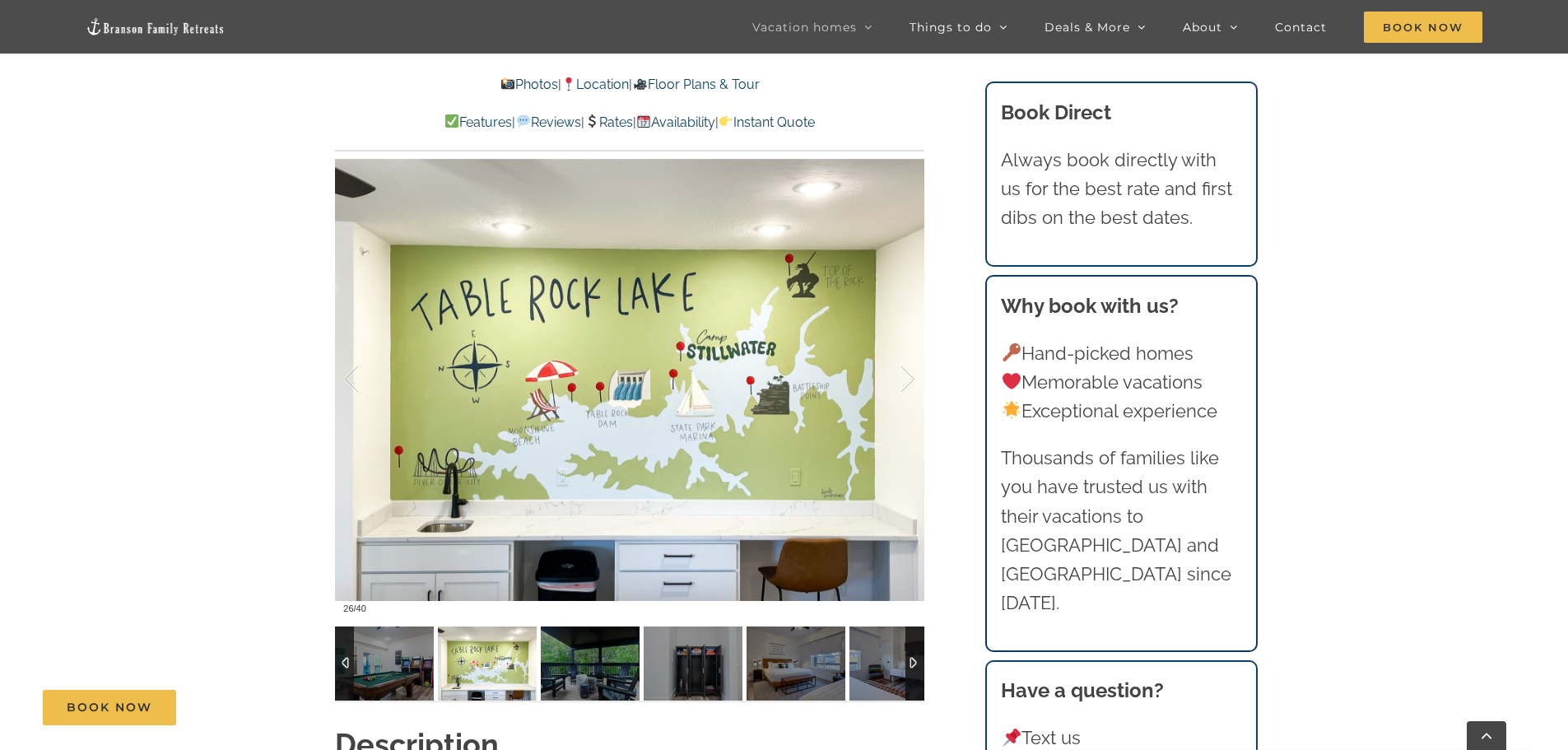
click at [438, 661] on img at bounding box center [487, 663] width 99 height 74
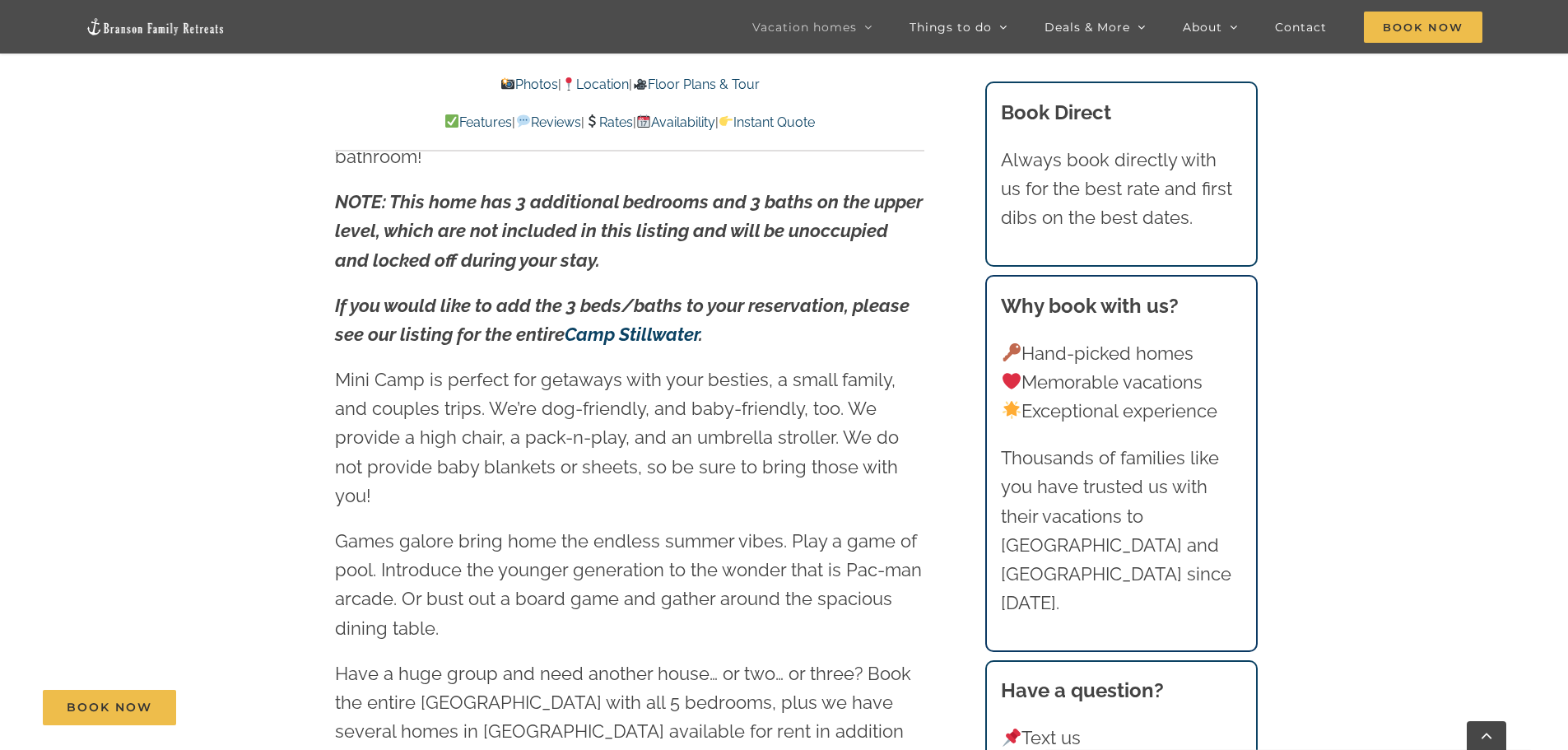
scroll to position [2561, 0]
